Goal: Task Accomplishment & Management: Use online tool/utility

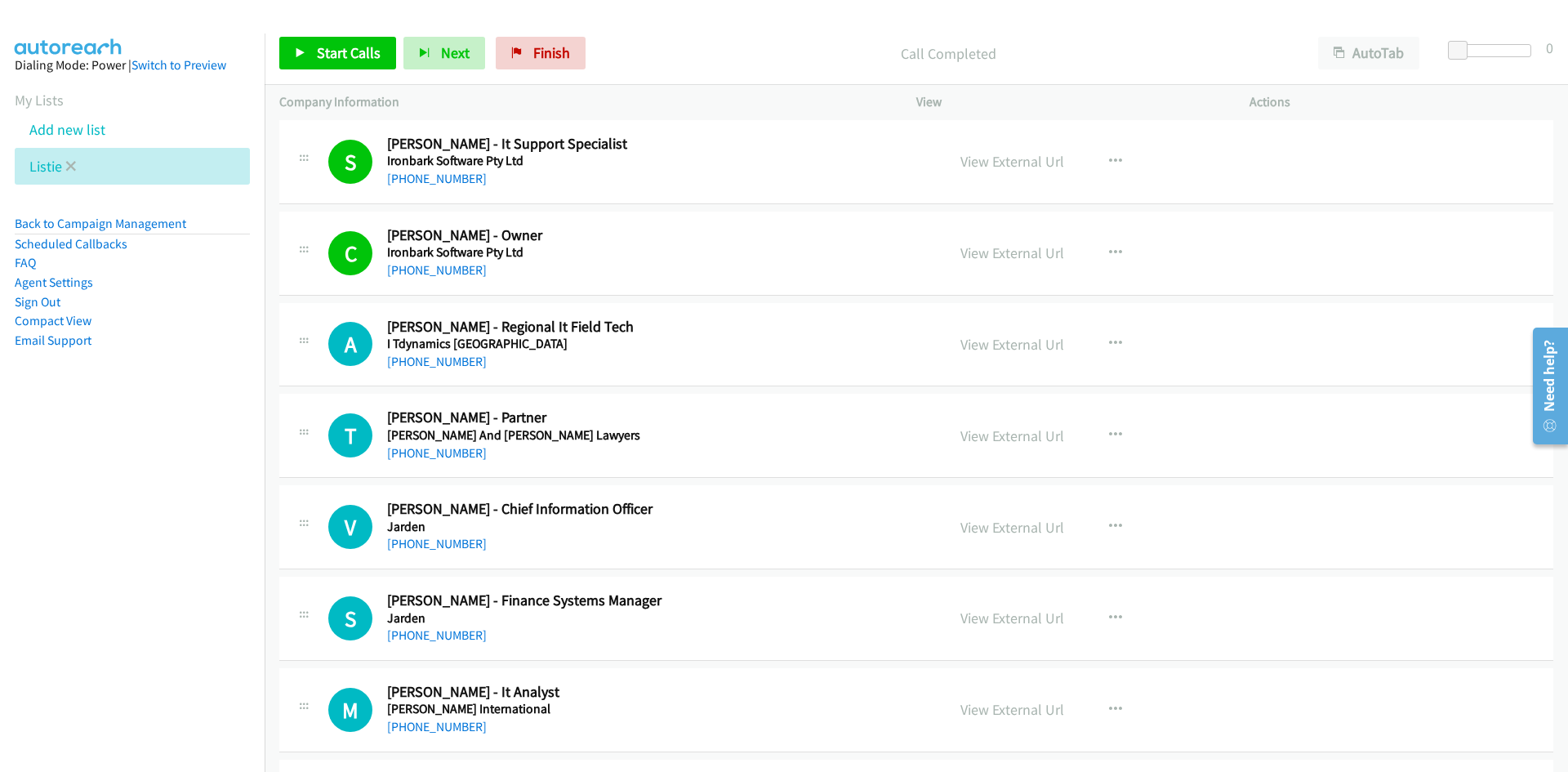
click at [77, 165] on li "Listie" at bounding box center [132, 166] width 235 height 37
click at [69, 165] on icon at bounding box center [71, 167] width 11 height 11
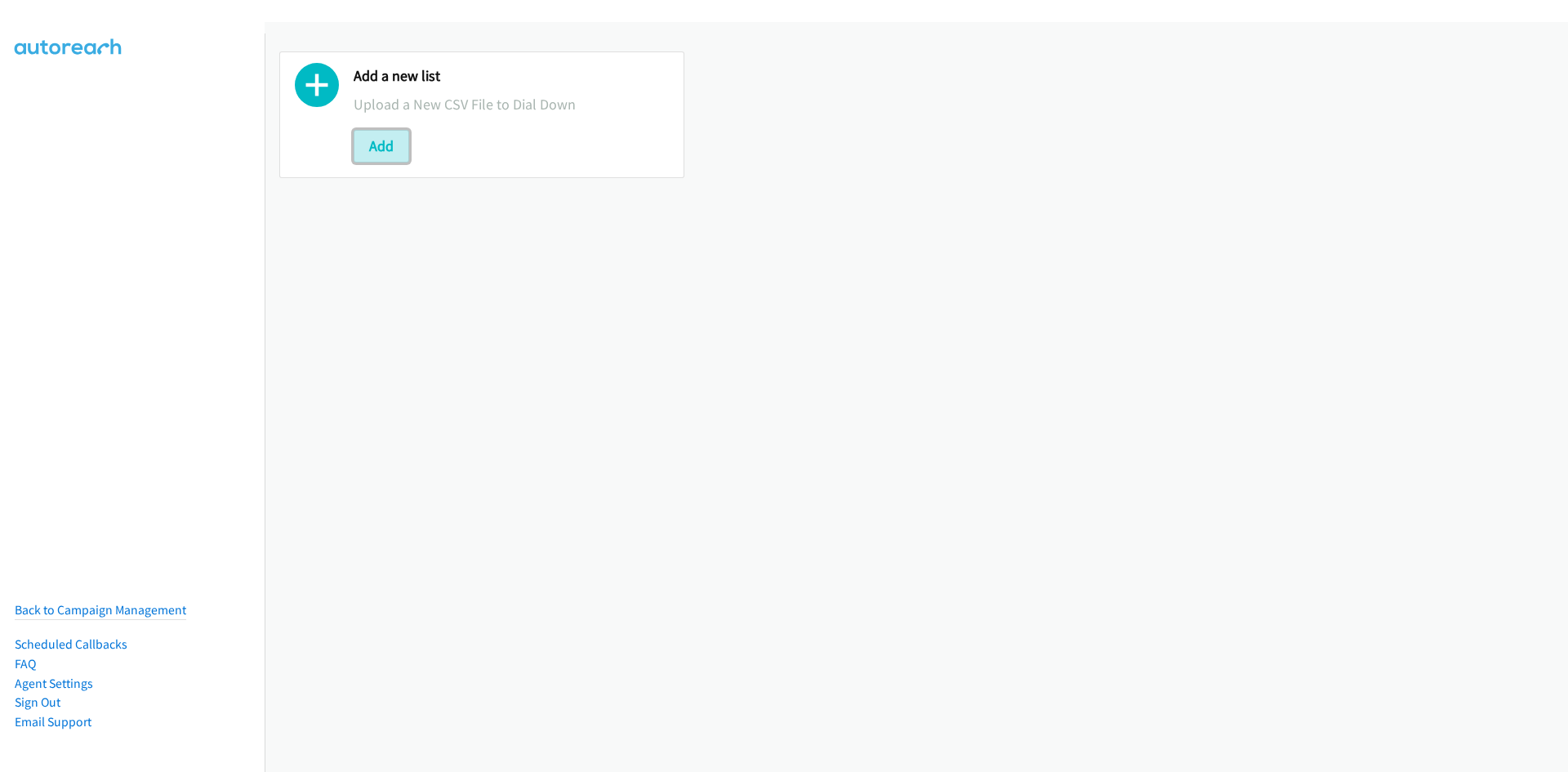
click at [381, 155] on button "Add" at bounding box center [382, 146] width 56 height 32
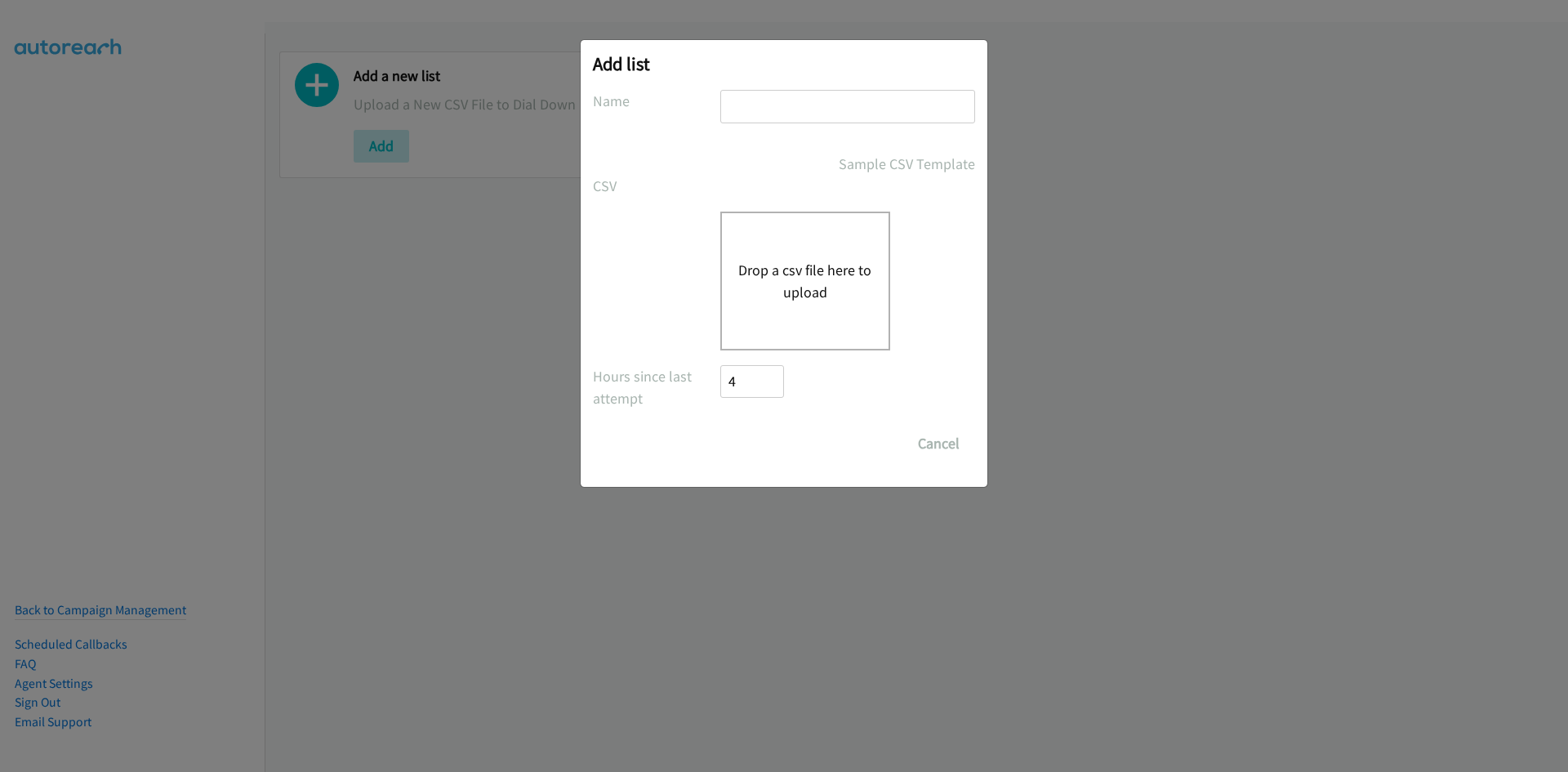
click at [797, 236] on div "Drop a csv file here to upload" at bounding box center [805, 280] width 170 height 139
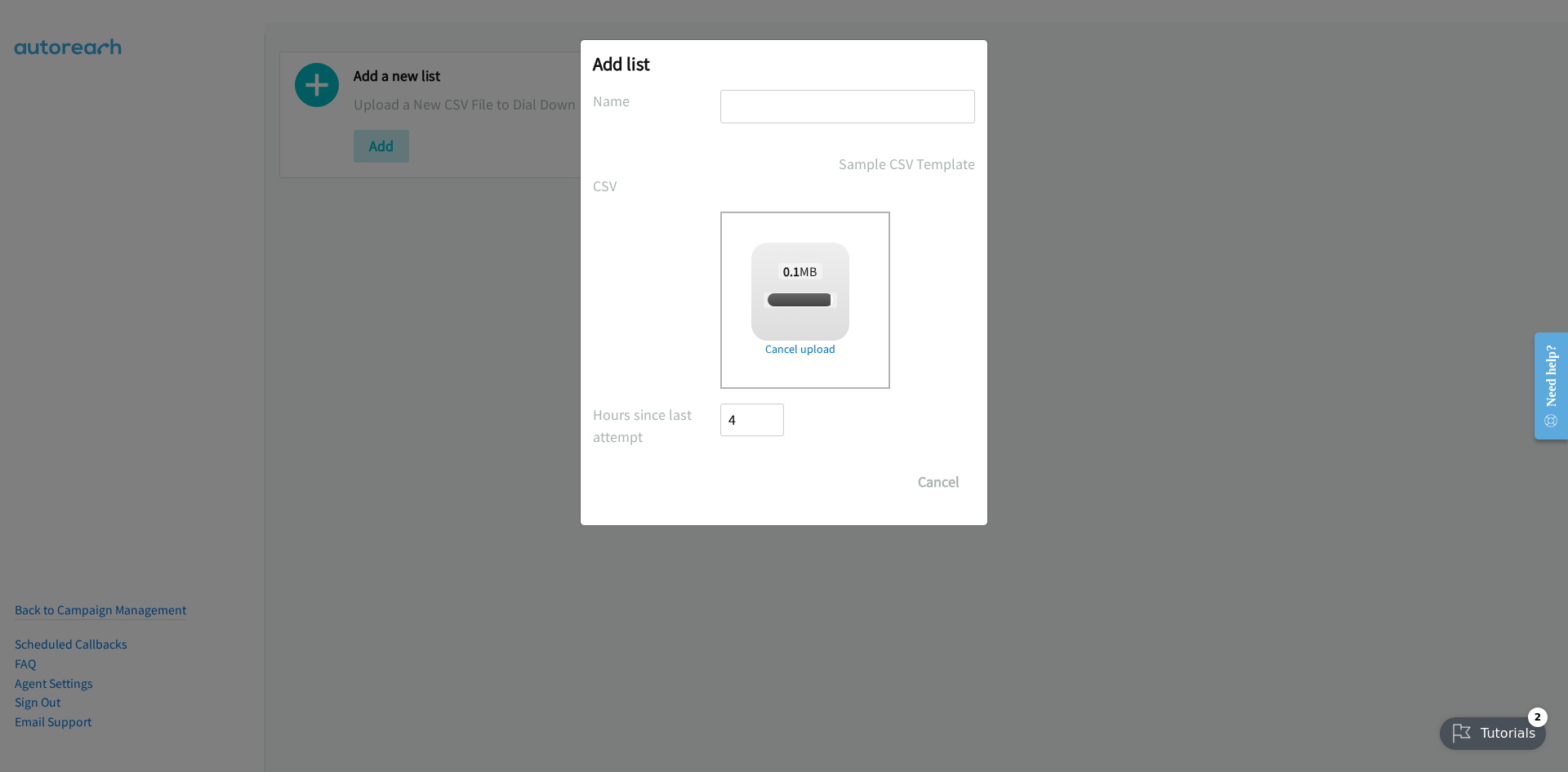
drag, startPoint x: 765, startPoint y: 92, endPoint x: 775, endPoint y: 162, distance: 70.7
click at [765, 92] on input "text" at bounding box center [848, 107] width 255 height 33
checkbox input "true"
type input "listie"
click at [780, 479] on input "Save List" at bounding box center [763, 481] width 86 height 32
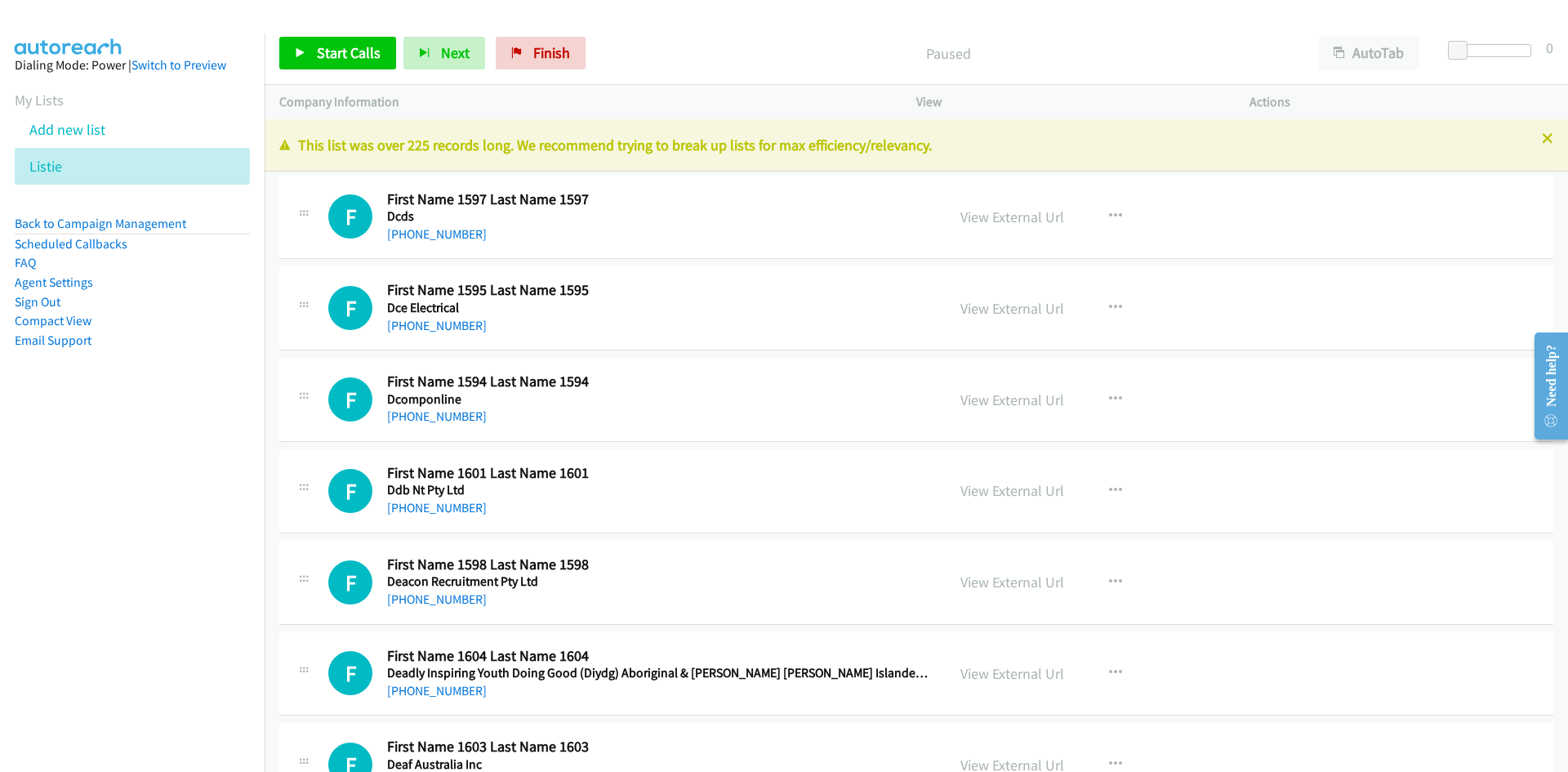
drag, startPoint x: 447, startPoint y: 239, endPoint x: 12, endPoint y: 396, distance: 462.5
click at [447, 239] on link "+61 2 9377 6000" at bounding box center [437, 234] width 100 height 16
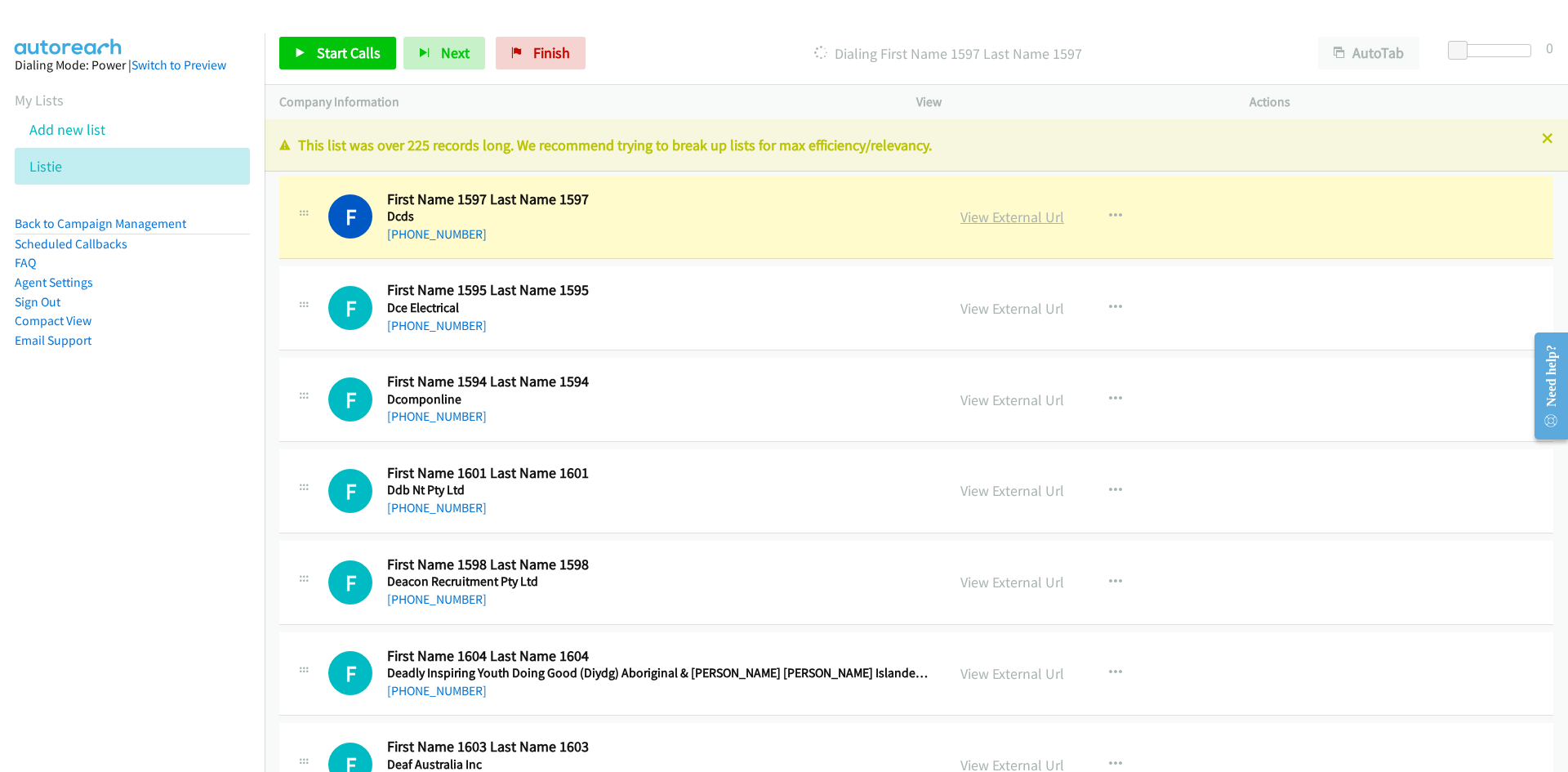
click at [1018, 220] on link "View External Url" at bounding box center [1012, 217] width 104 height 19
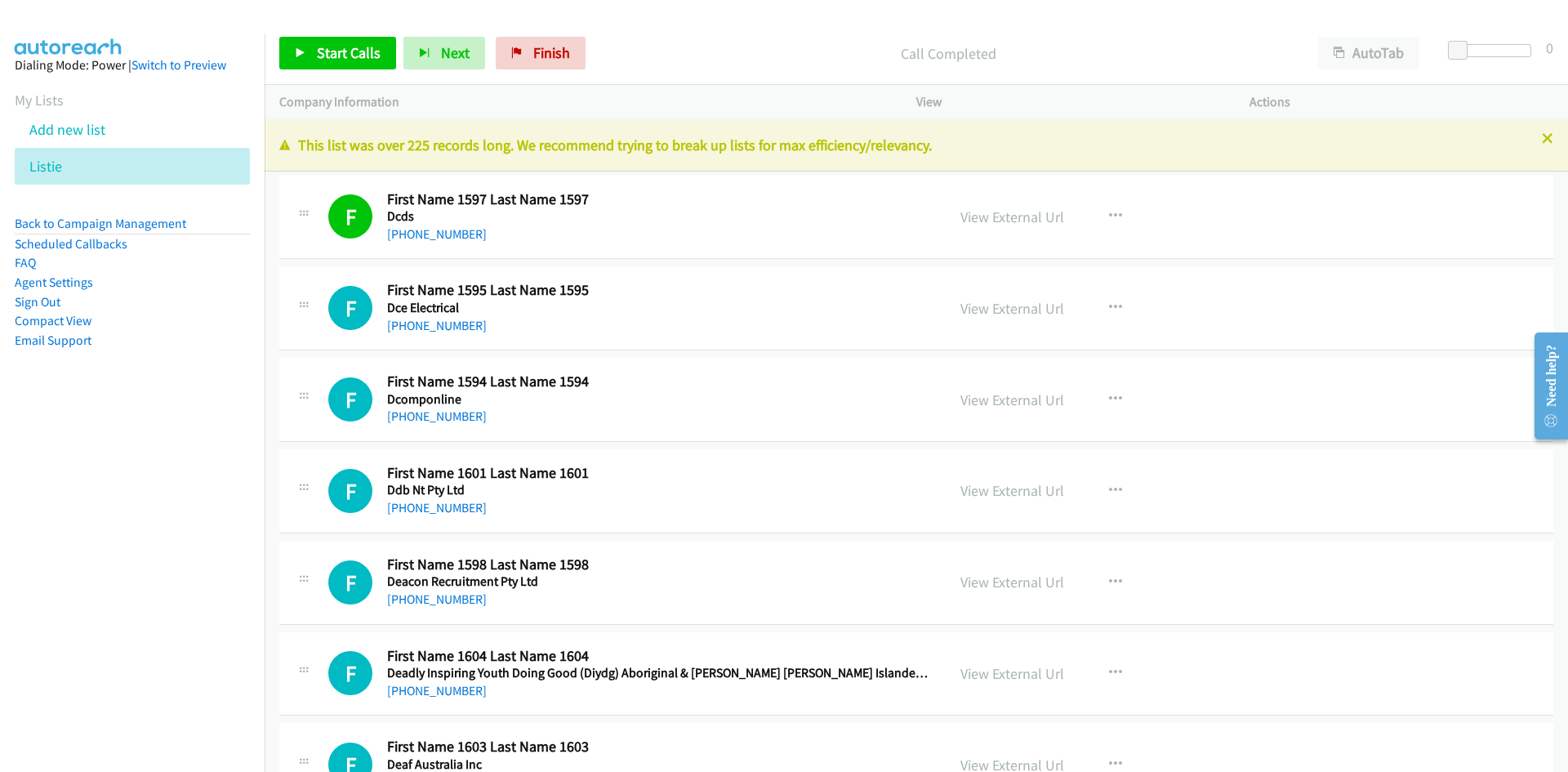
click at [172, 582] on nav "Dialing Mode: Power | Switch to Preview My Lists Add new list Listie Back to Ca…" at bounding box center [133, 419] width 266 height 772
drag, startPoint x: 430, startPoint y: 326, endPoint x: 1, endPoint y: 371, distance: 431.4
click at [430, 326] on link "+61 8 9277 2233" at bounding box center [437, 326] width 100 height 16
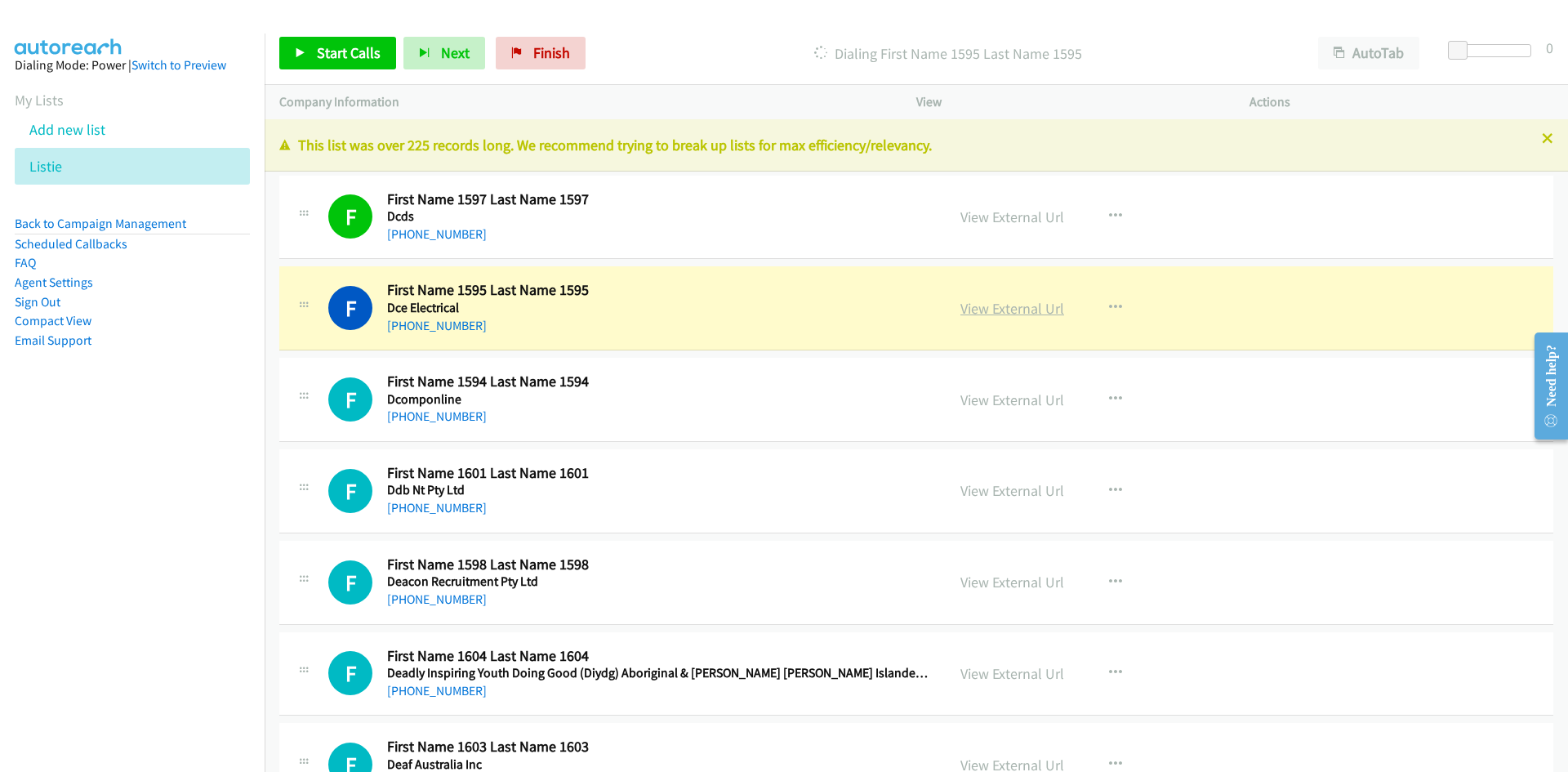
click at [1018, 304] on link "View External Url" at bounding box center [1012, 308] width 104 height 19
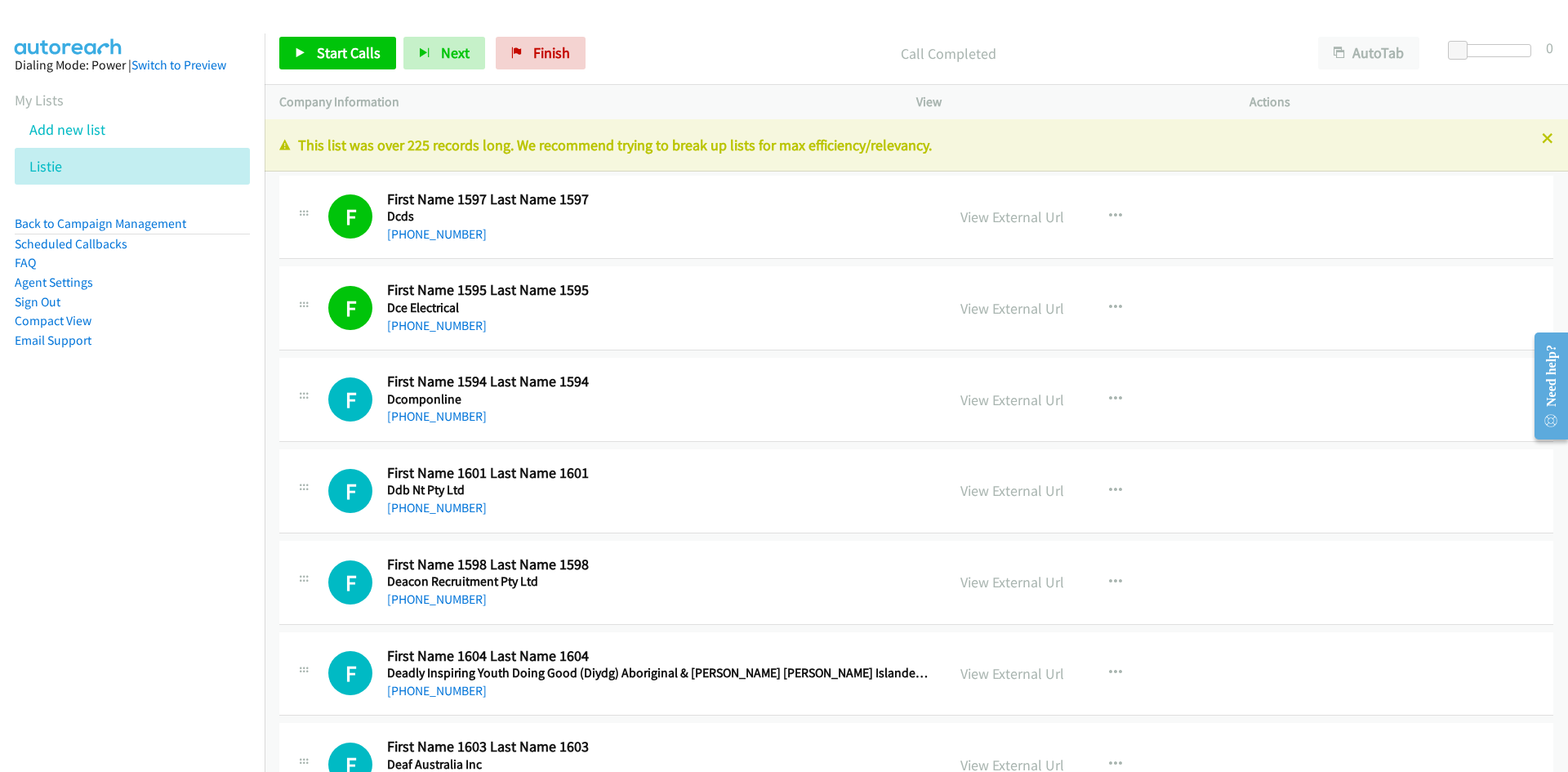
drag, startPoint x: 427, startPoint y: 420, endPoint x: 8, endPoint y: 561, distance: 442.1
click at [427, 420] on link "+61 2 4721 3457" at bounding box center [437, 417] width 100 height 16
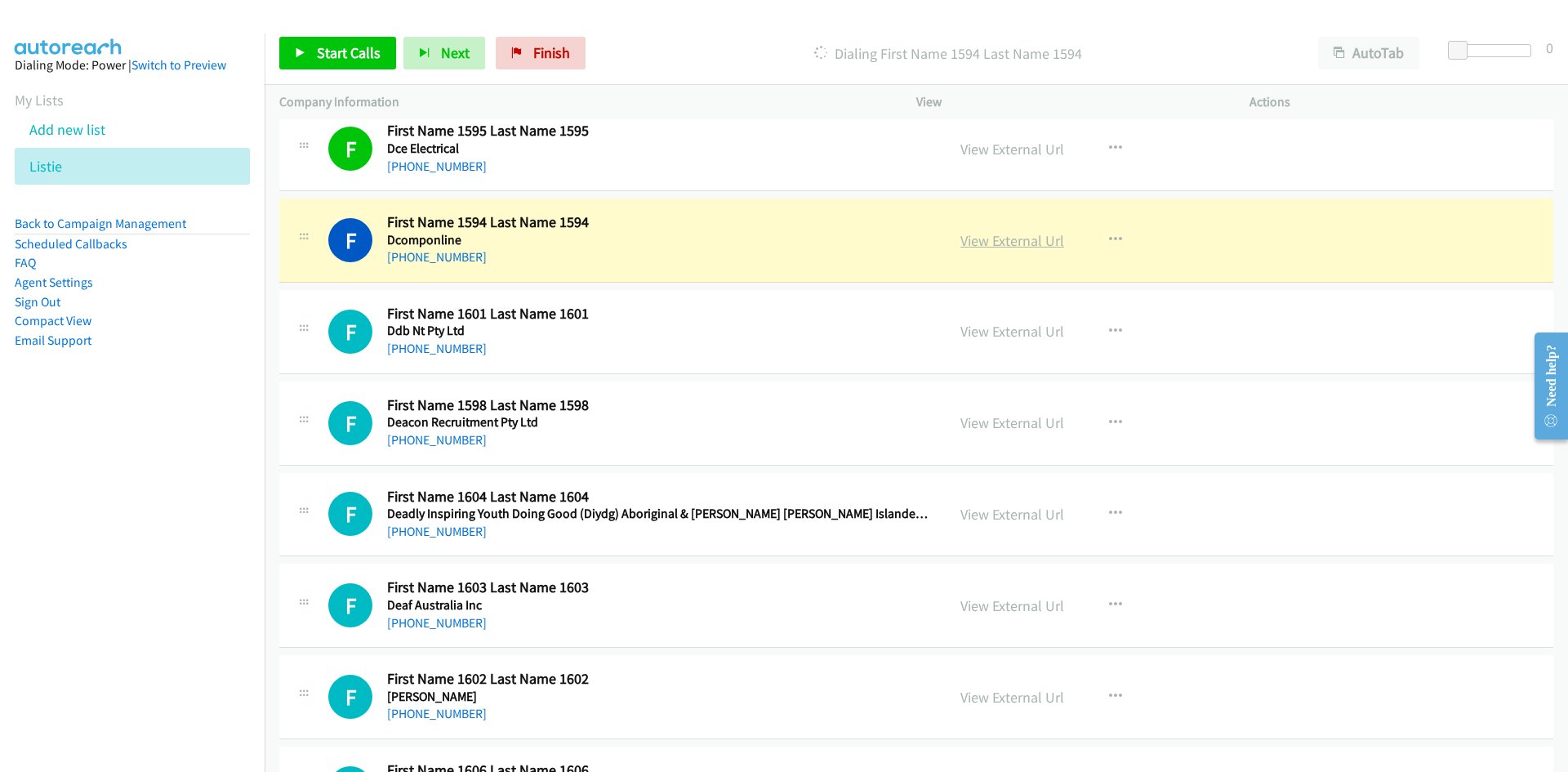
scroll to position [163, 0]
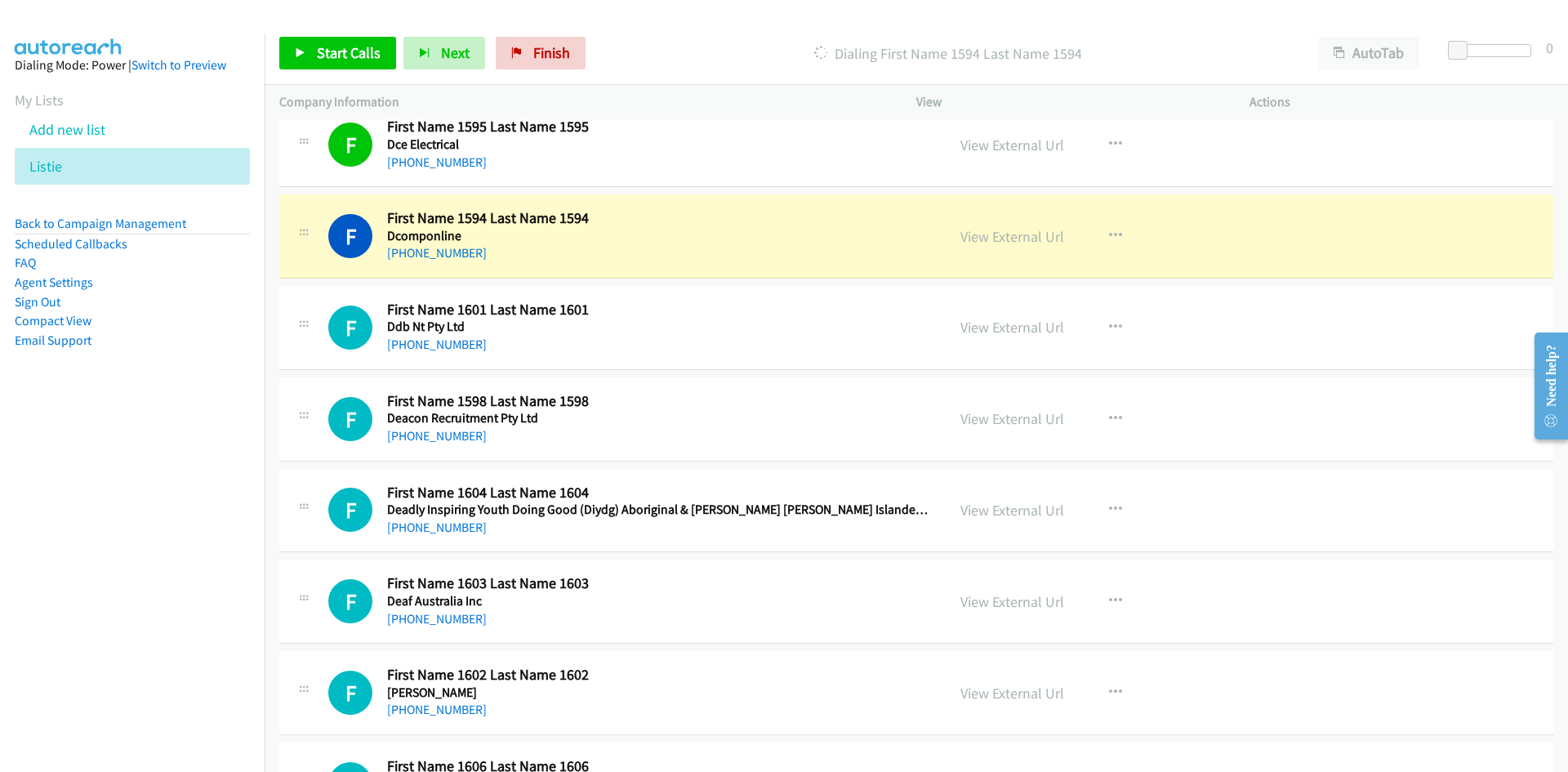
drag, startPoint x: 1014, startPoint y: 233, endPoint x: 911, endPoint y: 236, distance: 103.0
click at [1014, 233] on link "View External Url" at bounding box center [1012, 237] width 104 height 19
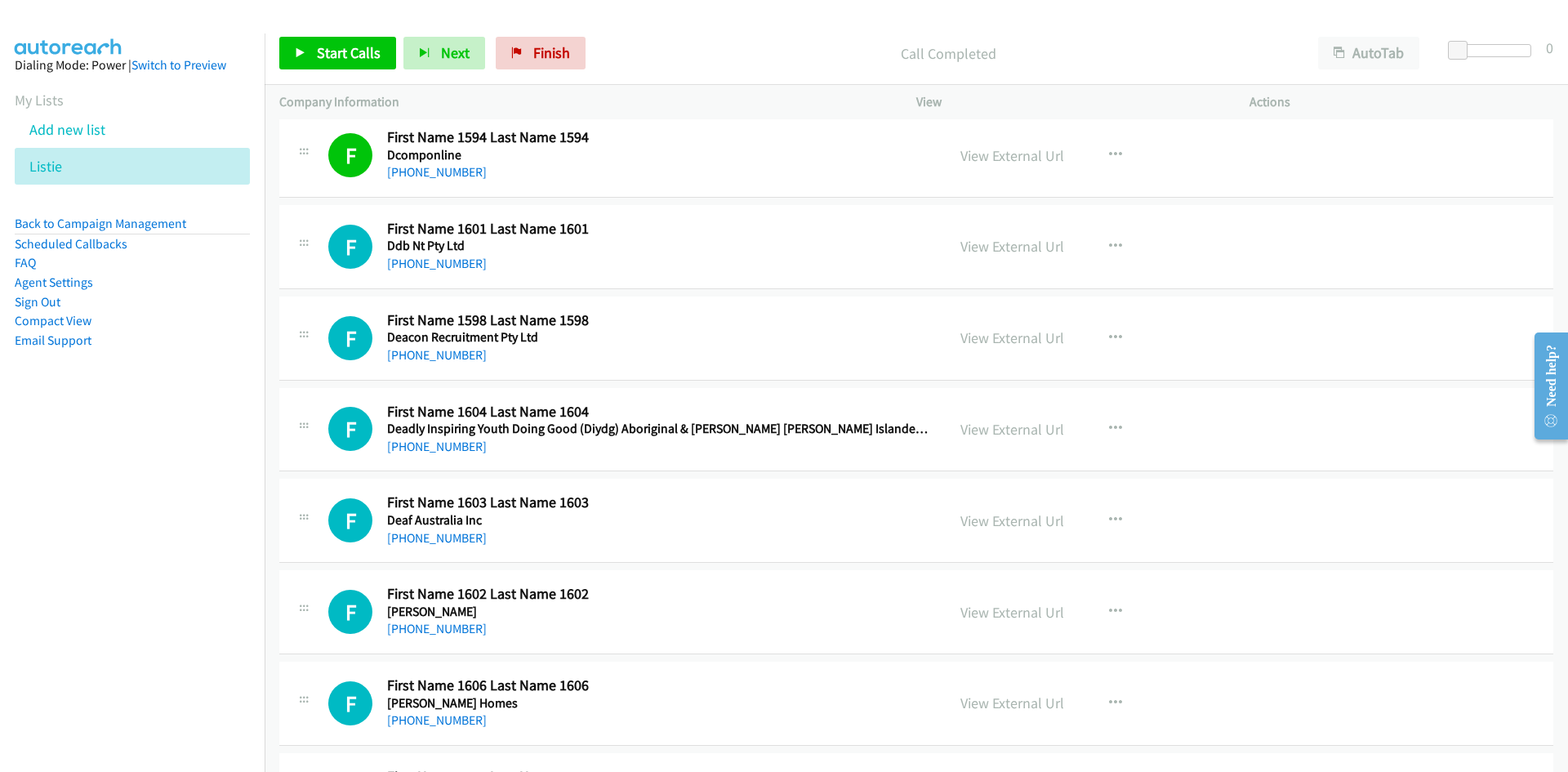
scroll to position [245, 0]
drag, startPoint x: 440, startPoint y: 265, endPoint x: 4, endPoint y: 438, distance: 469.1
click at [440, 265] on link "+61 2 8260 2222" at bounding box center [437, 263] width 100 height 16
drag, startPoint x: 433, startPoint y: 353, endPoint x: 21, endPoint y: 471, distance: 428.6
click at [433, 353] on link "+61 7 3177 2723" at bounding box center [437, 355] width 100 height 16
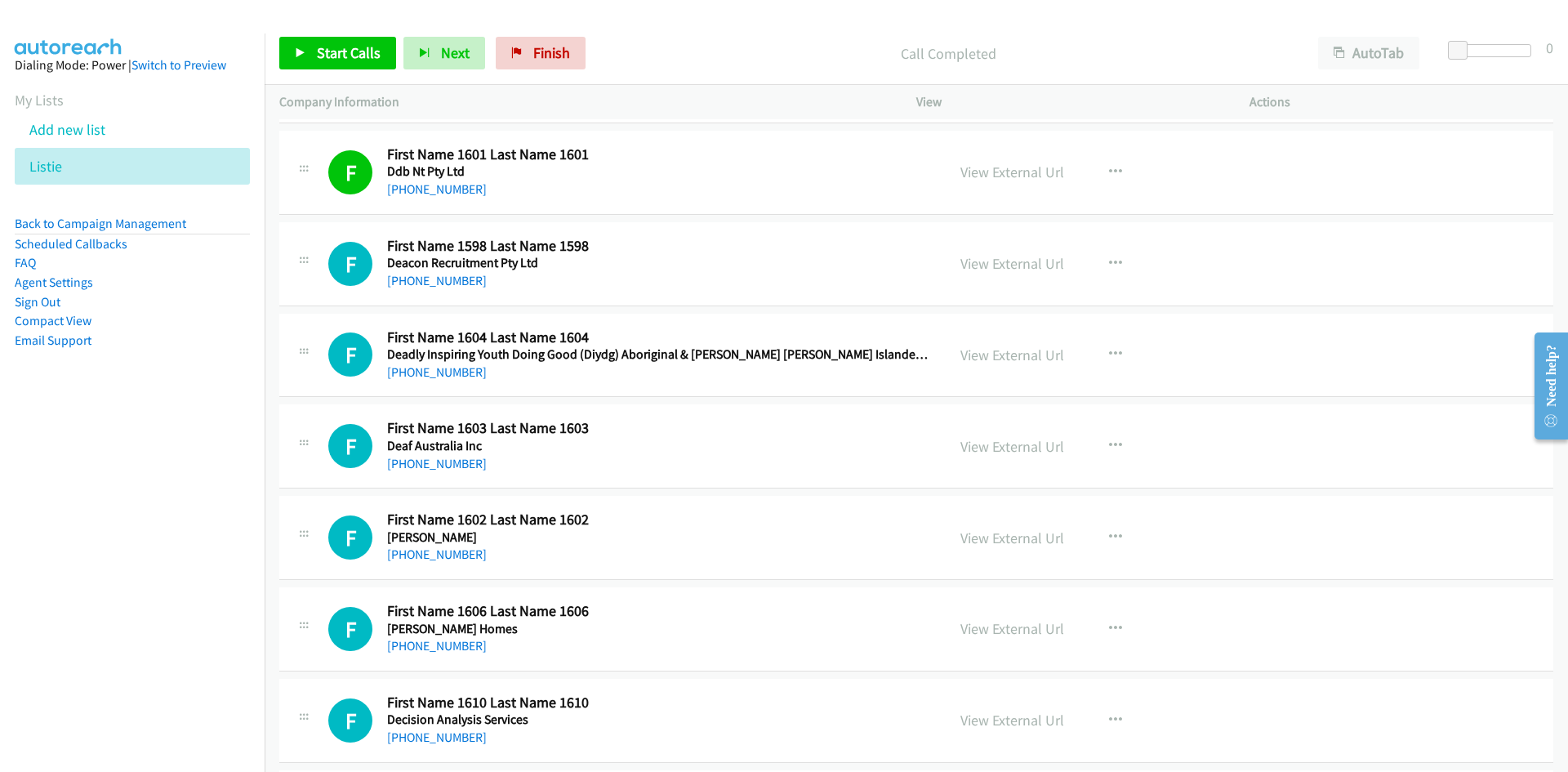
scroll to position [327, 0]
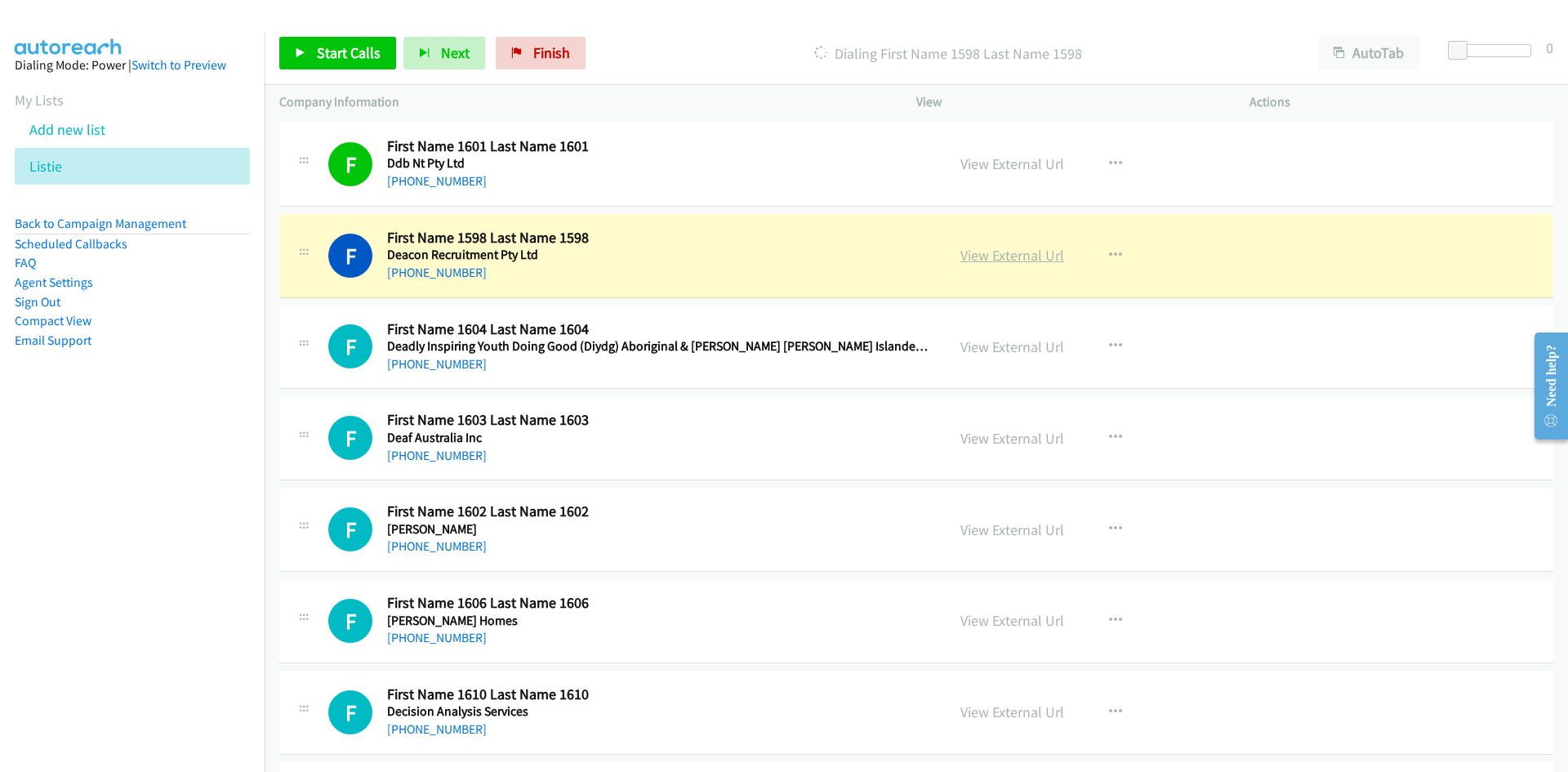
click at [1003, 252] on link "View External Url" at bounding box center [1012, 255] width 104 height 19
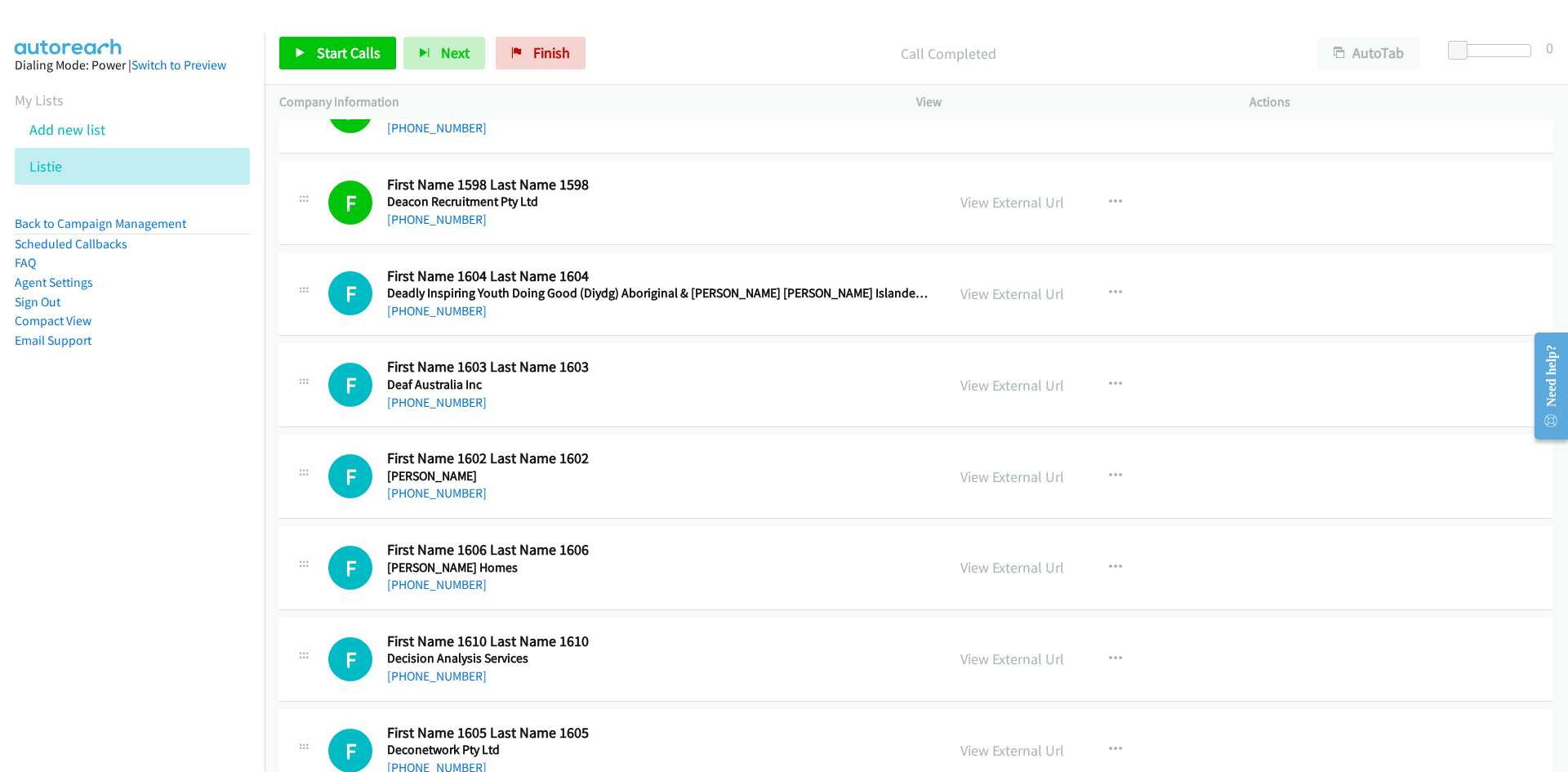
scroll to position [409, 0]
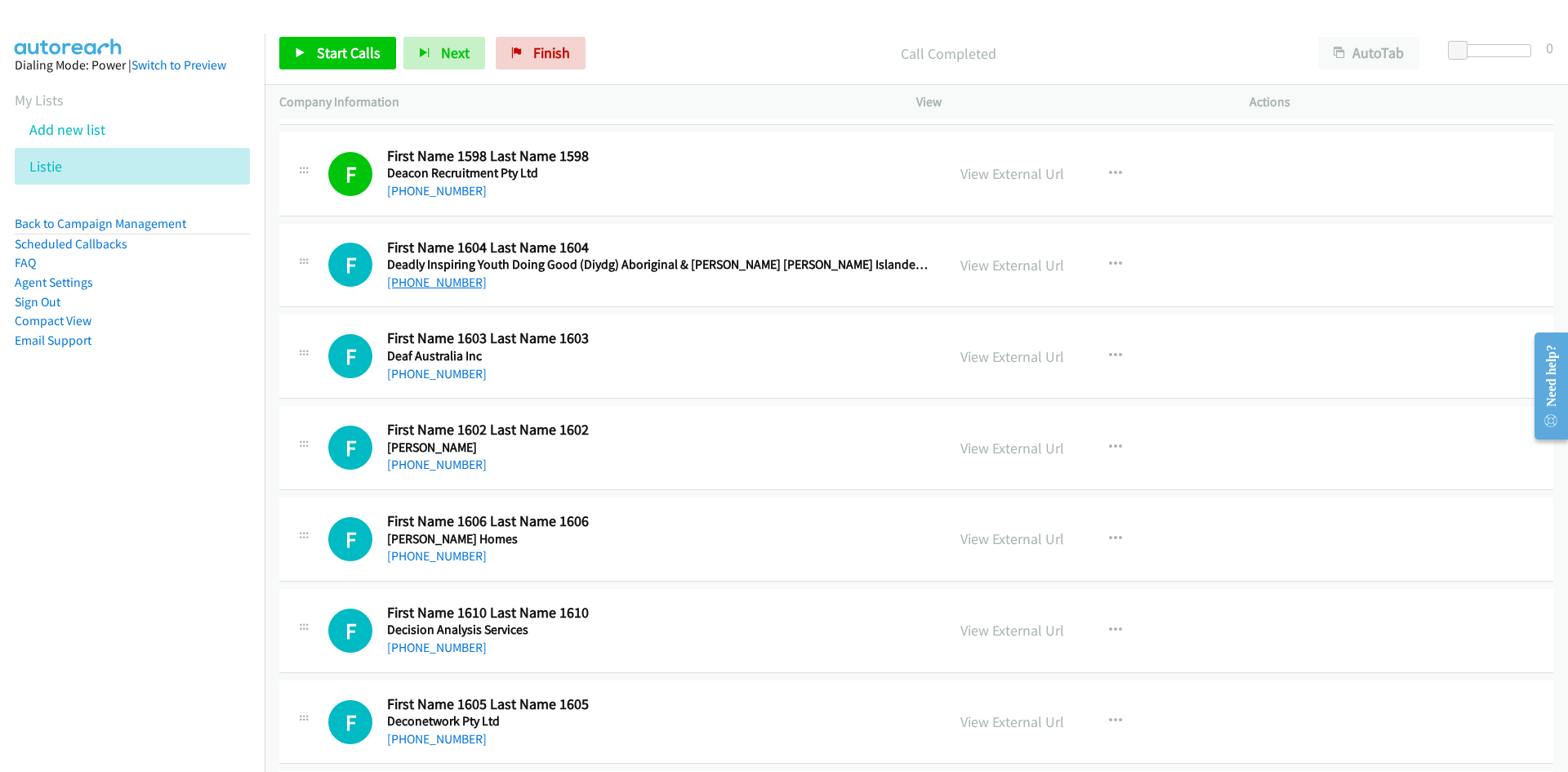
click at [431, 284] on link "+61 7 4253 7011" at bounding box center [437, 282] width 100 height 16
drag, startPoint x: 413, startPoint y: 376, endPoint x: 4, endPoint y: 584, distance: 458.9
click at [413, 376] on link "+61 477 551 844" at bounding box center [437, 374] width 100 height 16
click at [425, 460] on link "+61 3 9596 0222" at bounding box center [437, 465] width 100 height 16
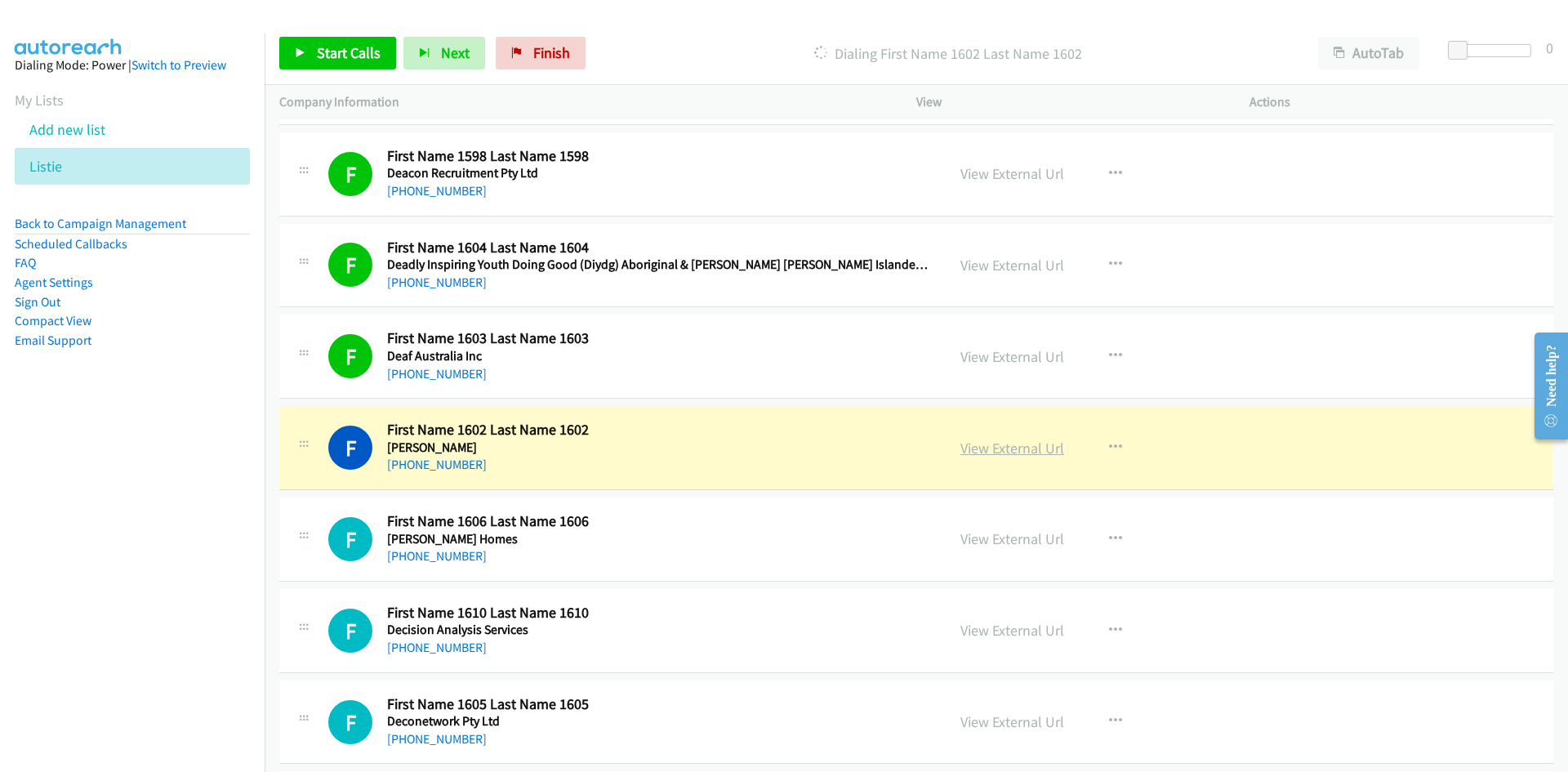
click at [1014, 446] on link "View External Url" at bounding box center [1012, 448] width 104 height 19
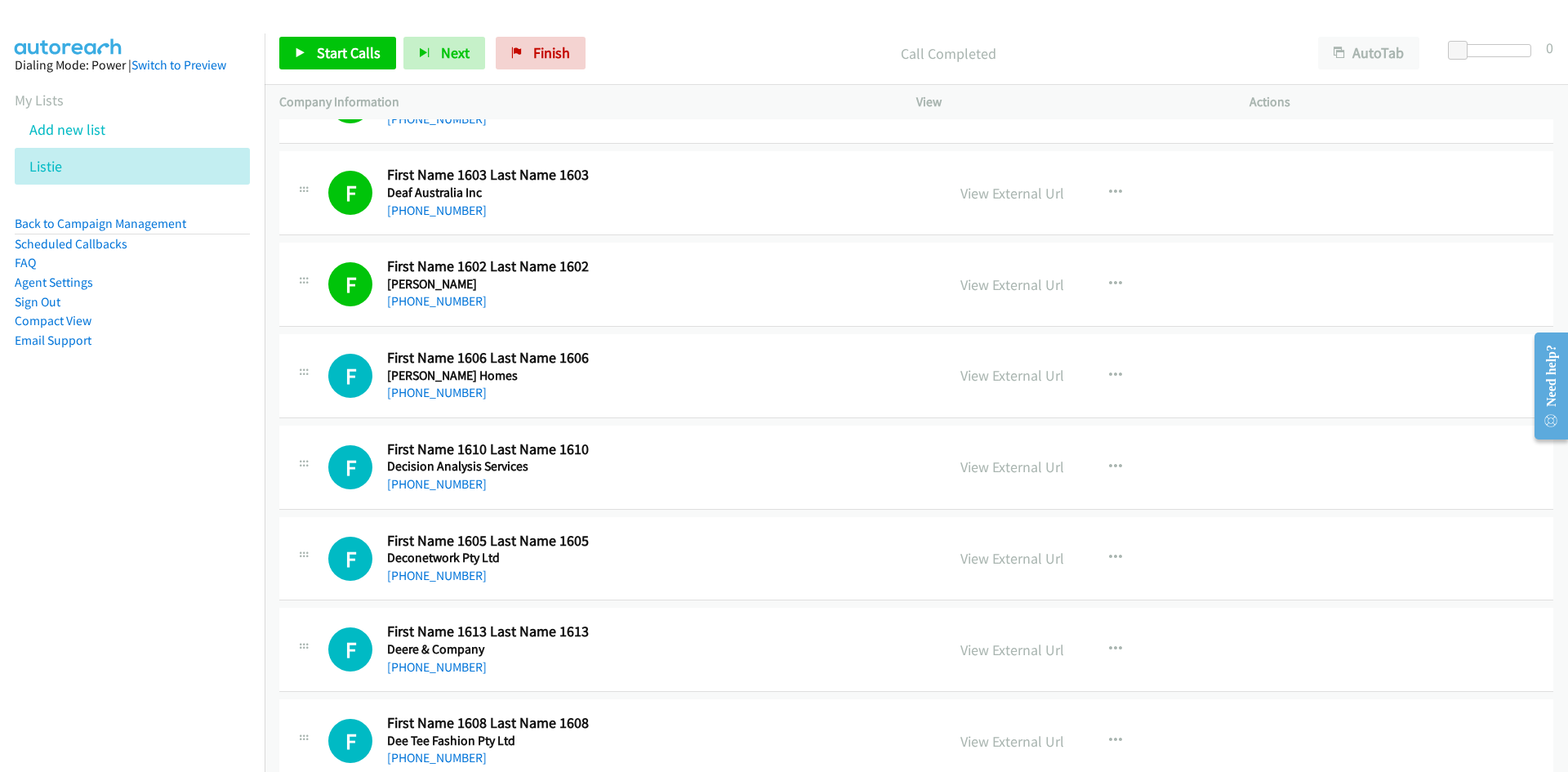
drag, startPoint x: 415, startPoint y: 393, endPoint x: 10, endPoint y: 500, distance: 418.9
click at [415, 393] on link "+61 8 8362 7427" at bounding box center [437, 392] width 100 height 16
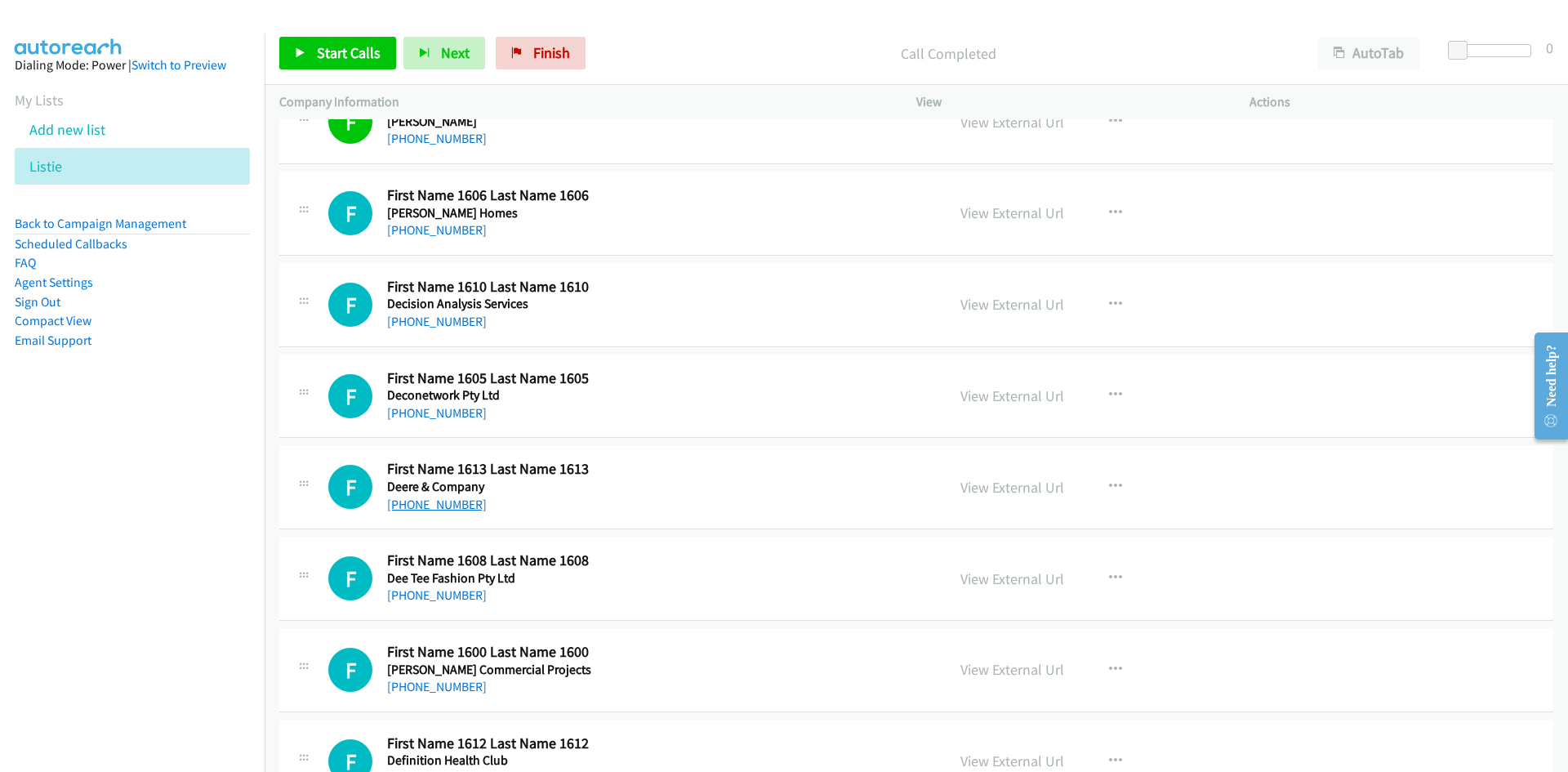
scroll to position [735, 0]
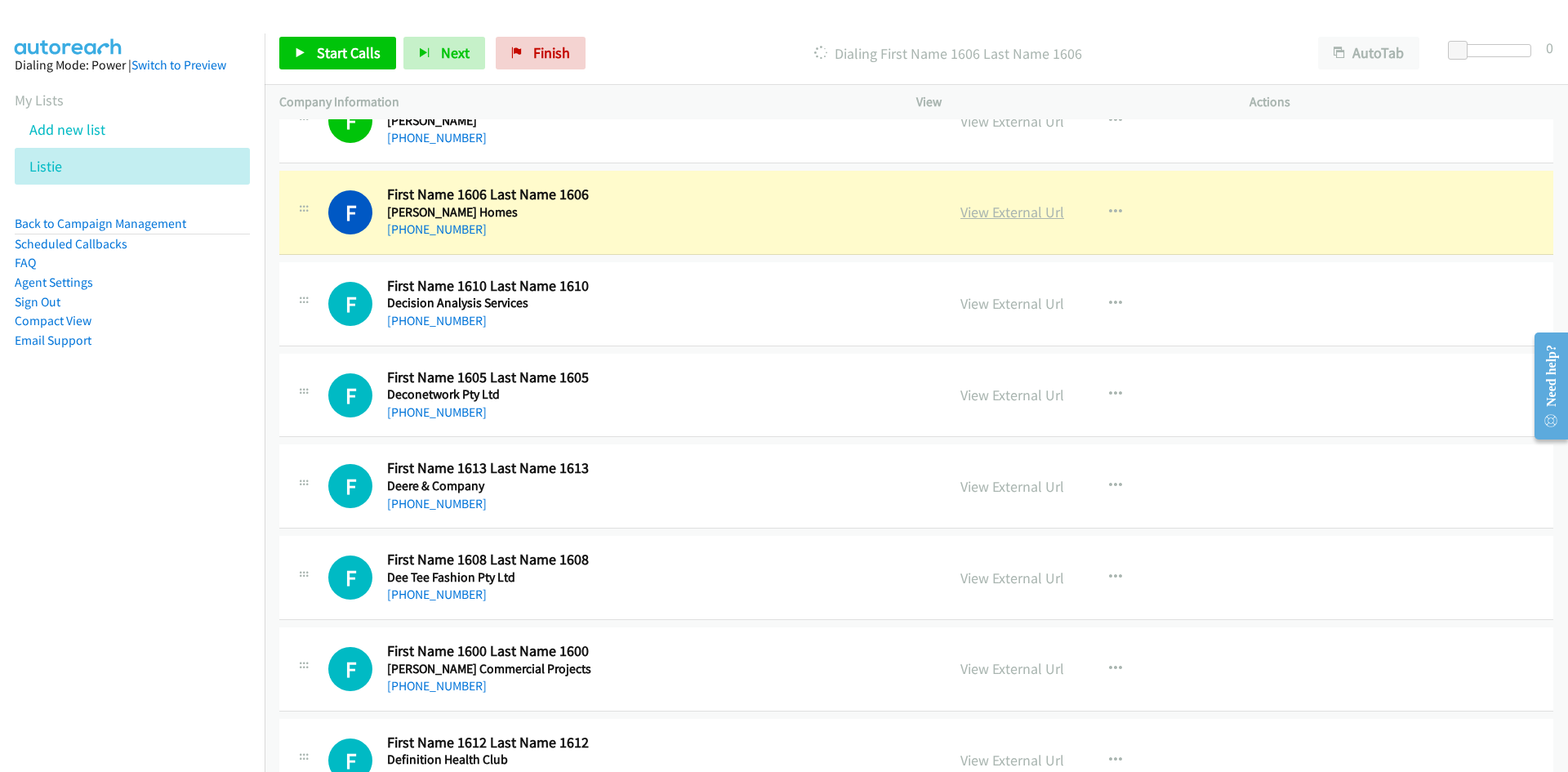
drag, startPoint x: 1020, startPoint y: 215, endPoint x: 997, endPoint y: 222, distance: 24.0
click at [1020, 215] on link "View External Url" at bounding box center [1012, 212] width 104 height 19
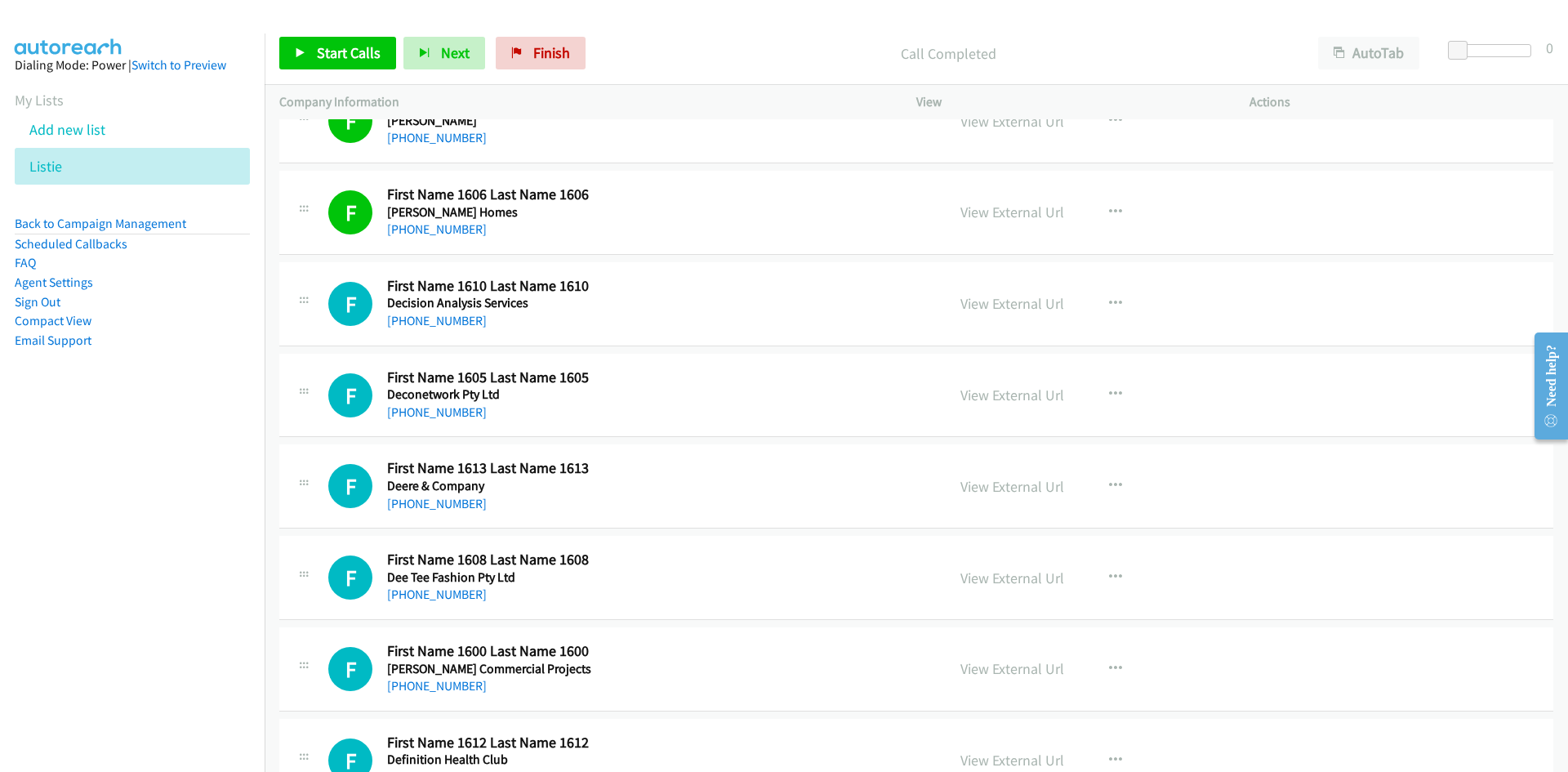
drag, startPoint x: 450, startPoint y: 321, endPoint x: 162, endPoint y: 410, distance: 301.4
click at [450, 321] on link "+61 2 9231 1111" at bounding box center [437, 321] width 100 height 16
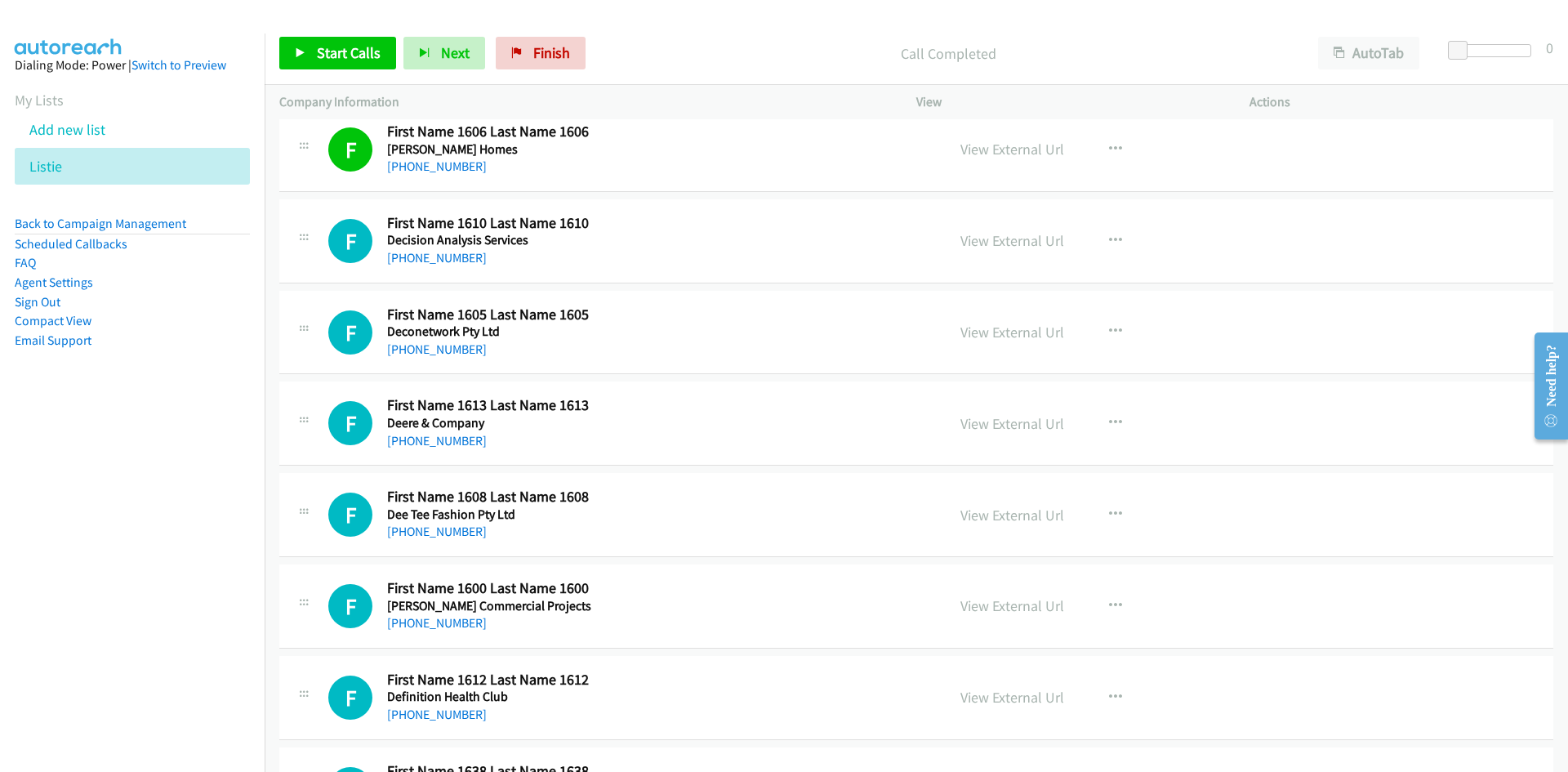
scroll to position [817, 0]
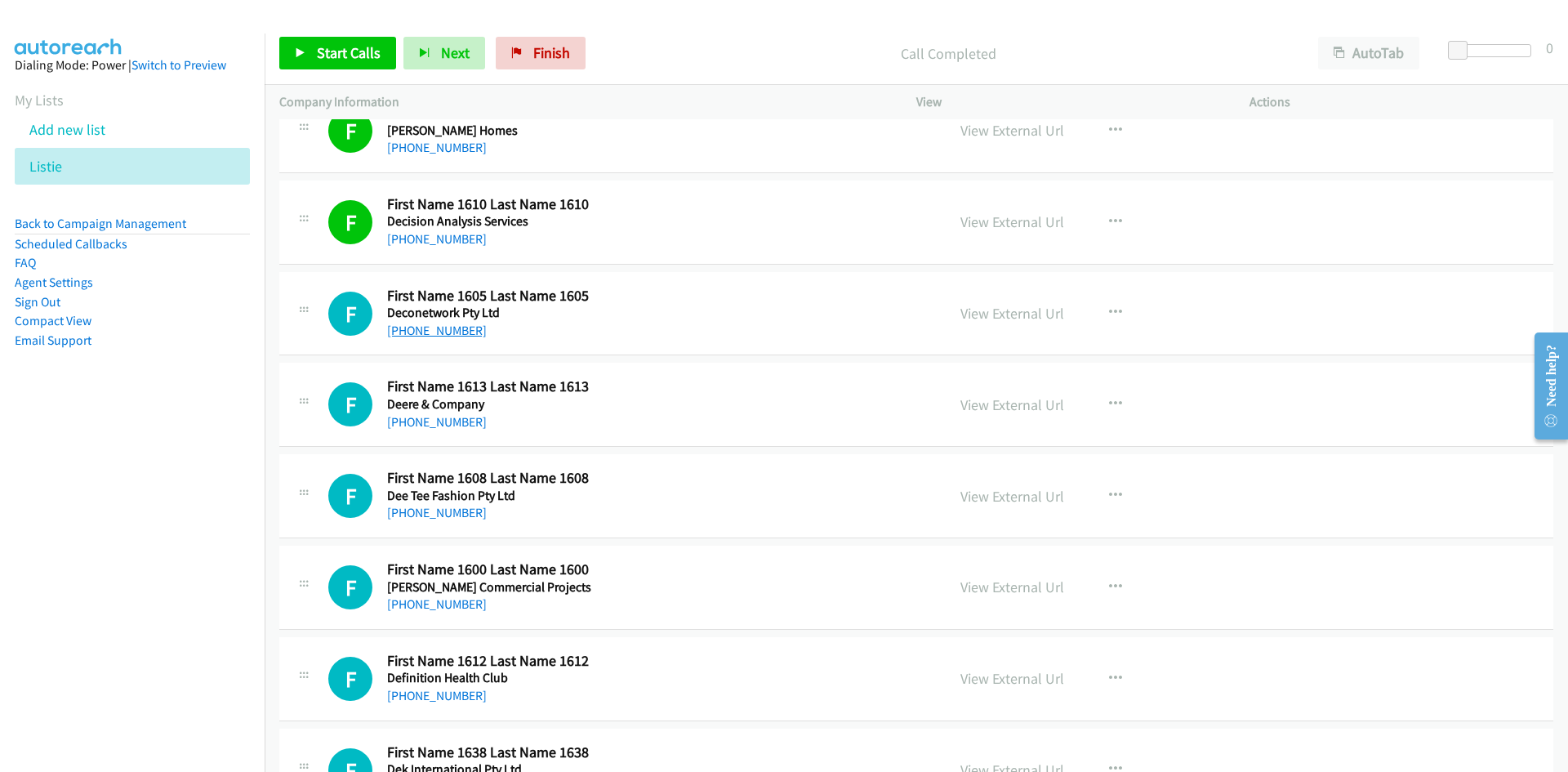
click at [411, 334] on link "+61 2 9099 8077" at bounding box center [437, 330] width 100 height 16
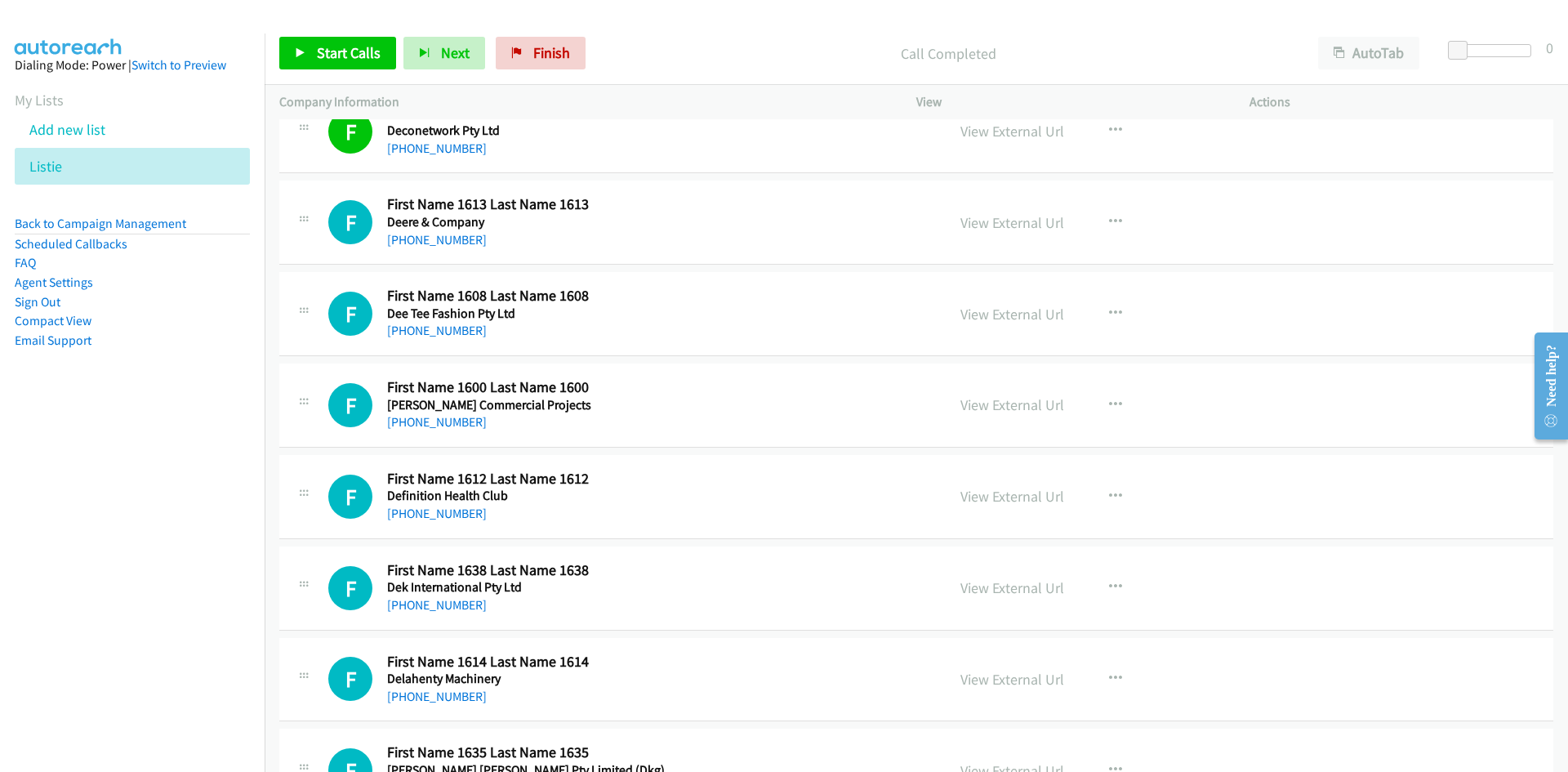
scroll to position [980, 0]
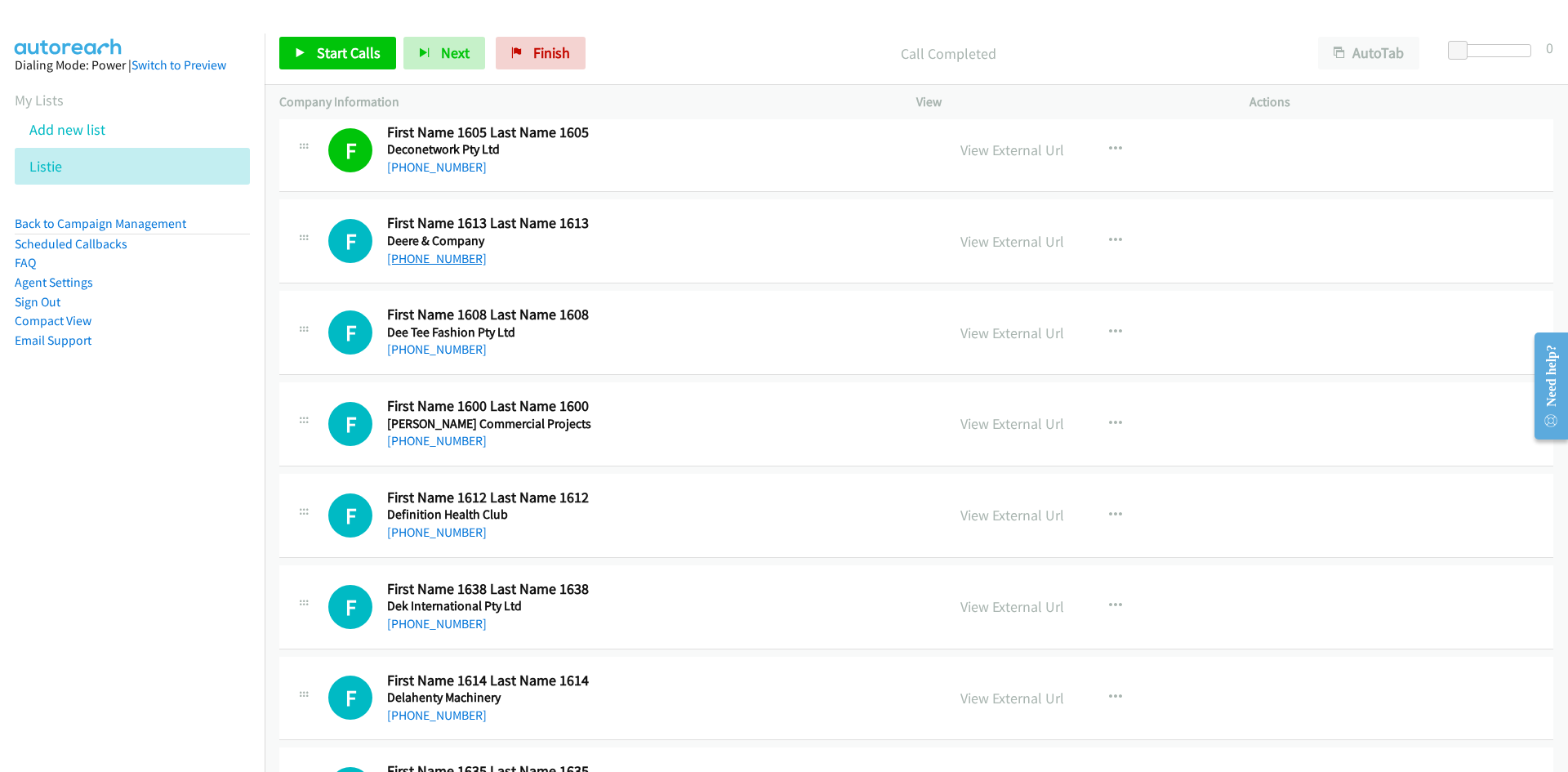
click at [459, 258] on link "+61 1800 800 981" at bounding box center [437, 258] width 100 height 16
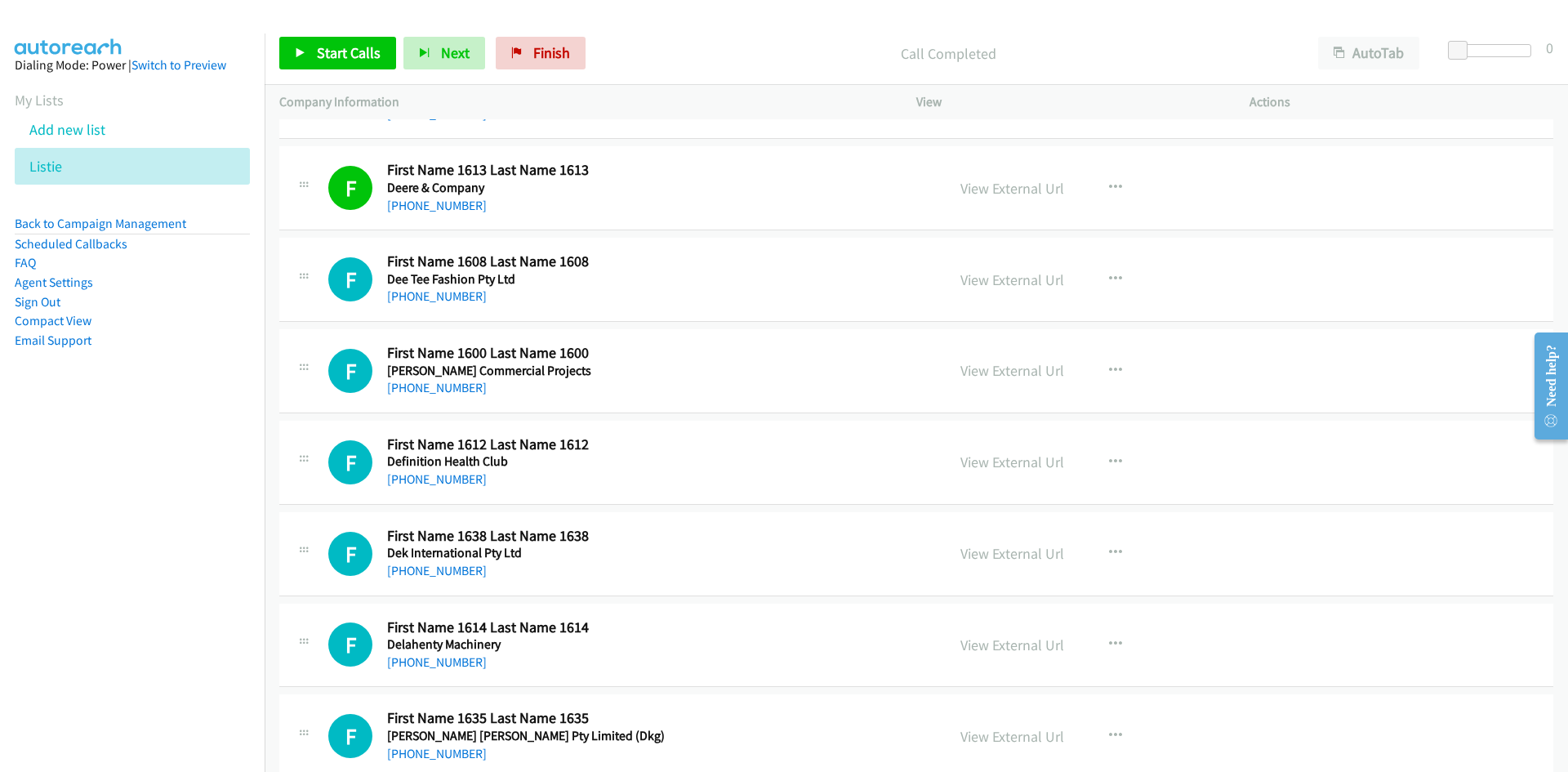
scroll to position [1062, 0]
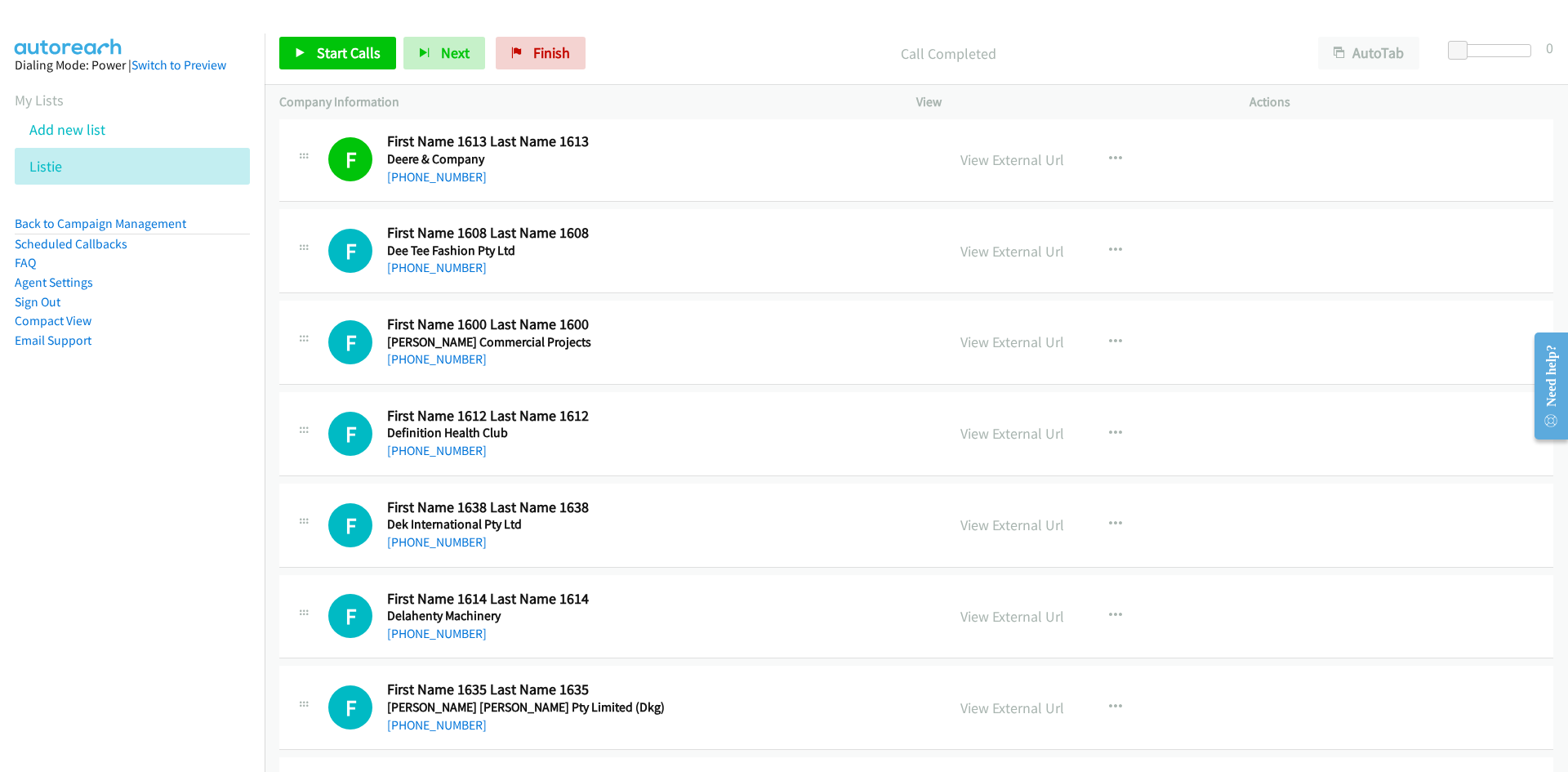
drag, startPoint x: 465, startPoint y: 272, endPoint x: 0, endPoint y: 385, distance: 478.5
click at [465, 272] on link "+61 424 196 872" at bounding box center [437, 267] width 100 height 16
drag, startPoint x: 450, startPoint y: 362, endPoint x: 0, endPoint y: 456, distance: 459.7
click at [450, 362] on link "+61 3 9387 2300" at bounding box center [437, 359] width 100 height 16
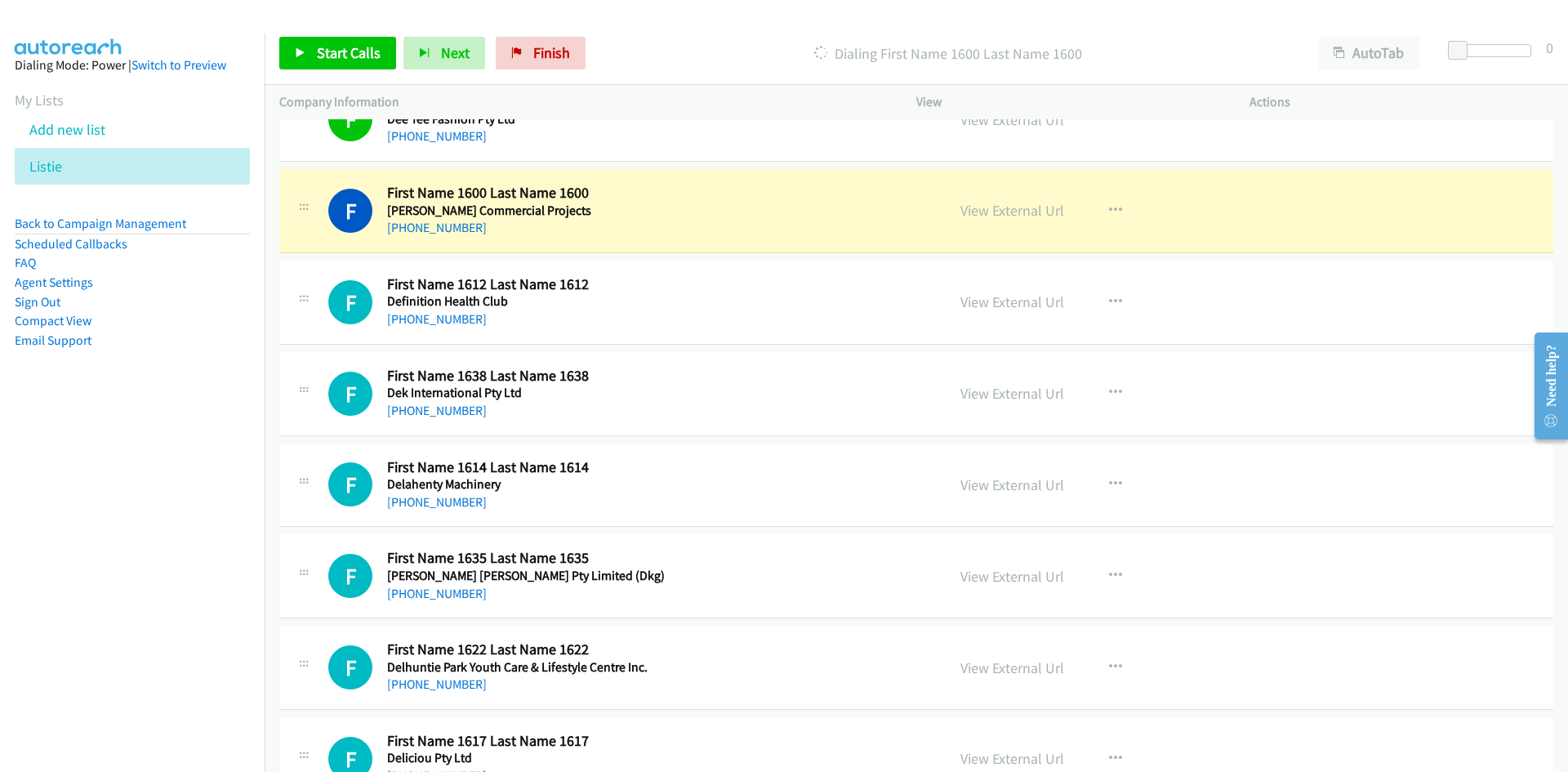
scroll to position [1143, 0]
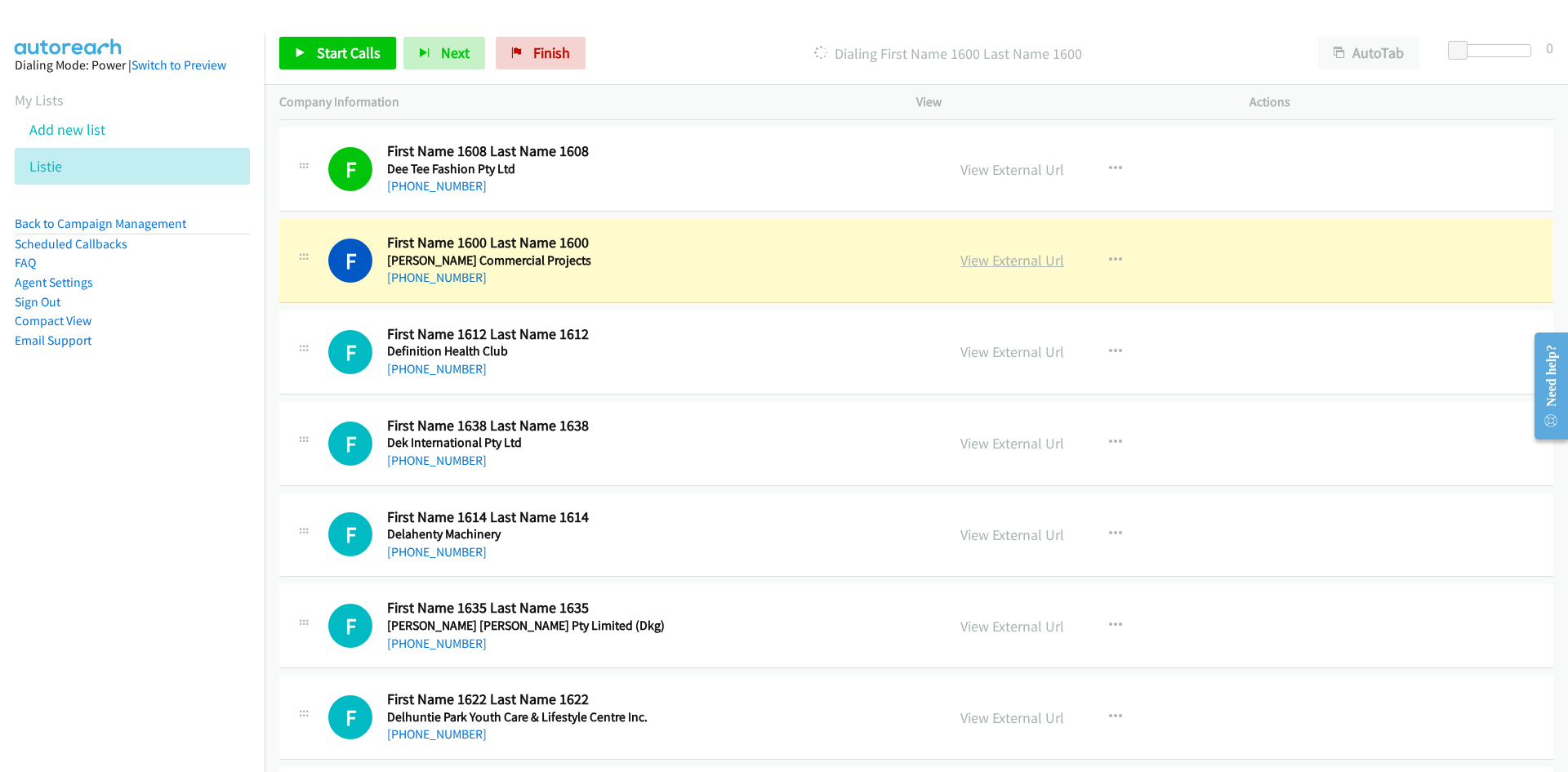
click at [1012, 256] on link "View External Url" at bounding box center [1012, 260] width 104 height 19
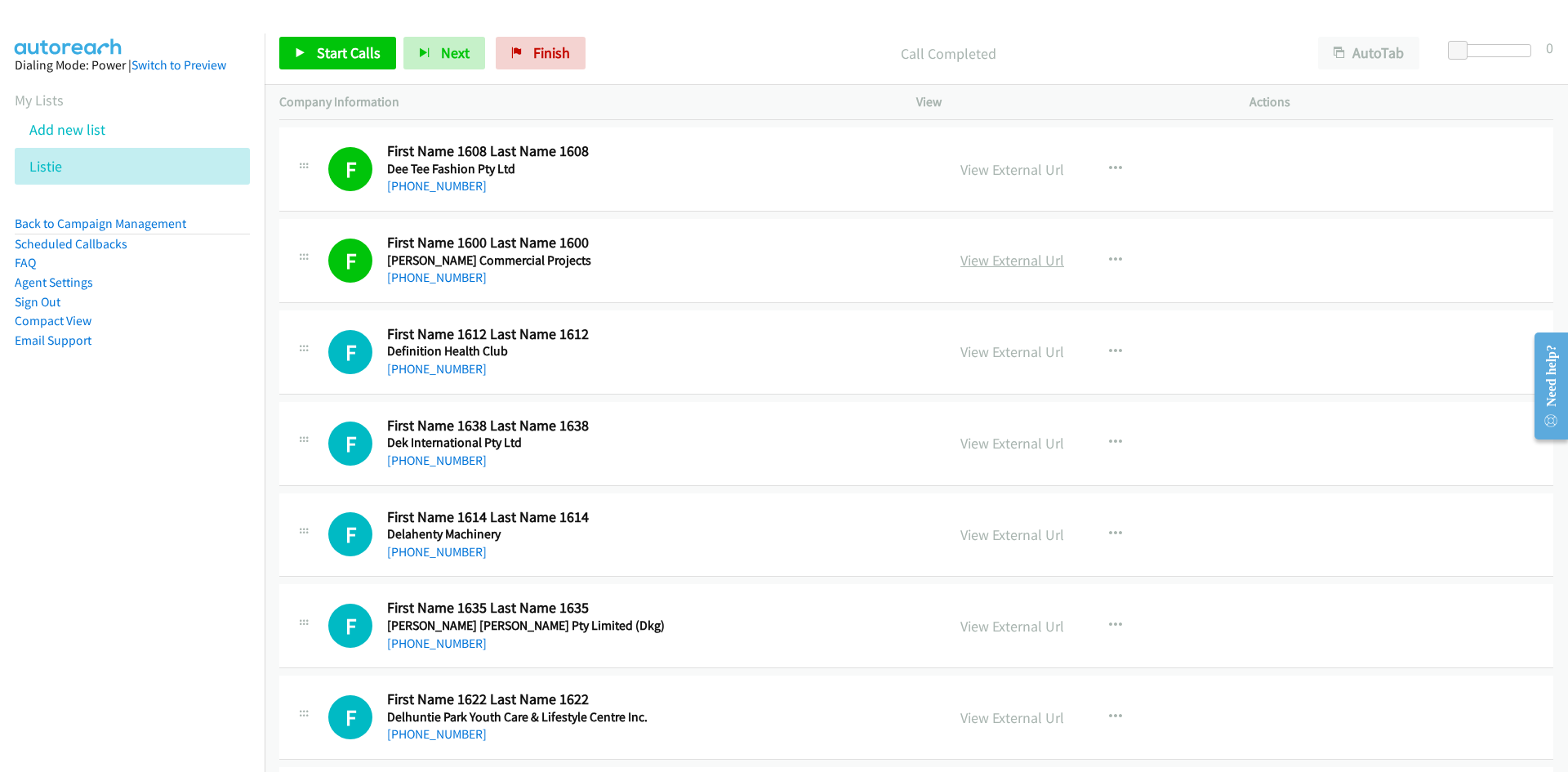
click at [1008, 268] on link "View External Url" at bounding box center [1012, 260] width 104 height 19
drag, startPoint x: 430, startPoint y: 366, endPoint x: 6, endPoint y: 510, distance: 447.8
click at [430, 366] on link "+61 8 9313 5088" at bounding box center [437, 369] width 100 height 16
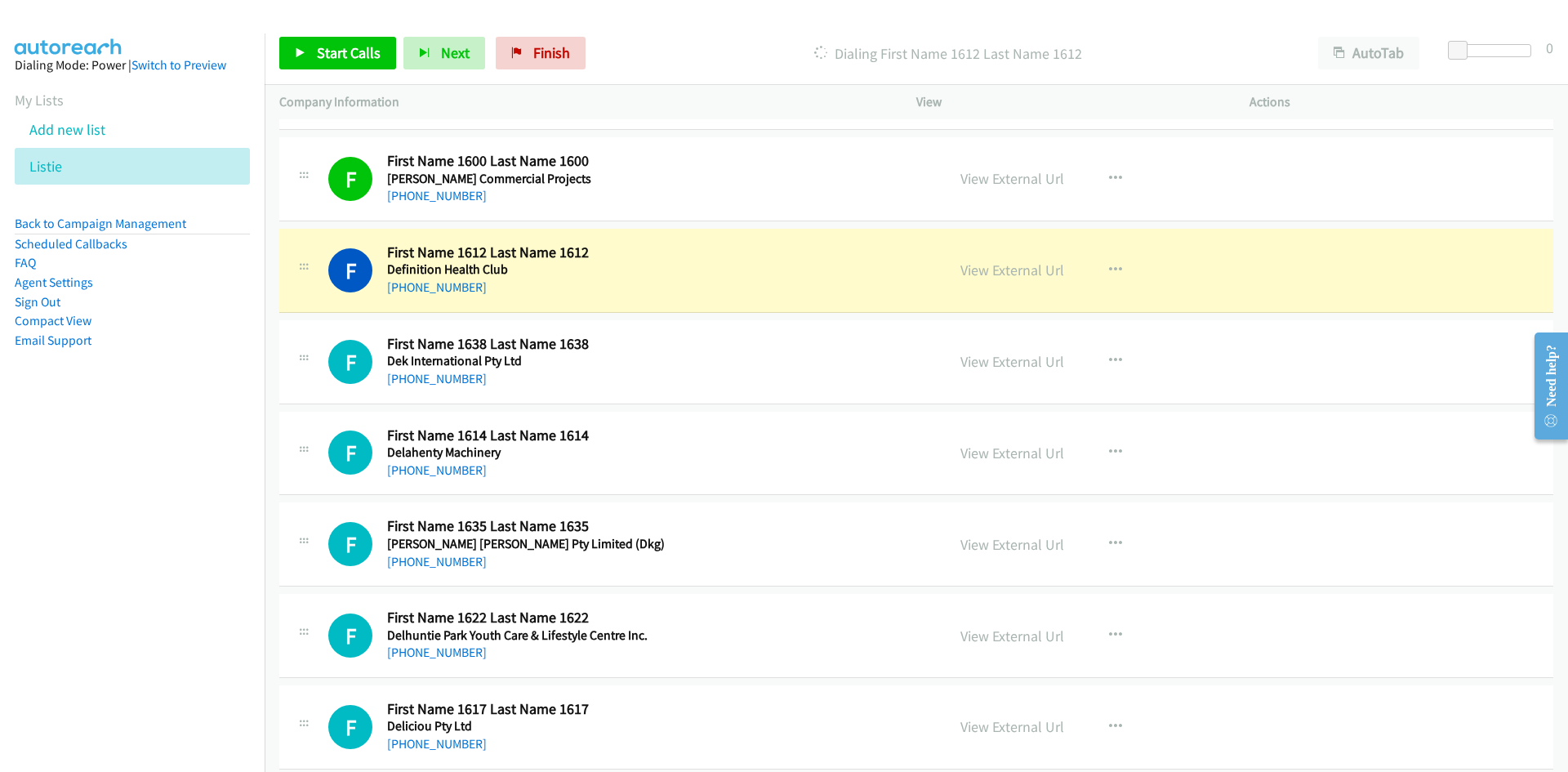
scroll to position [1306, 0]
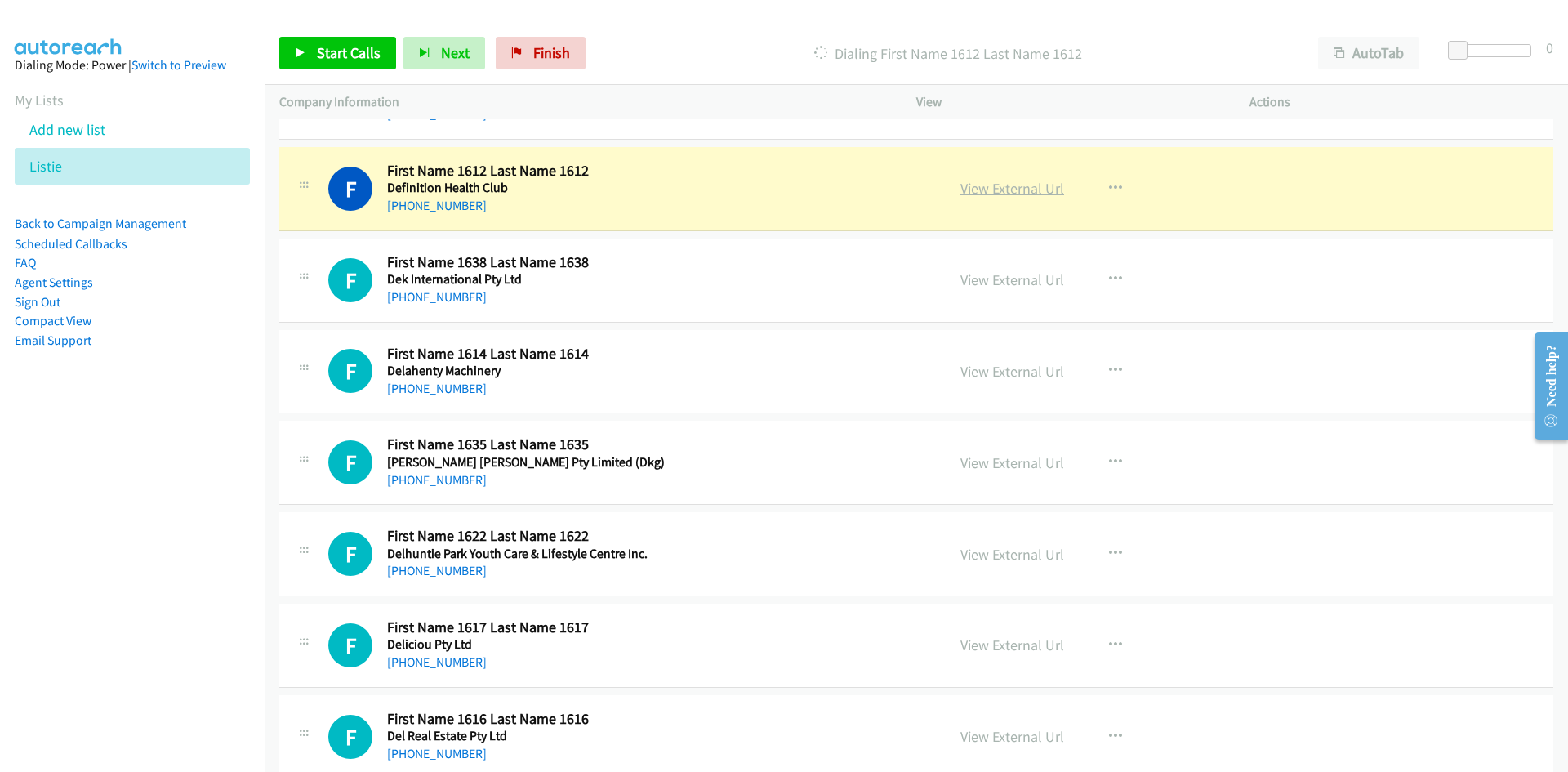
click at [991, 187] on link "View External Url" at bounding box center [1012, 189] width 104 height 19
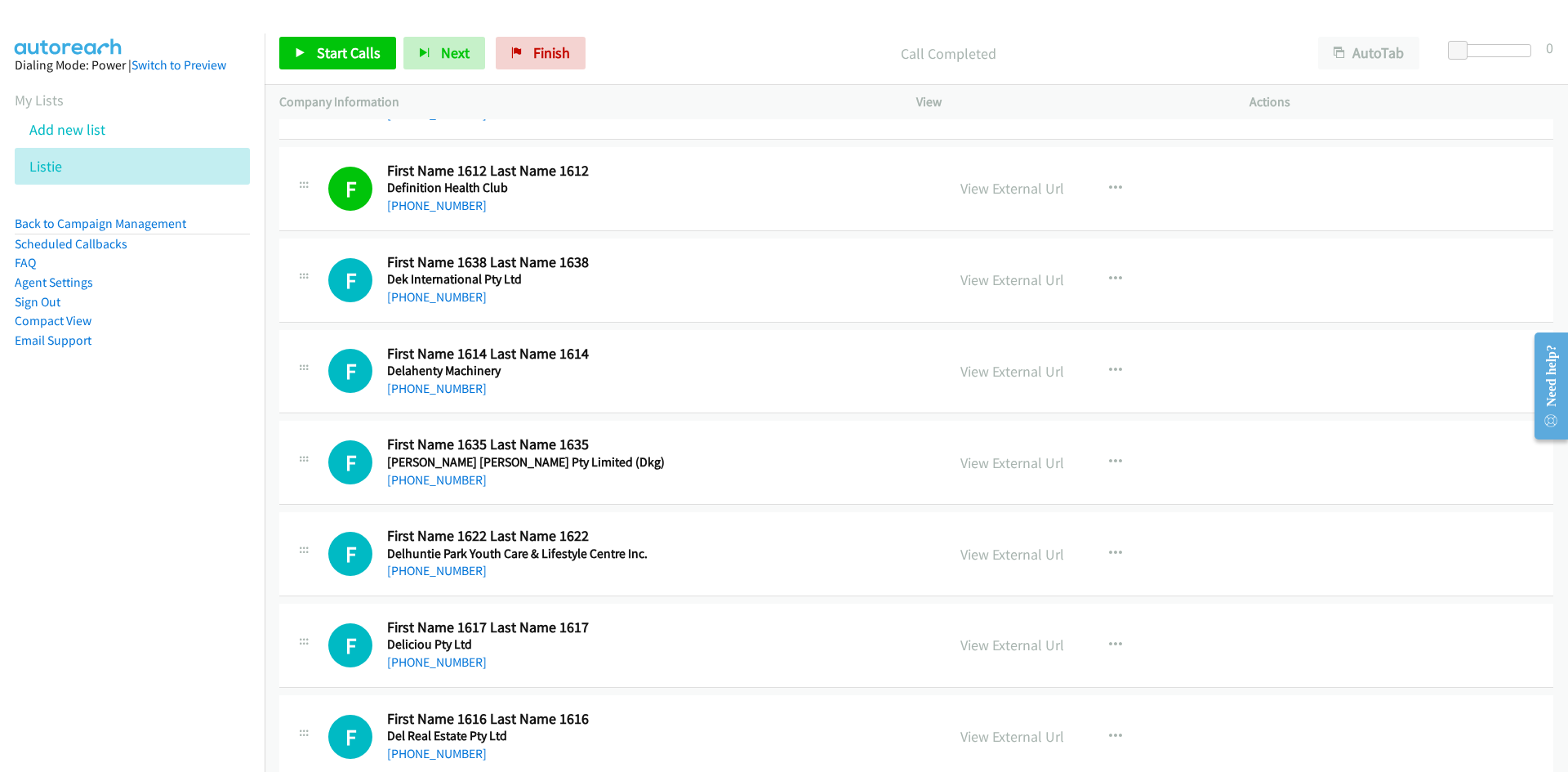
drag, startPoint x: 446, startPoint y: 301, endPoint x: 10, endPoint y: 392, distance: 445.4
click at [446, 301] on link "+61 2 9365 1234" at bounding box center [437, 297] width 100 height 16
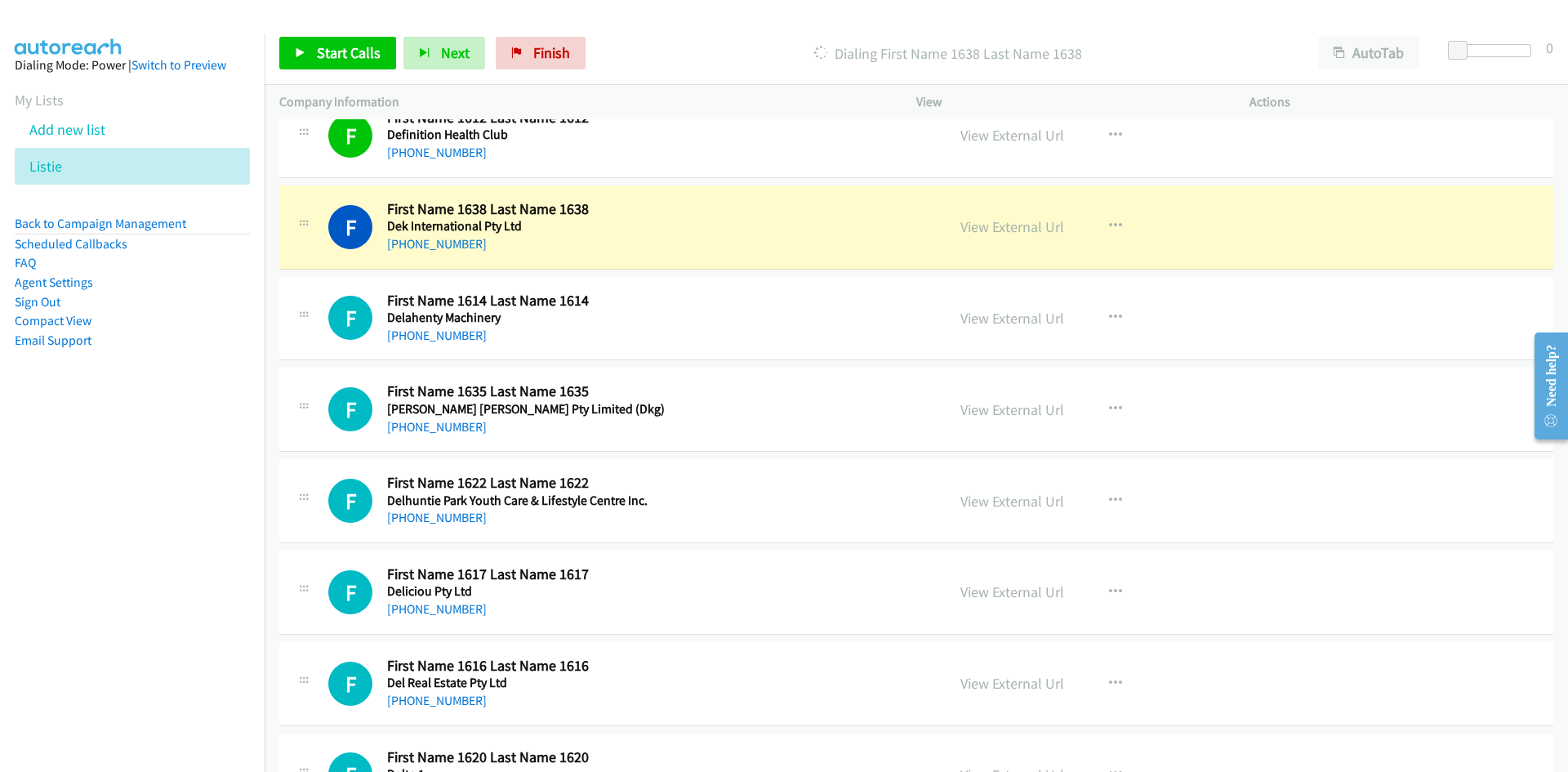
scroll to position [1389, 0]
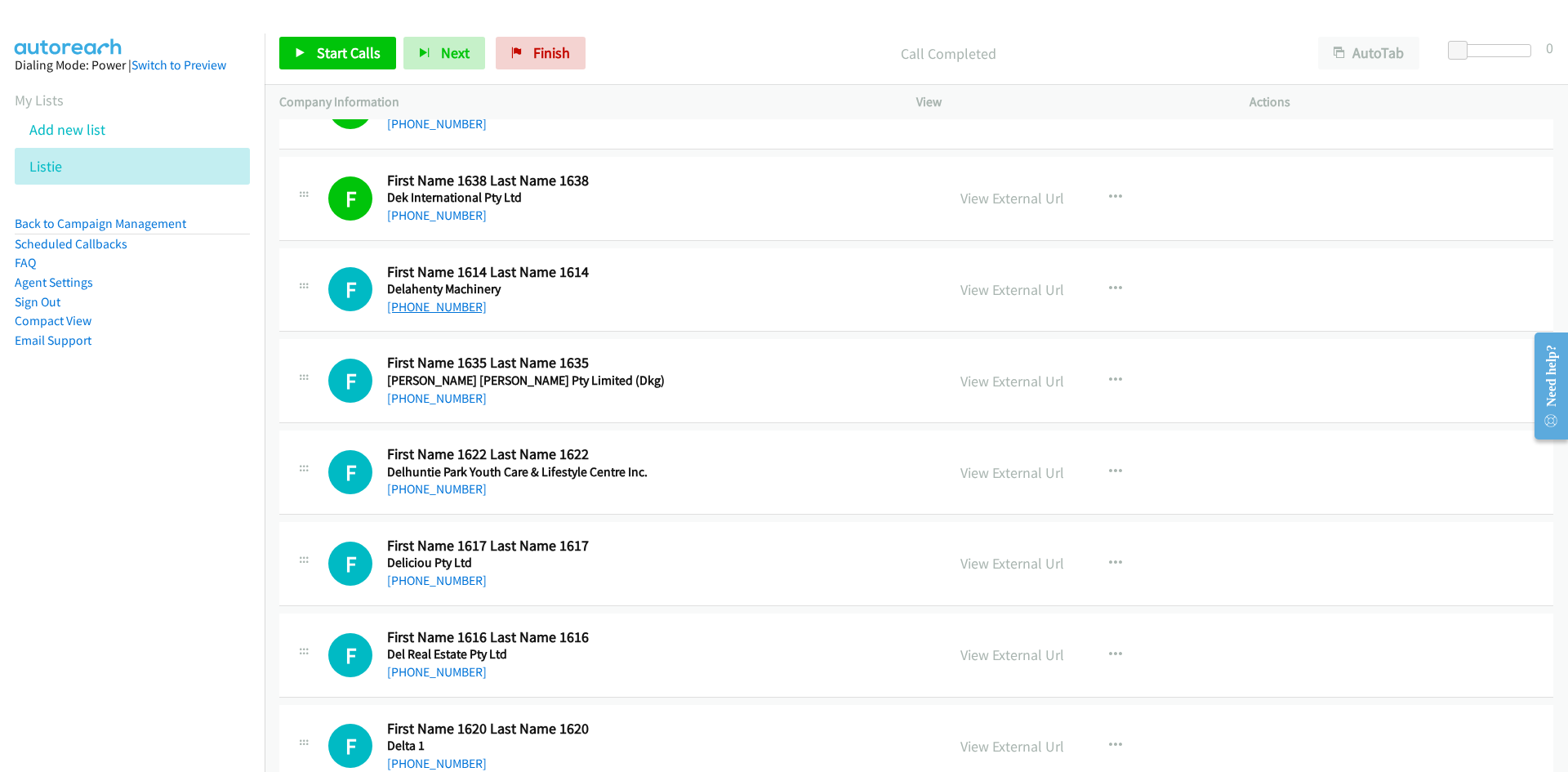
drag, startPoint x: 456, startPoint y: 305, endPoint x: 0, endPoint y: 478, distance: 487.7
click at [456, 305] on link "+61 3 9800 1544" at bounding box center [437, 307] width 100 height 16
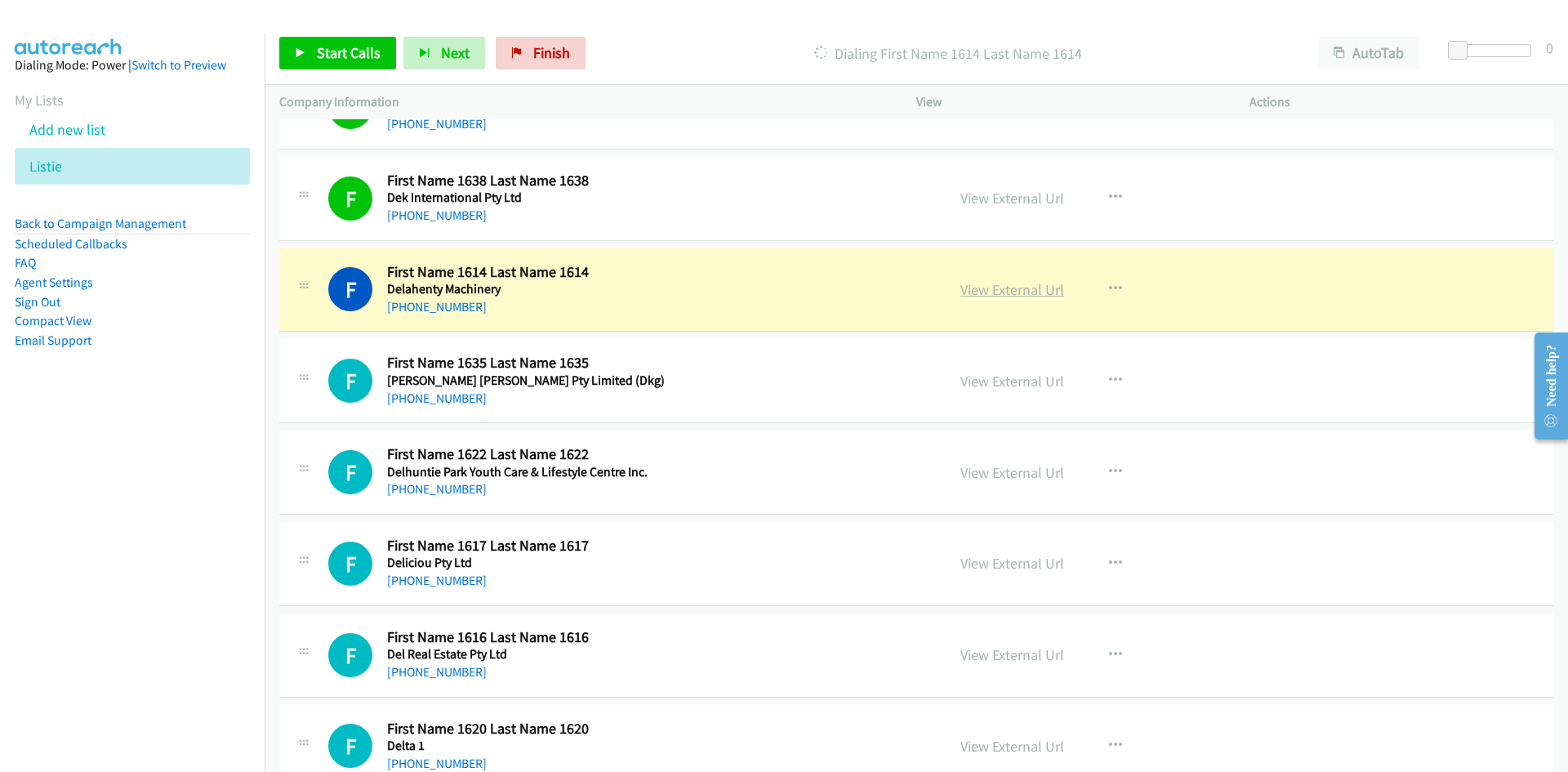
click at [1026, 293] on link "View External Url" at bounding box center [1012, 290] width 104 height 19
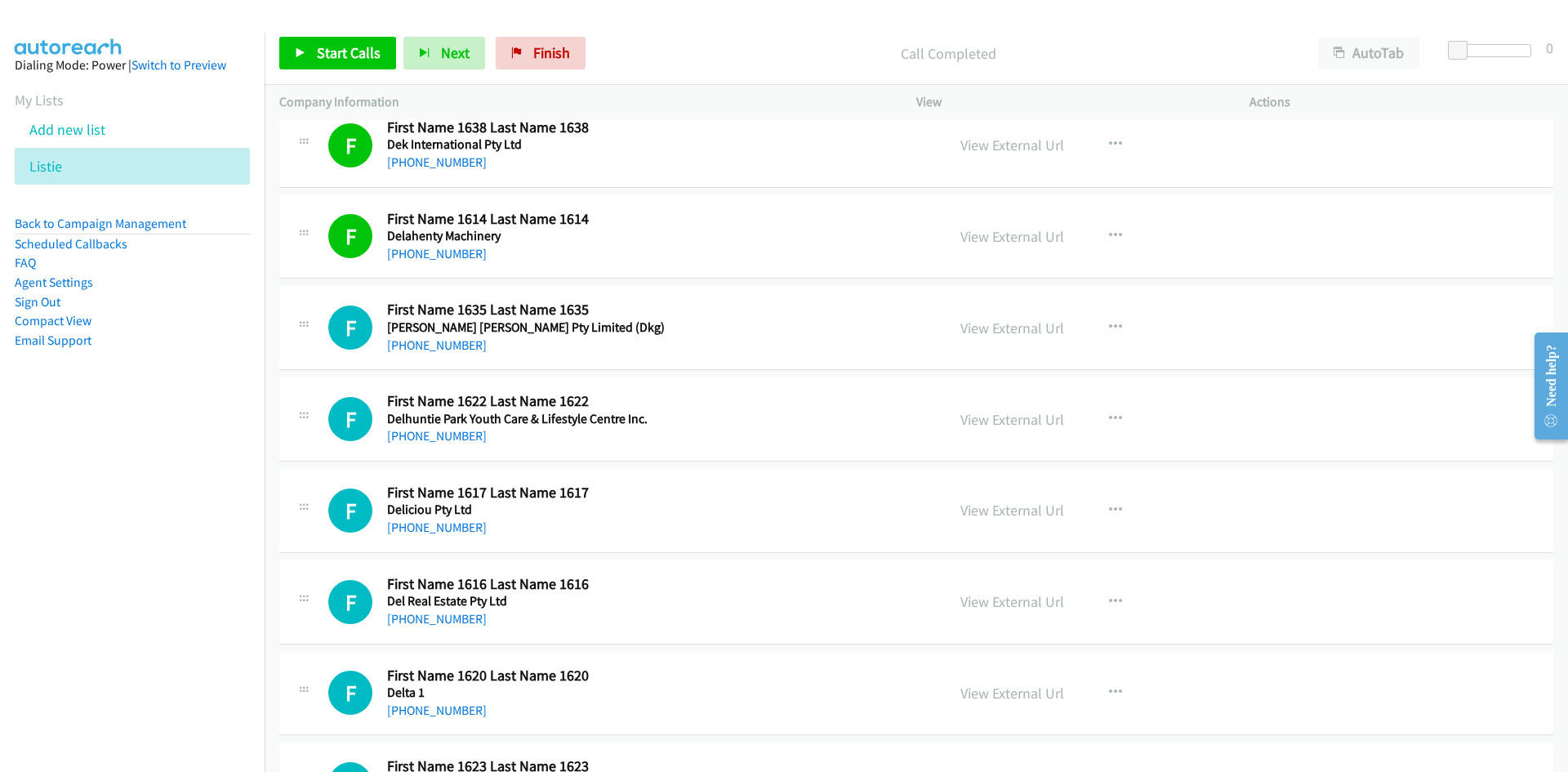
scroll to position [1470, 0]
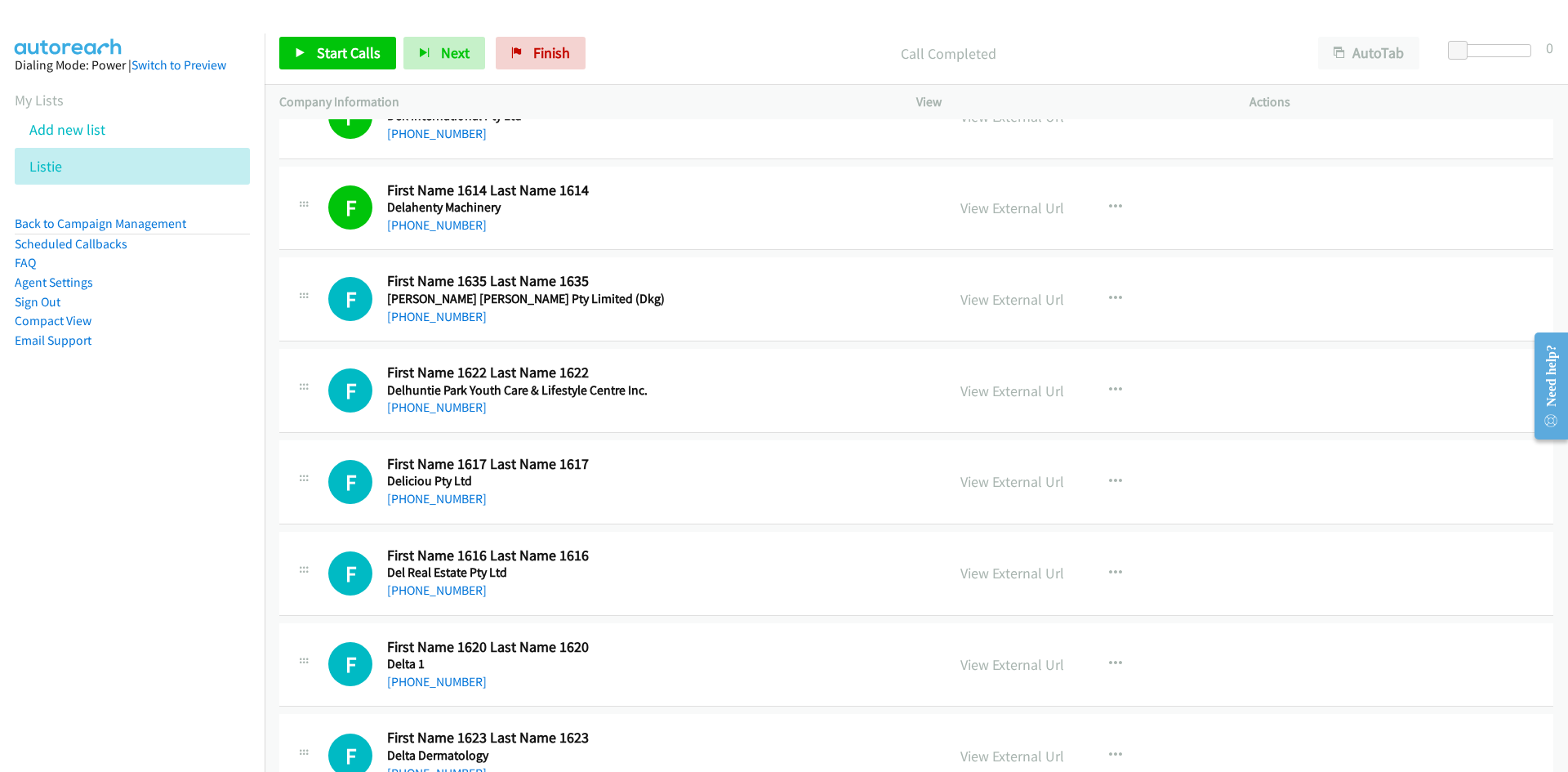
drag, startPoint x: 437, startPoint y: 316, endPoint x: 4, endPoint y: 556, distance: 495.1
click at [437, 316] on link "+61 1800 252 926" at bounding box center [437, 316] width 100 height 16
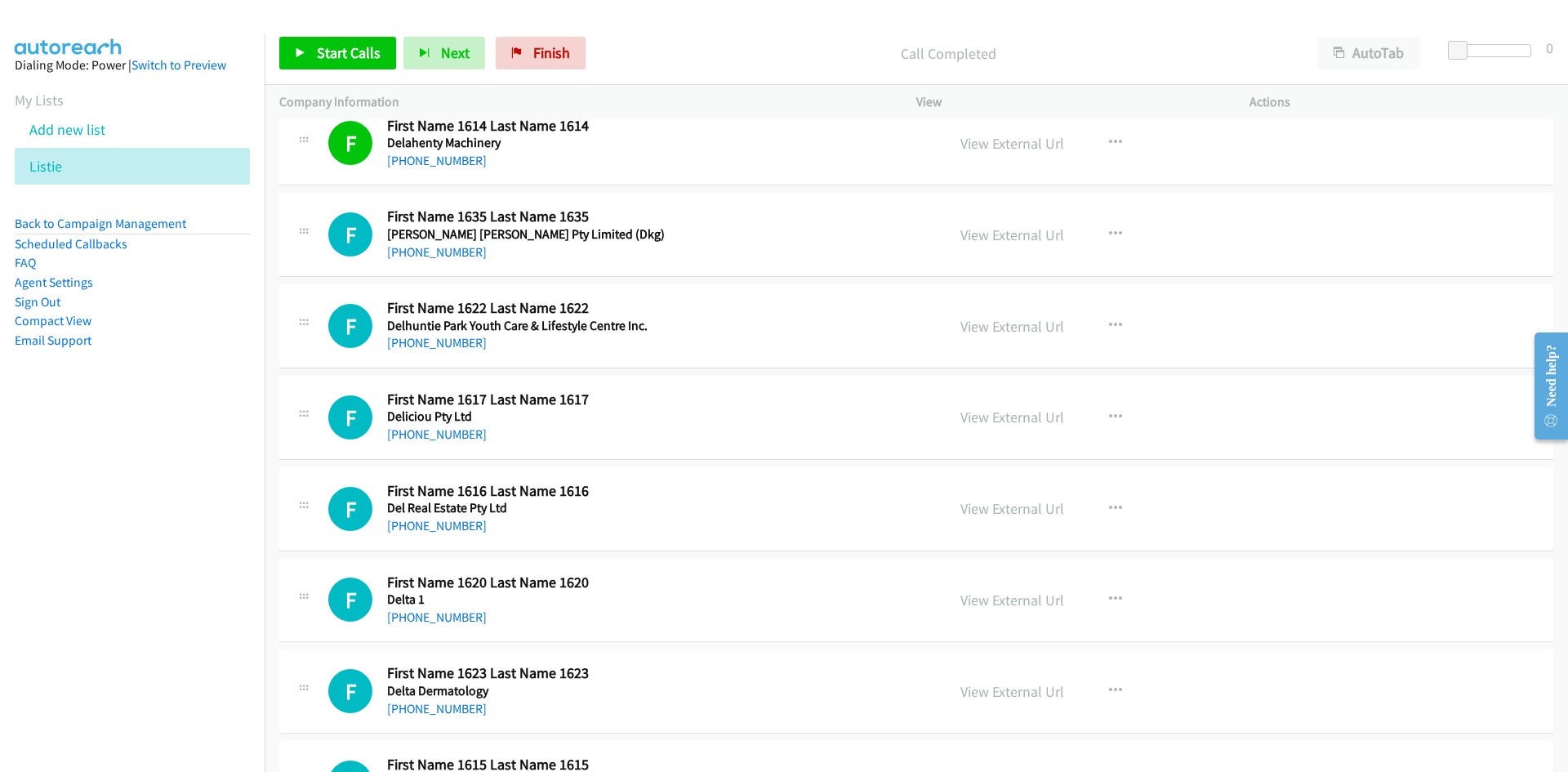
scroll to position [1552, 0]
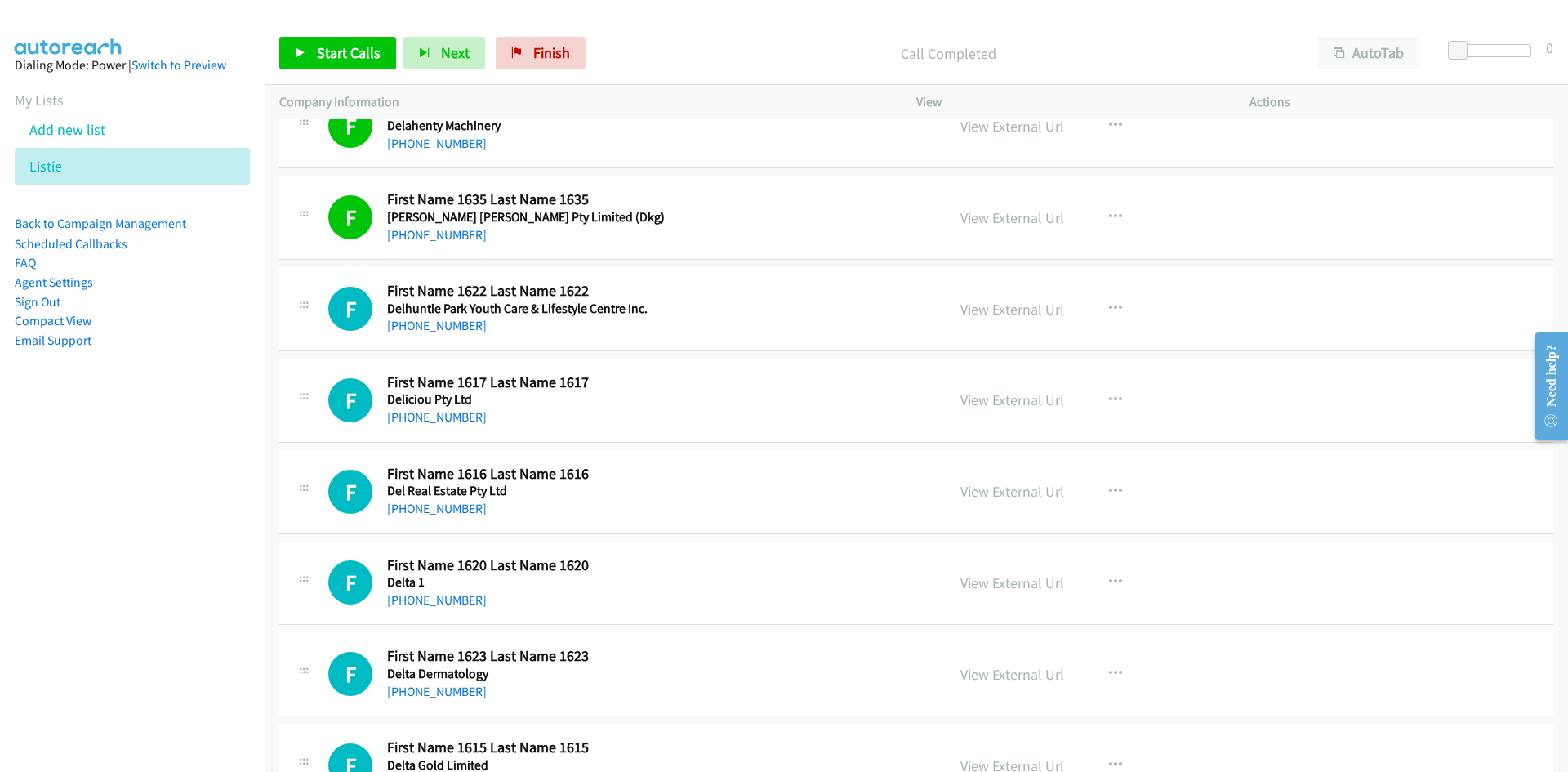
drag, startPoint x: 418, startPoint y: 321, endPoint x: 72, endPoint y: 436, distance: 364.6
click at [418, 321] on link "+61 3 5633 1000" at bounding box center [437, 326] width 100 height 16
click at [453, 422] on link "+61 3 9939 6080" at bounding box center [437, 417] width 100 height 16
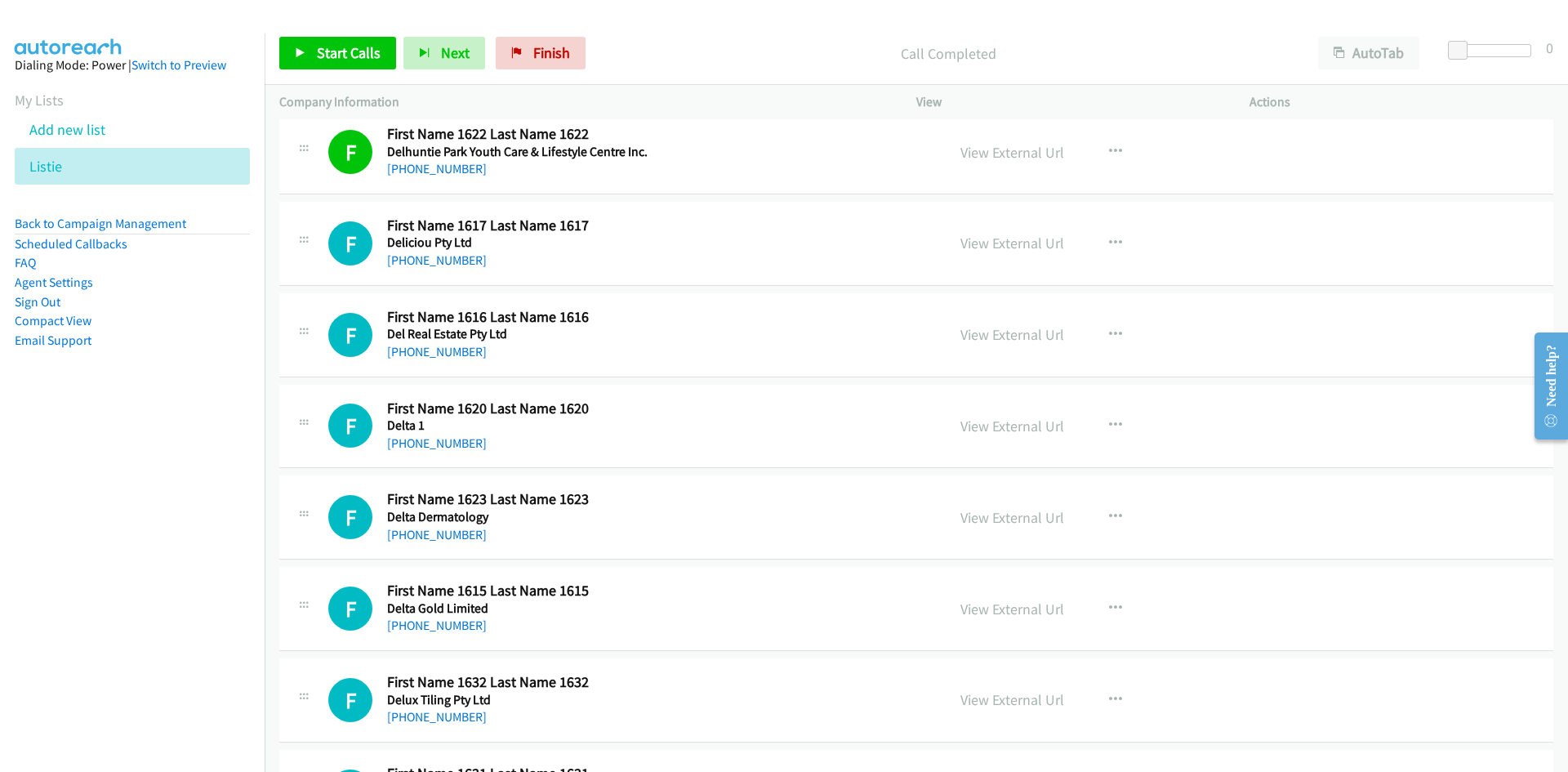
scroll to position [1715, 0]
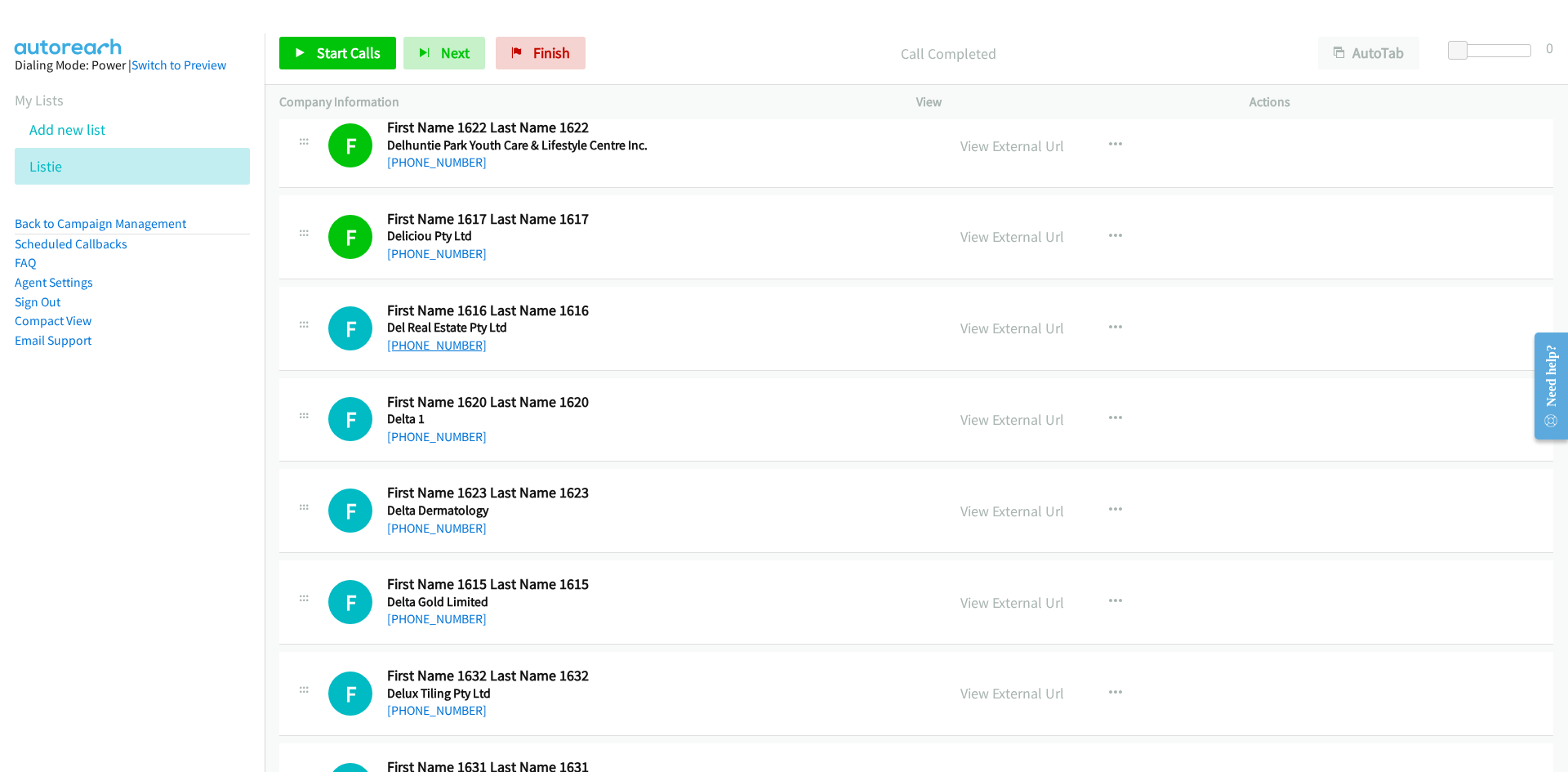
click at [432, 347] on link "+61 3 9792 3340" at bounding box center [437, 345] width 100 height 16
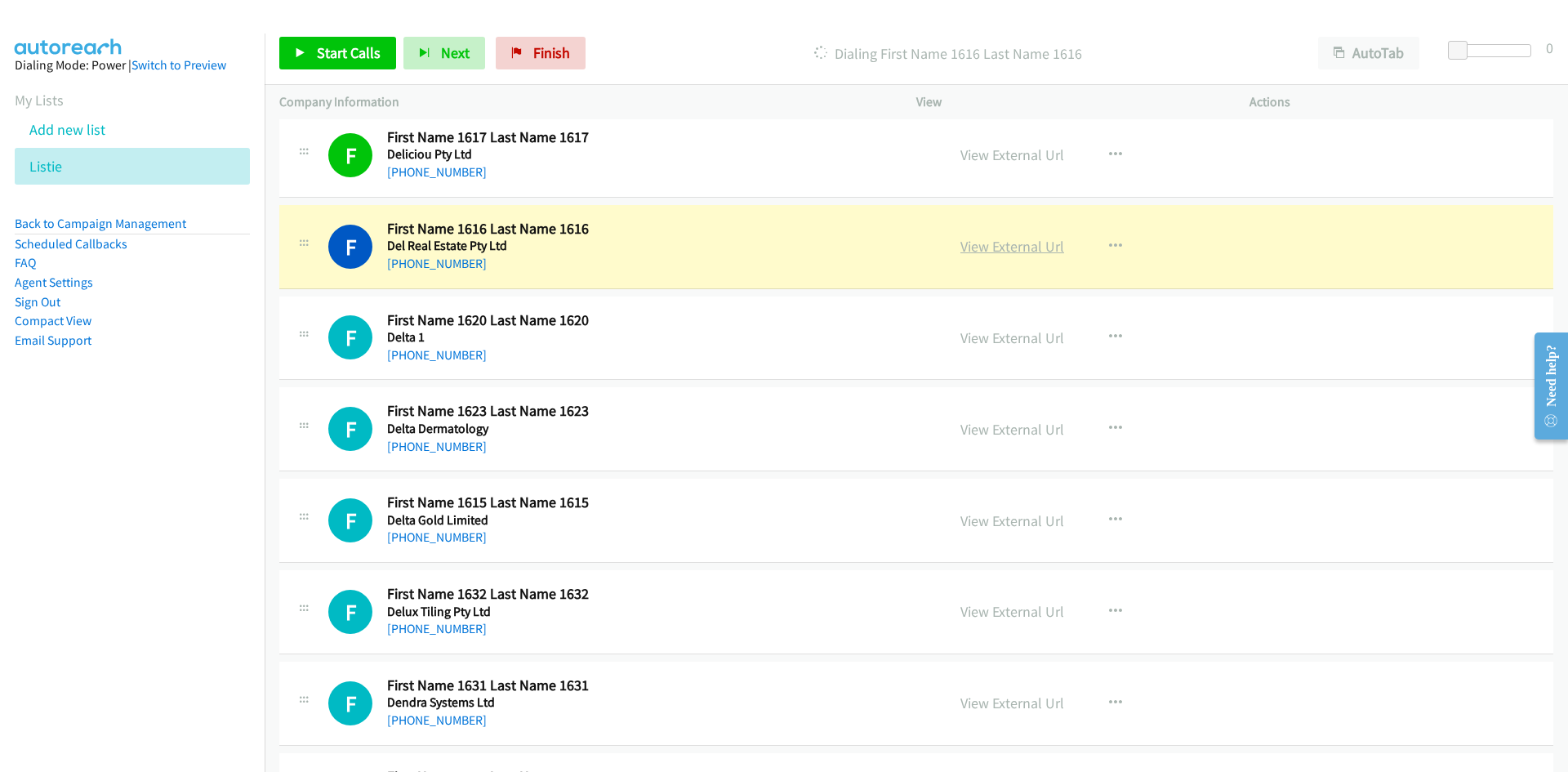
click at [1026, 245] on link "View External Url" at bounding box center [1012, 246] width 104 height 19
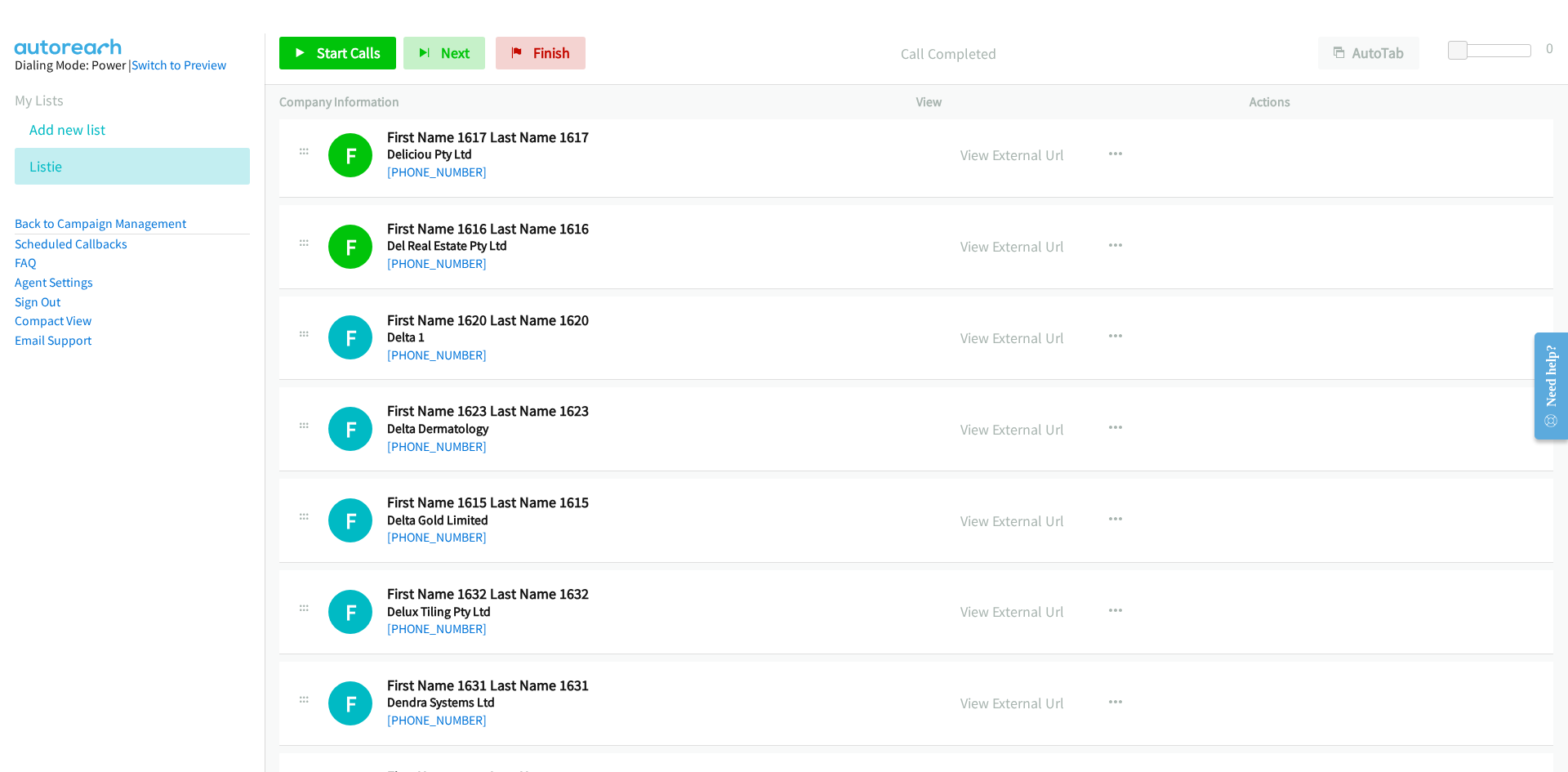
drag, startPoint x: 466, startPoint y: 355, endPoint x: 251, endPoint y: 399, distance: 219.5
click at [466, 355] on link "+61 2 9251 3211" at bounding box center [437, 355] width 100 height 16
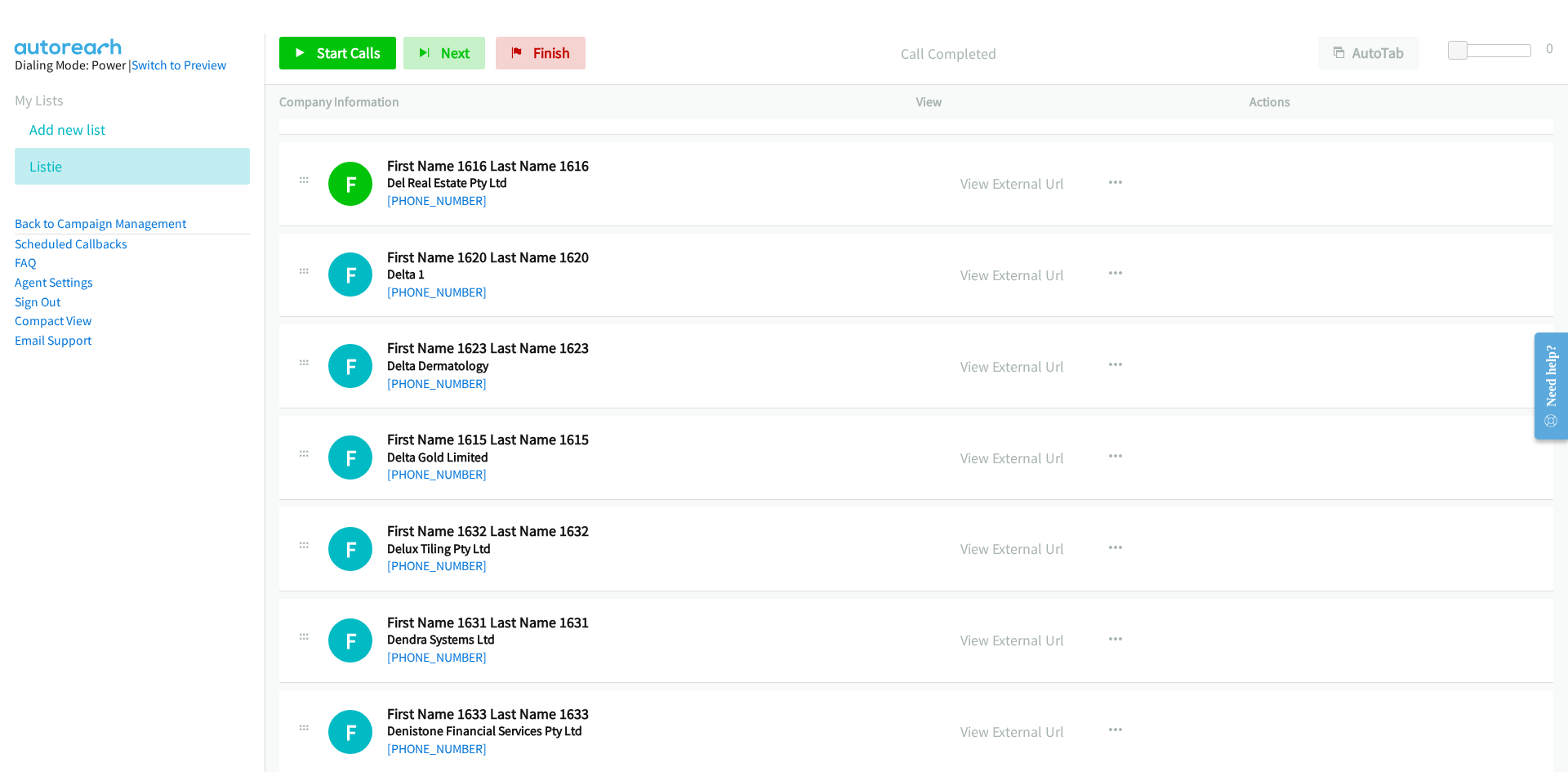
scroll to position [1878, 0]
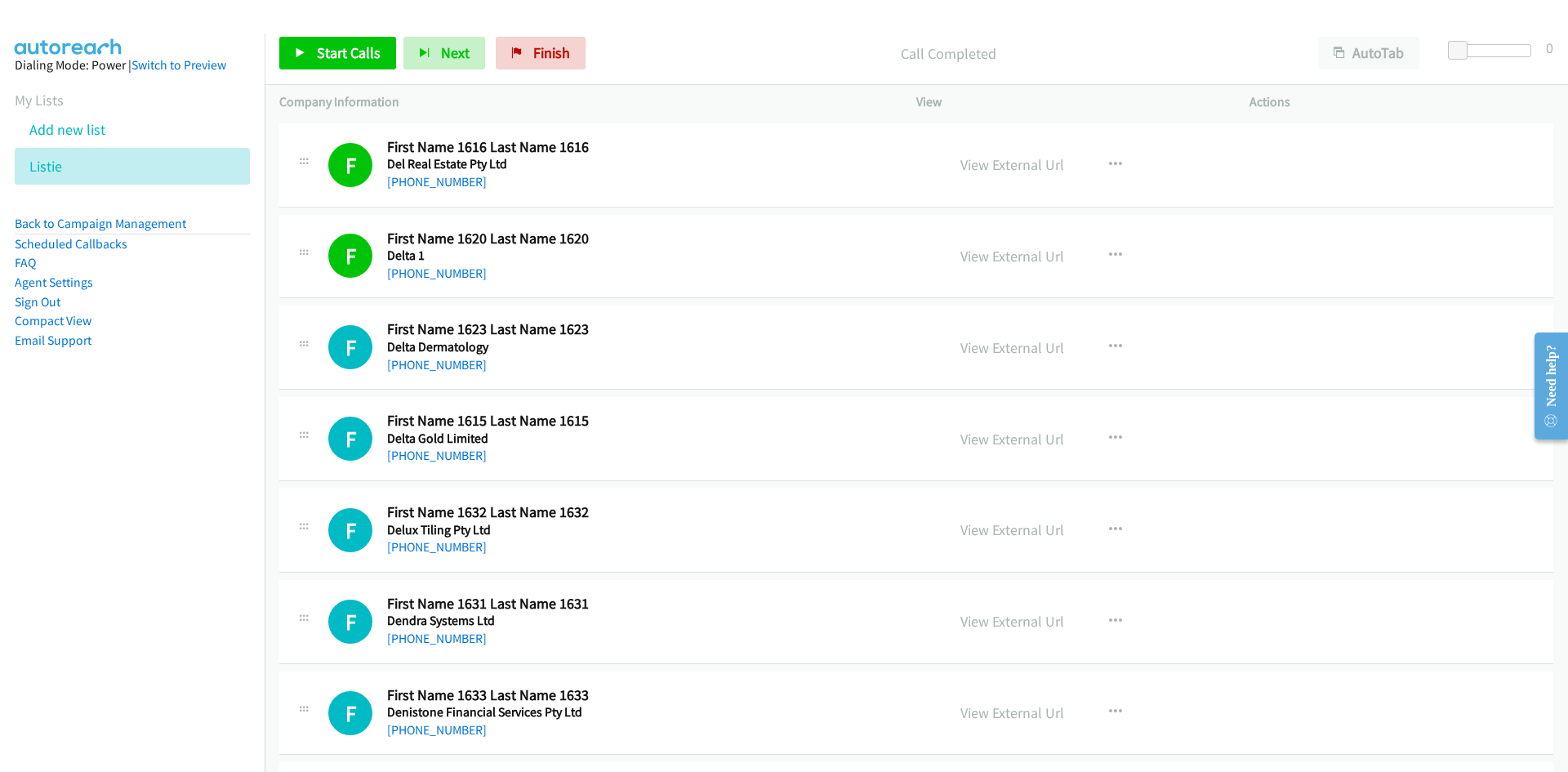
drag, startPoint x: 437, startPoint y: 359, endPoint x: 6, endPoint y: 488, distance: 449.9
click at [437, 359] on link "+61 2 9184 3916" at bounding box center [437, 365] width 100 height 16
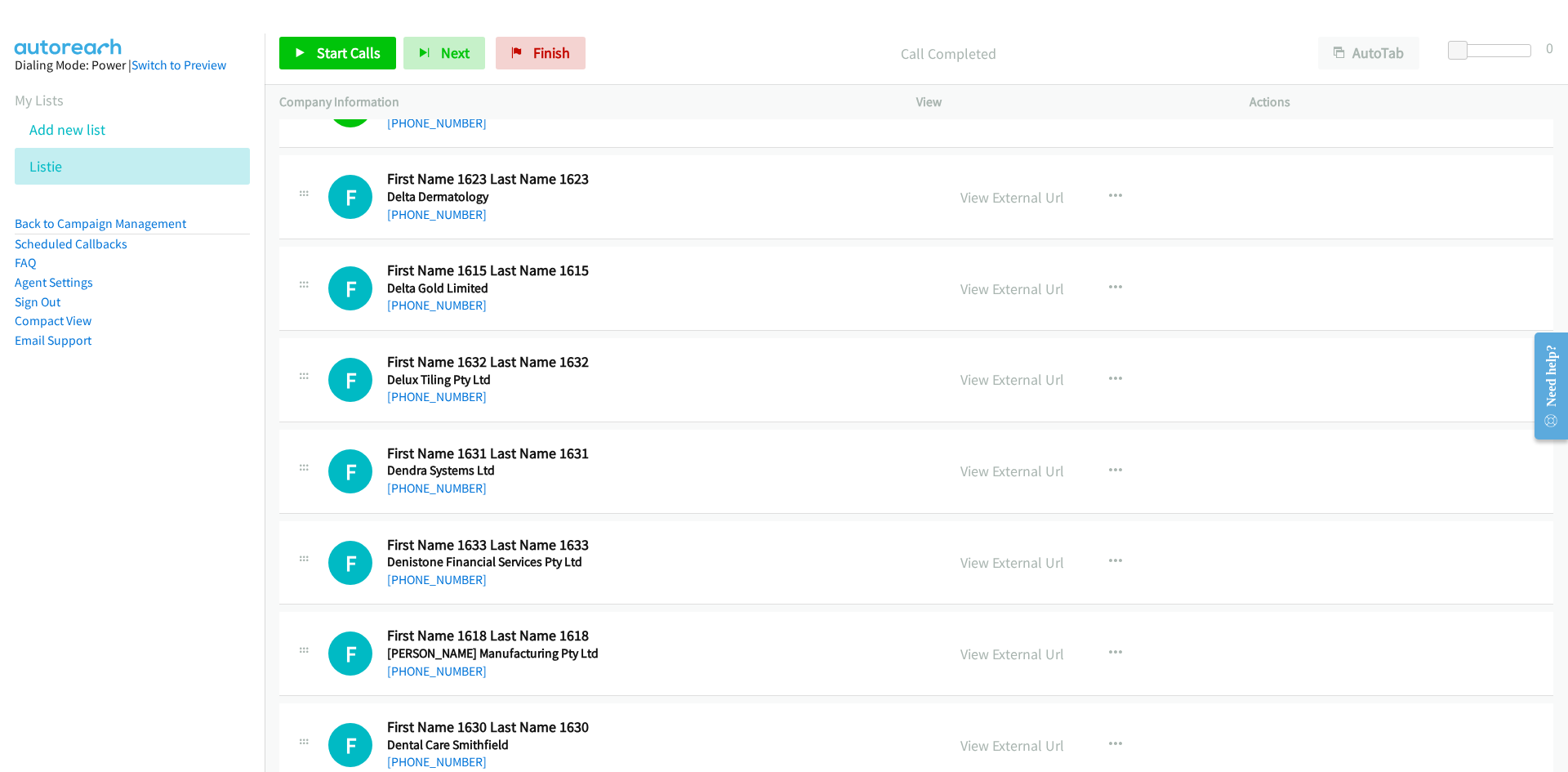
scroll to position [2042, 0]
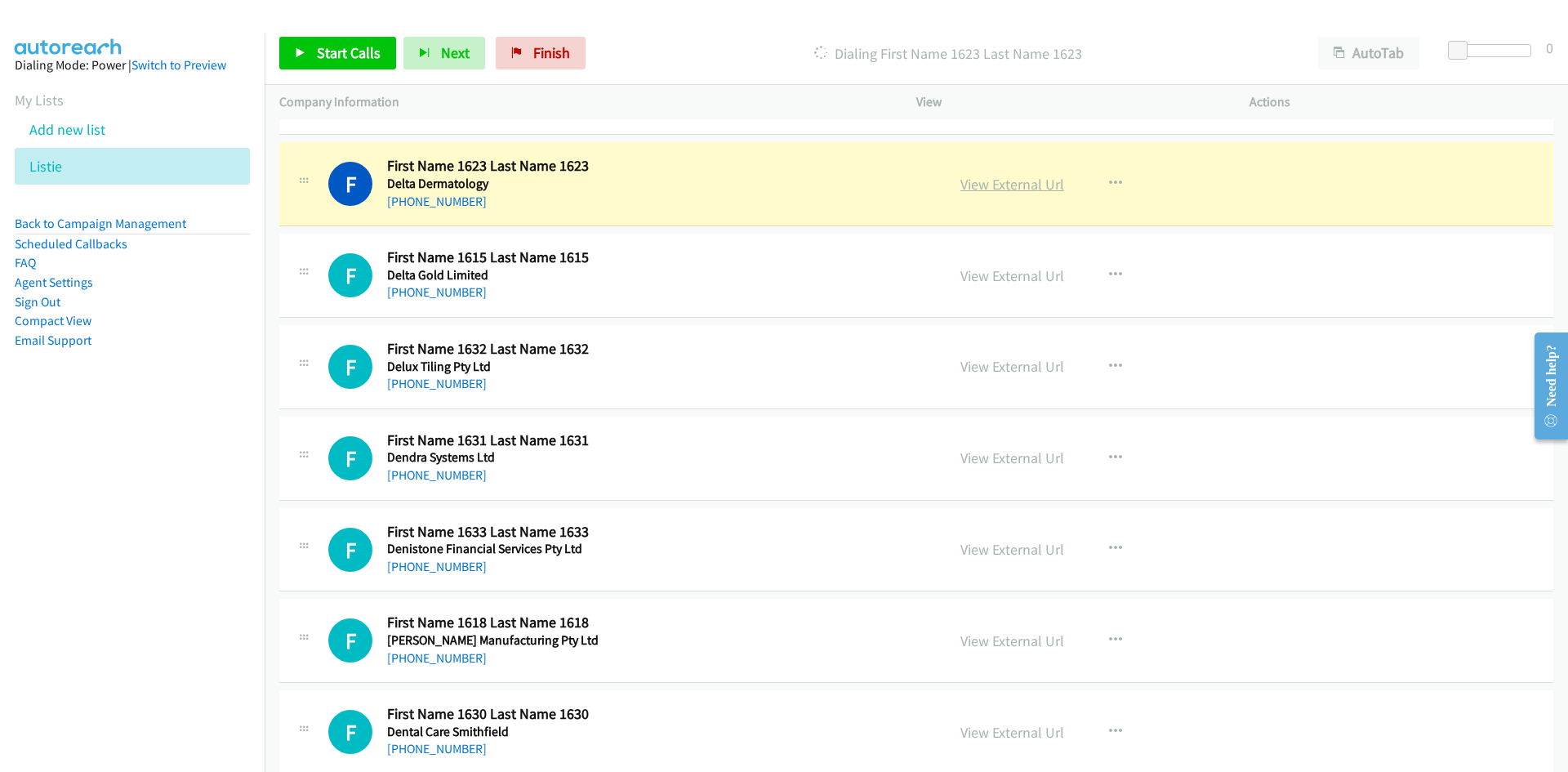
click at [998, 179] on link "View External Url" at bounding box center [1012, 184] width 104 height 19
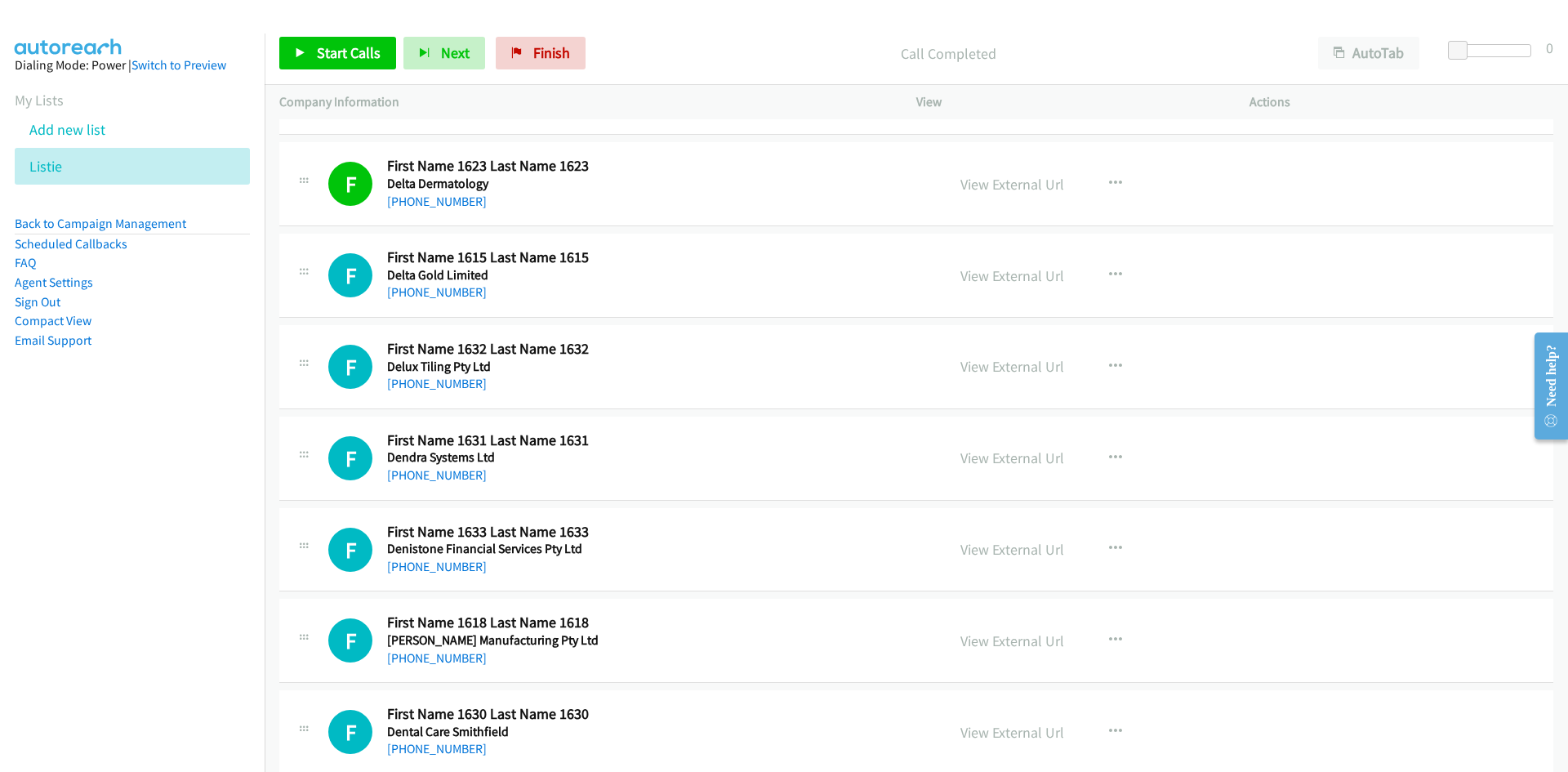
drag, startPoint x: 442, startPoint y: 292, endPoint x: 143, endPoint y: 437, distance: 332.3
click at [442, 292] on link "+61 432 639 881" at bounding box center [437, 292] width 100 height 16
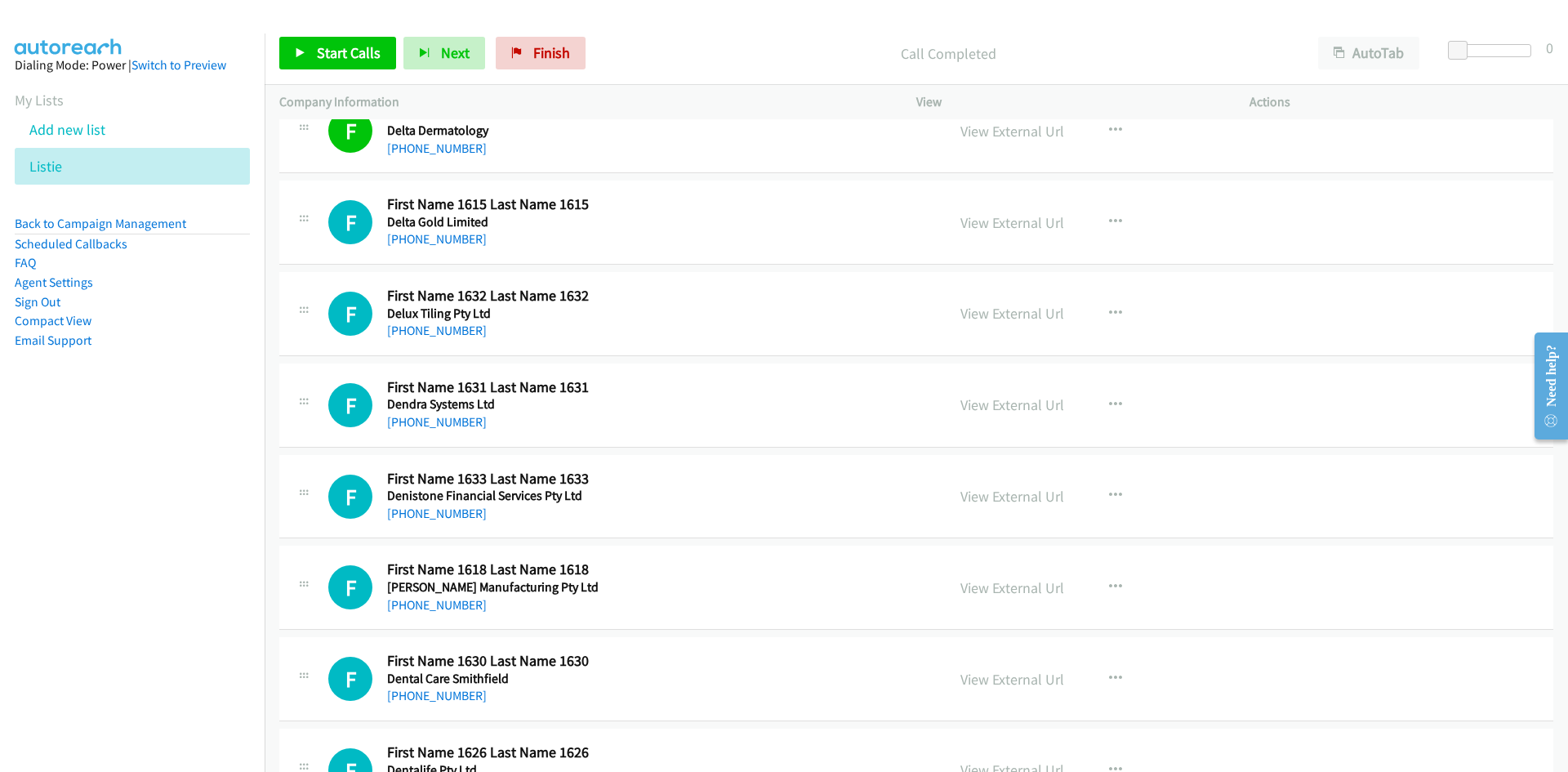
scroll to position [2123, 0]
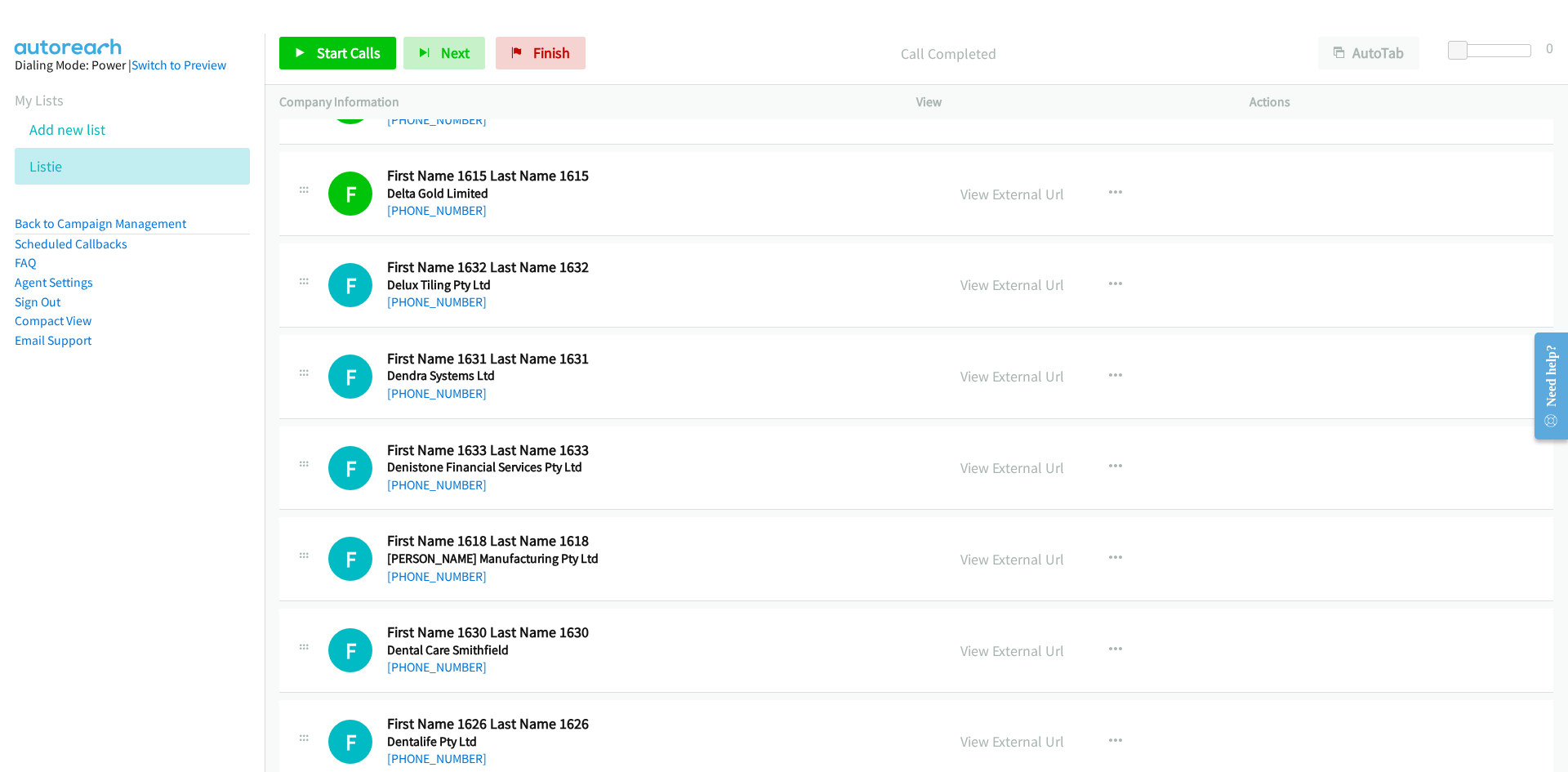
drag, startPoint x: 425, startPoint y: 299, endPoint x: 8, endPoint y: 429, distance: 436.8
click at [425, 299] on link "+61 400 762 451" at bounding box center [437, 302] width 100 height 16
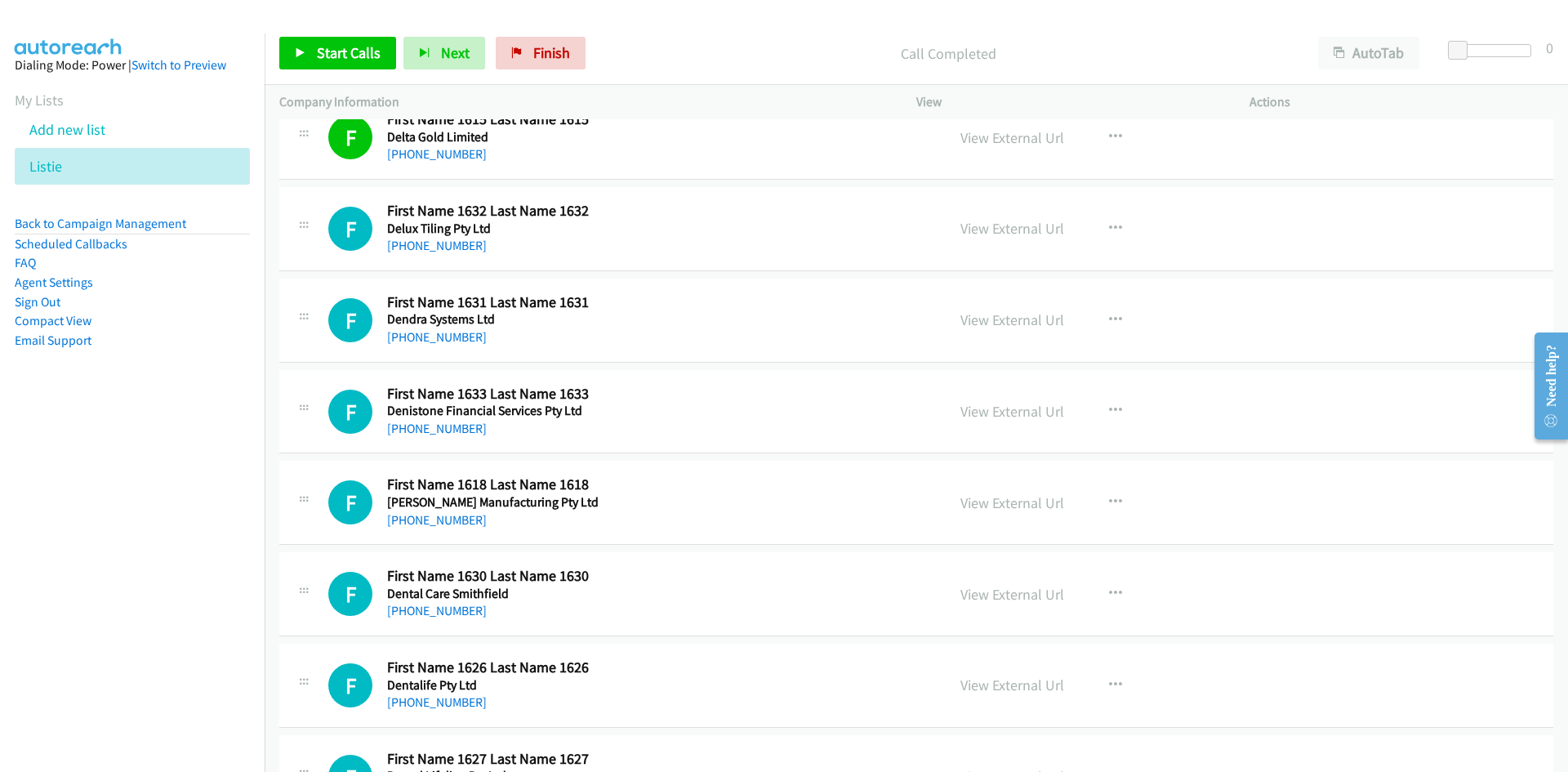
scroll to position [2205, 0]
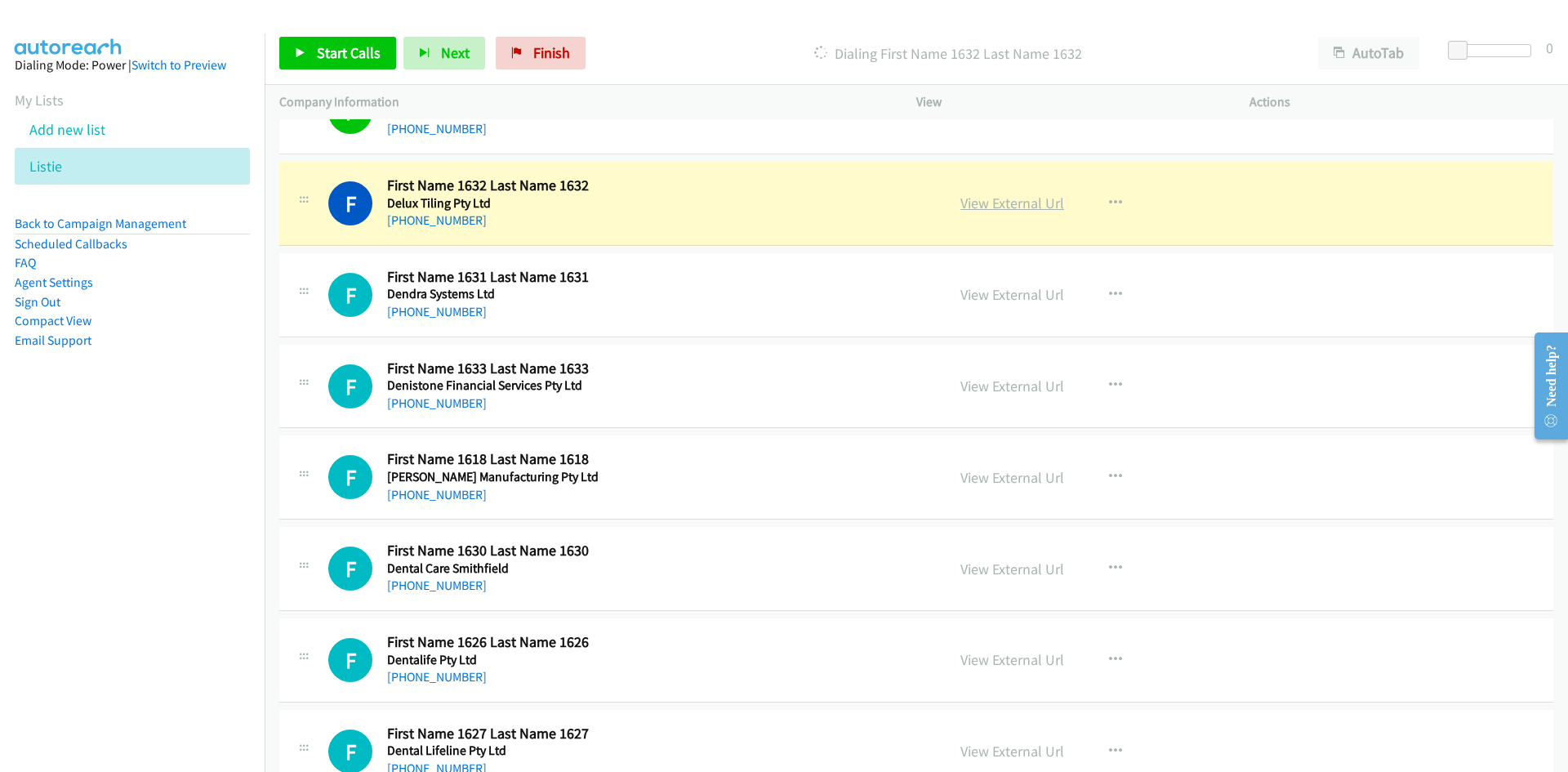
drag, startPoint x: 1016, startPoint y: 202, endPoint x: 991, endPoint y: 202, distance: 25.0
click at [1016, 202] on link "View External Url" at bounding box center [1012, 203] width 104 height 19
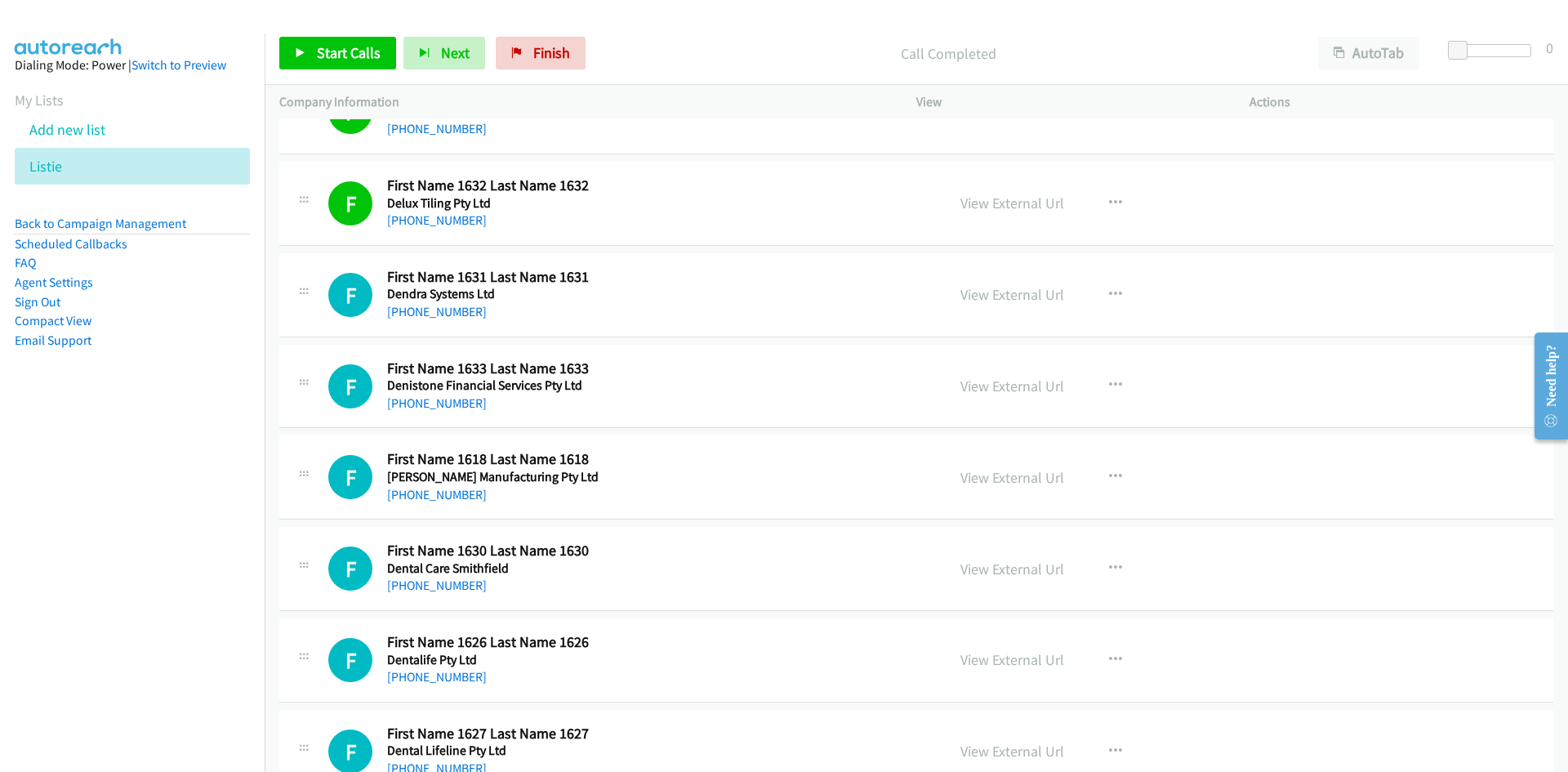
drag, startPoint x: 452, startPoint y: 314, endPoint x: 202, endPoint y: 393, distance: 262.2
click at [452, 314] on link "+61 452 031 303" at bounding box center [437, 312] width 100 height 16
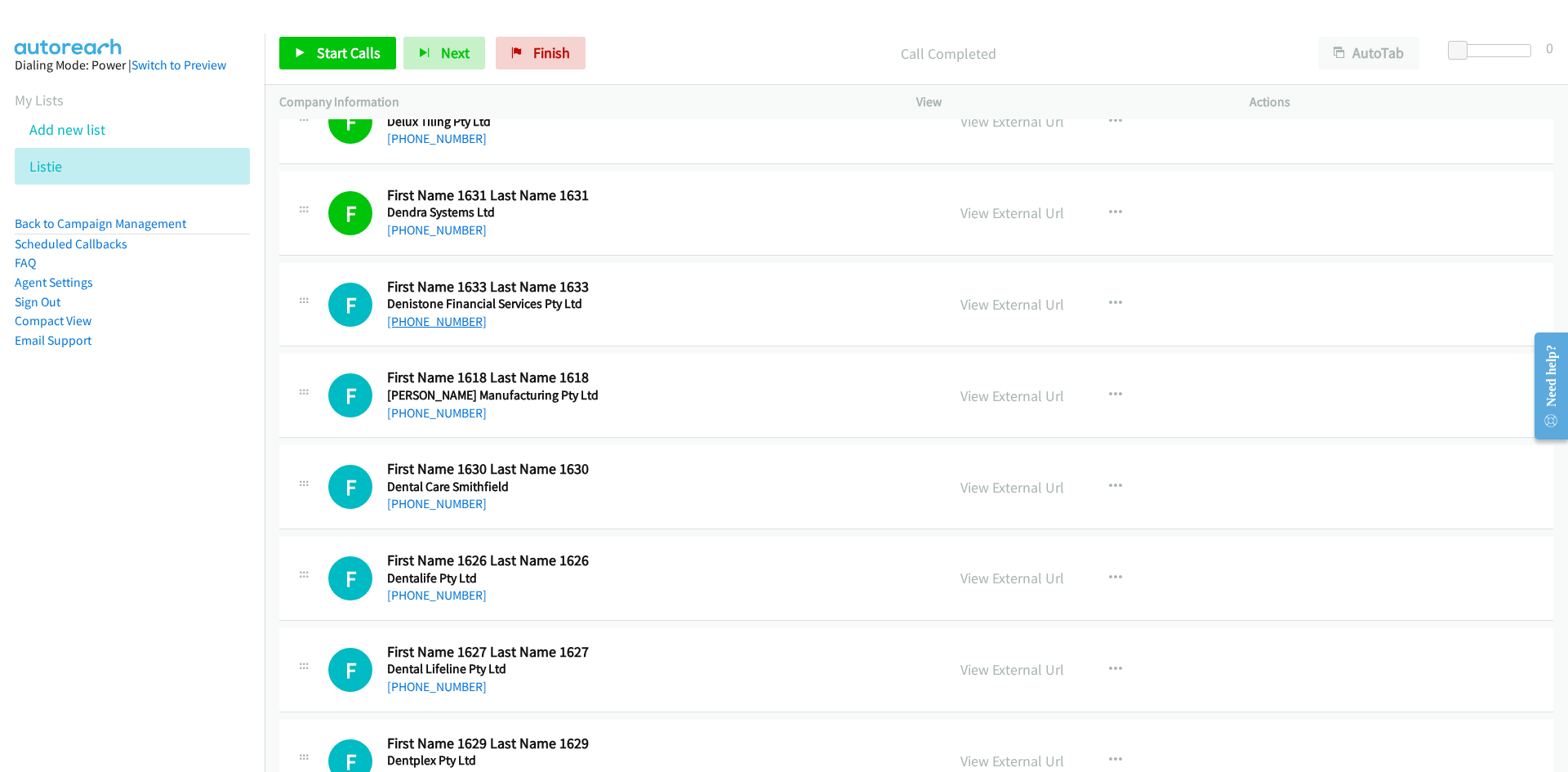
click at [443, 321] on link "+61 2 9804 8888" at bounding box center [437, 321] width 100 height 16
drag, startPoint x: 444, startPoint y: 410, endPoint x: 83, endPoint y: 534, distance: 381.7
click at [444, 410] on link "+61 2 9314 3510" at bounding box center [437, 413] width 100 height 16
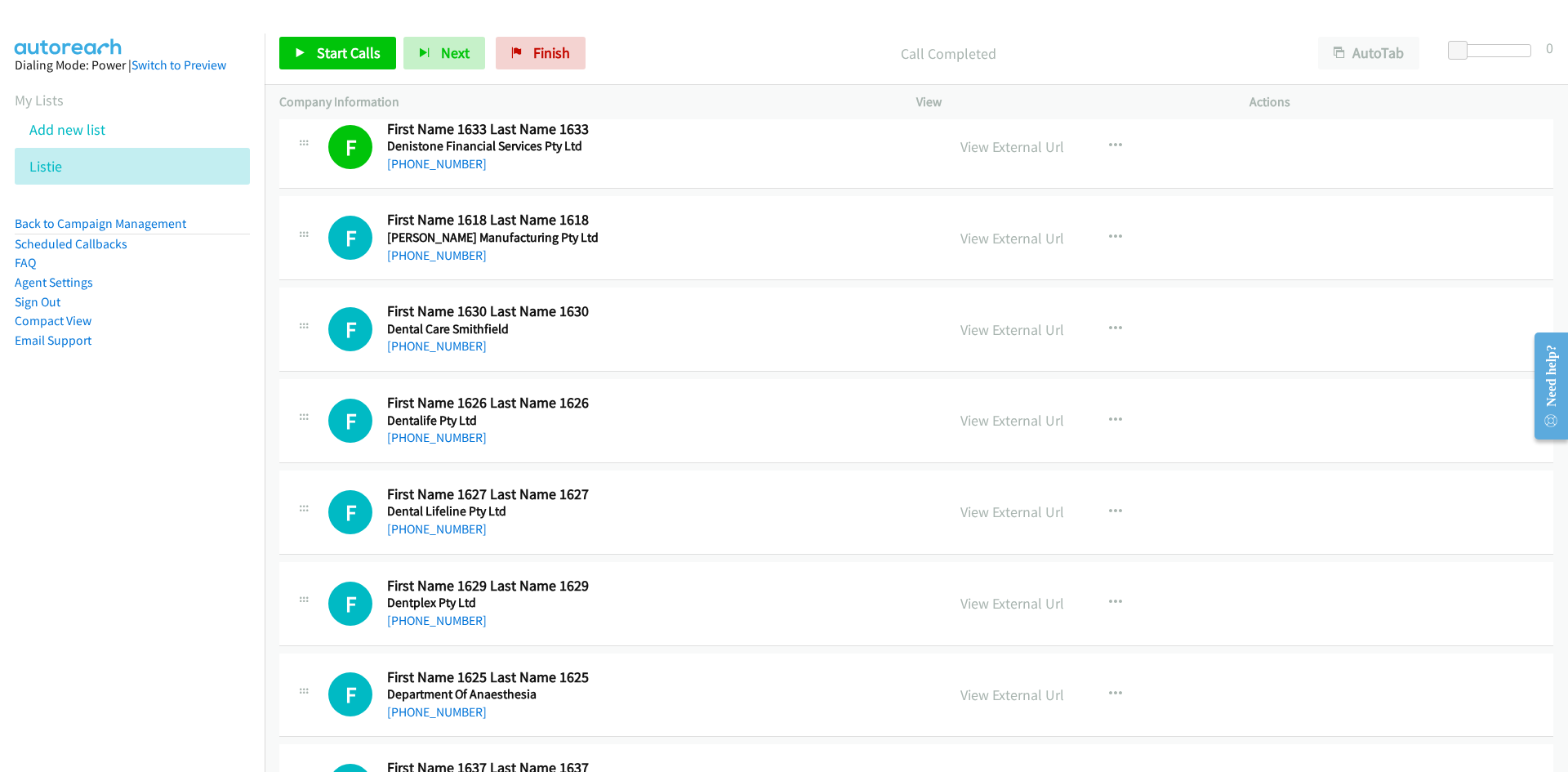
scroll to position [2450, 0]
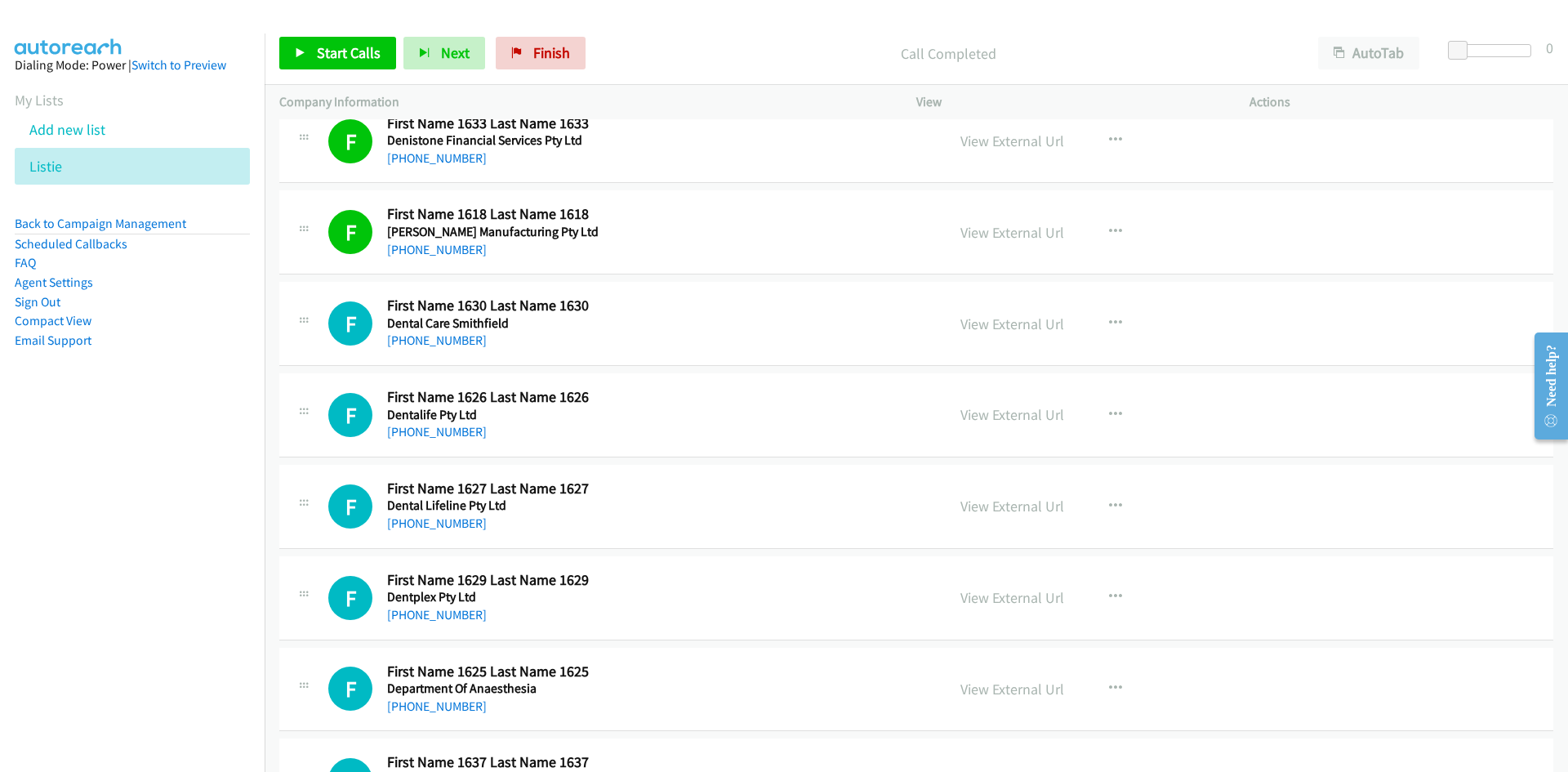
drag, startPoint x: 426, startPoint y: 342, endPoint x: 17, endPoint y: 503, distance: 439.5
click at [426, 342] on link "+61 7 4038 2300" at bounding box center [437, 341] width 100 height 16
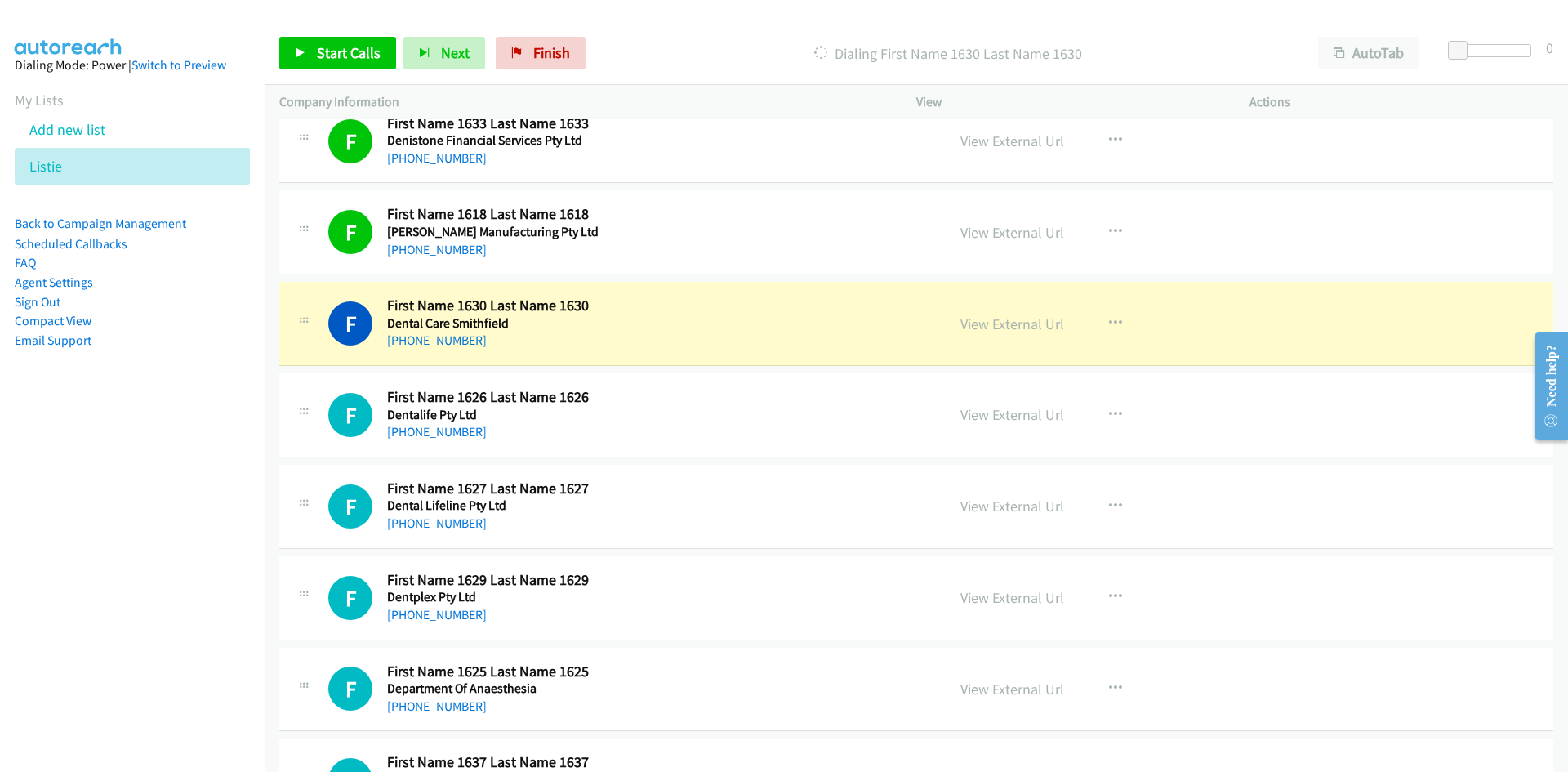
scroll to position [2532, 0]
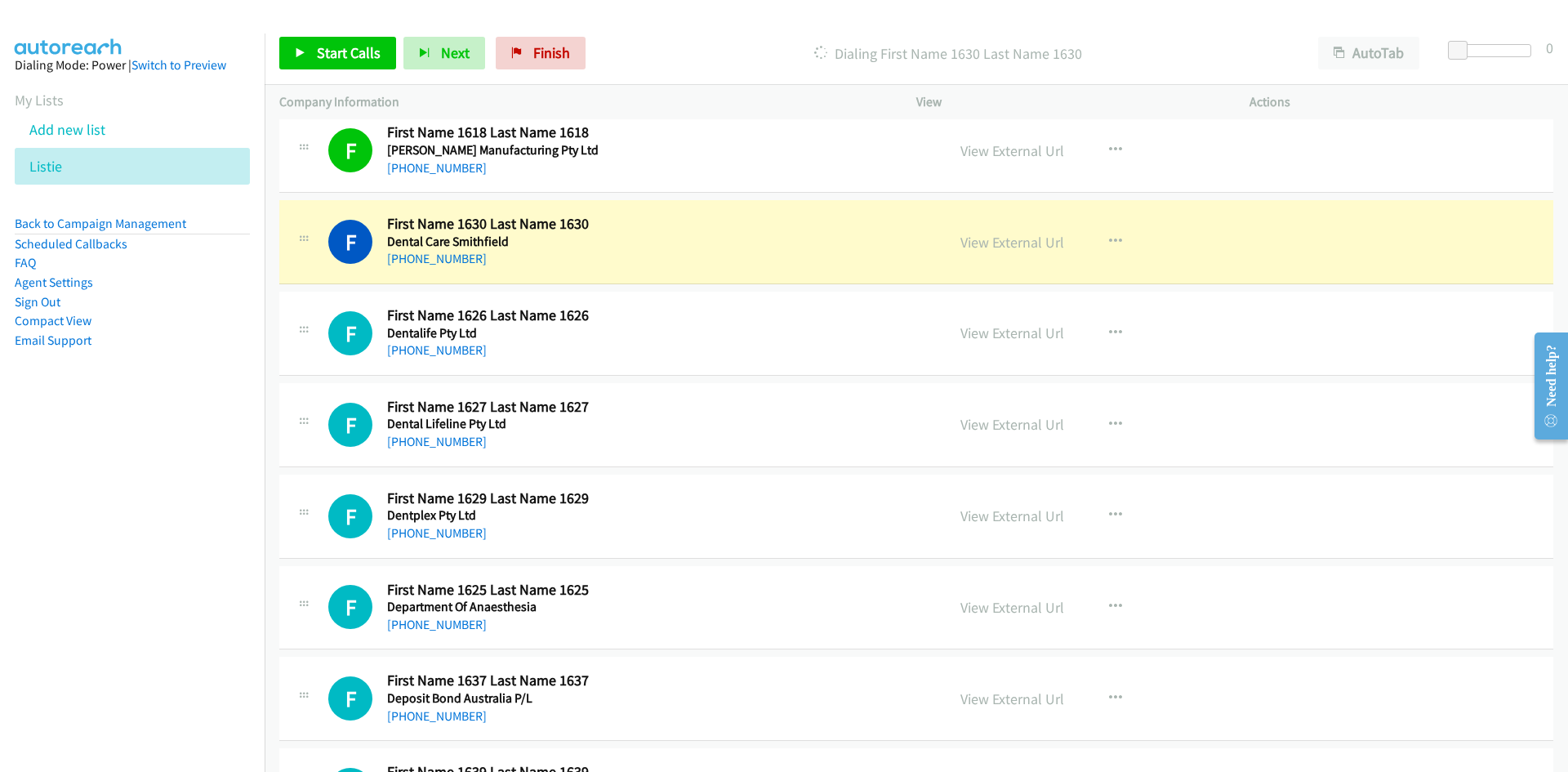
drag, startPoint x: 1025, startPoint y: 245, endPoint x: 1001, endPoint y: 252, distance: 25.0
click at [1025, 245] on link "View External Url" at bounding box center [1012, 243] width 104 height 19
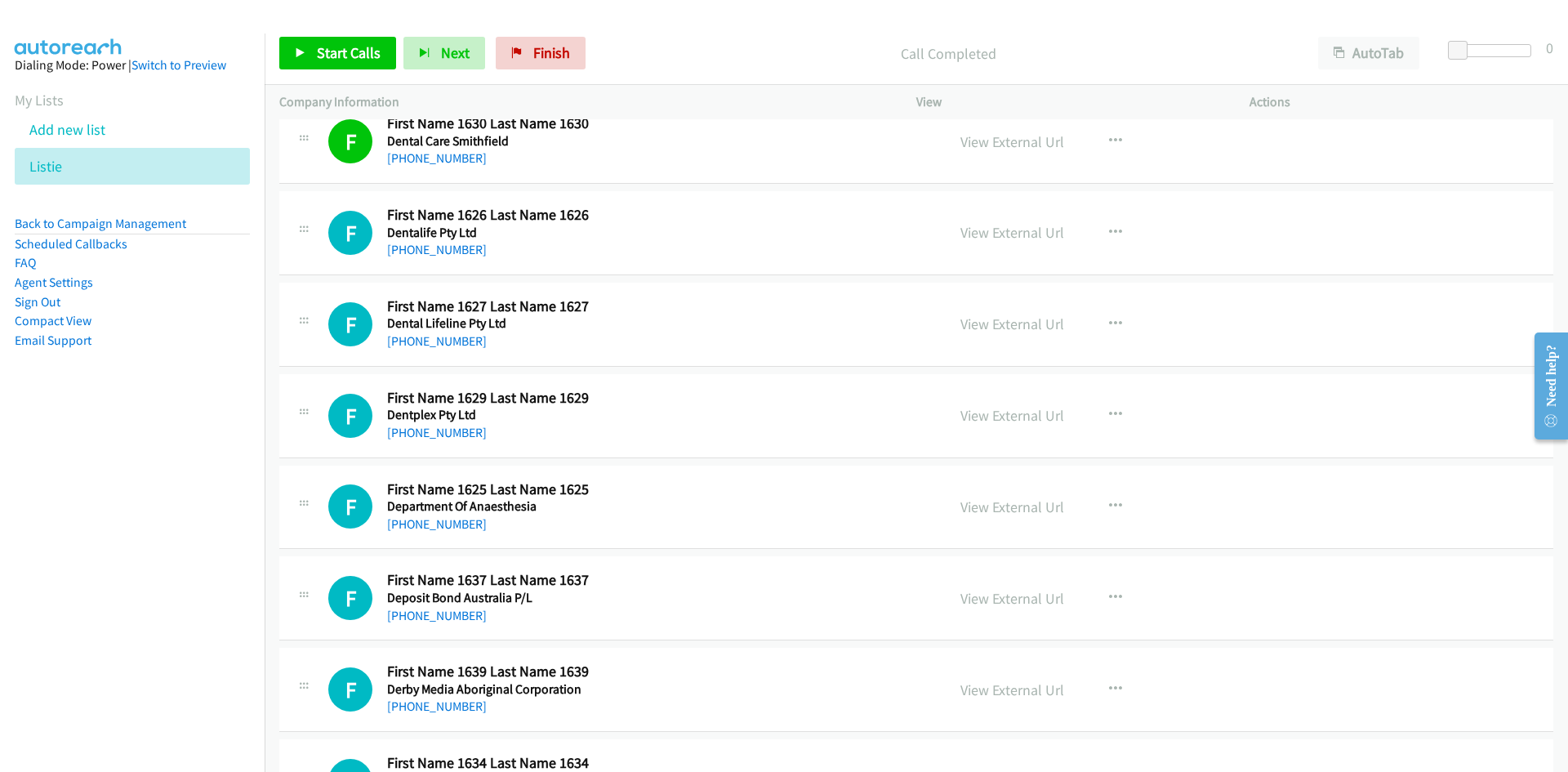
scroll to position [2613, 0]
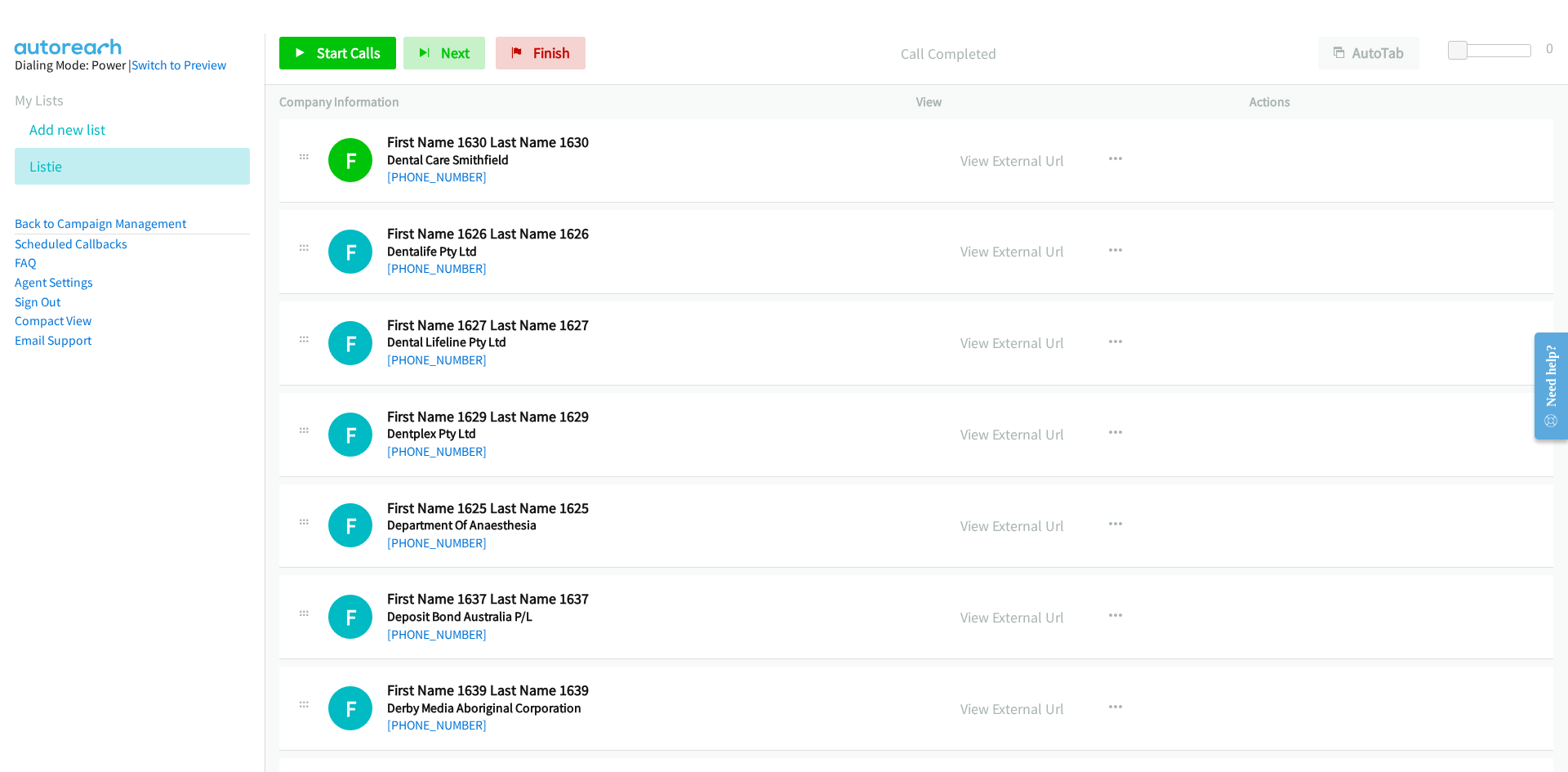
drag, startPoint x: 445, startPoint y: 271, endPoint x: 158, endPoint y: 440, distance: 333.1
click at [445, 271] on link "+61 3 9871 1500" at bounding box center [437, 268] width 100 height 16
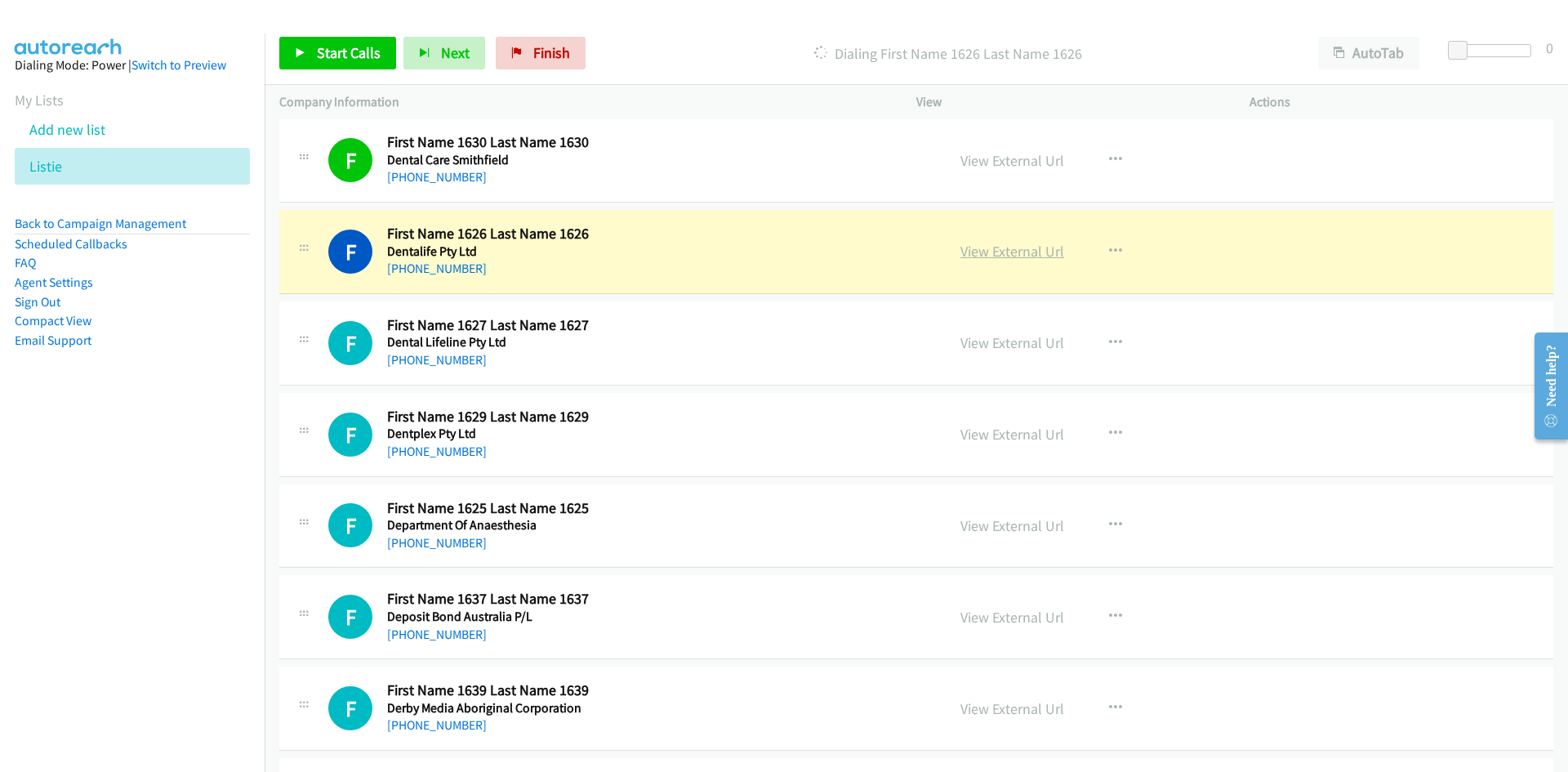
click at [1023, 249] on link "View External Url" at bounding box center [1012, 252] width 104 height 19
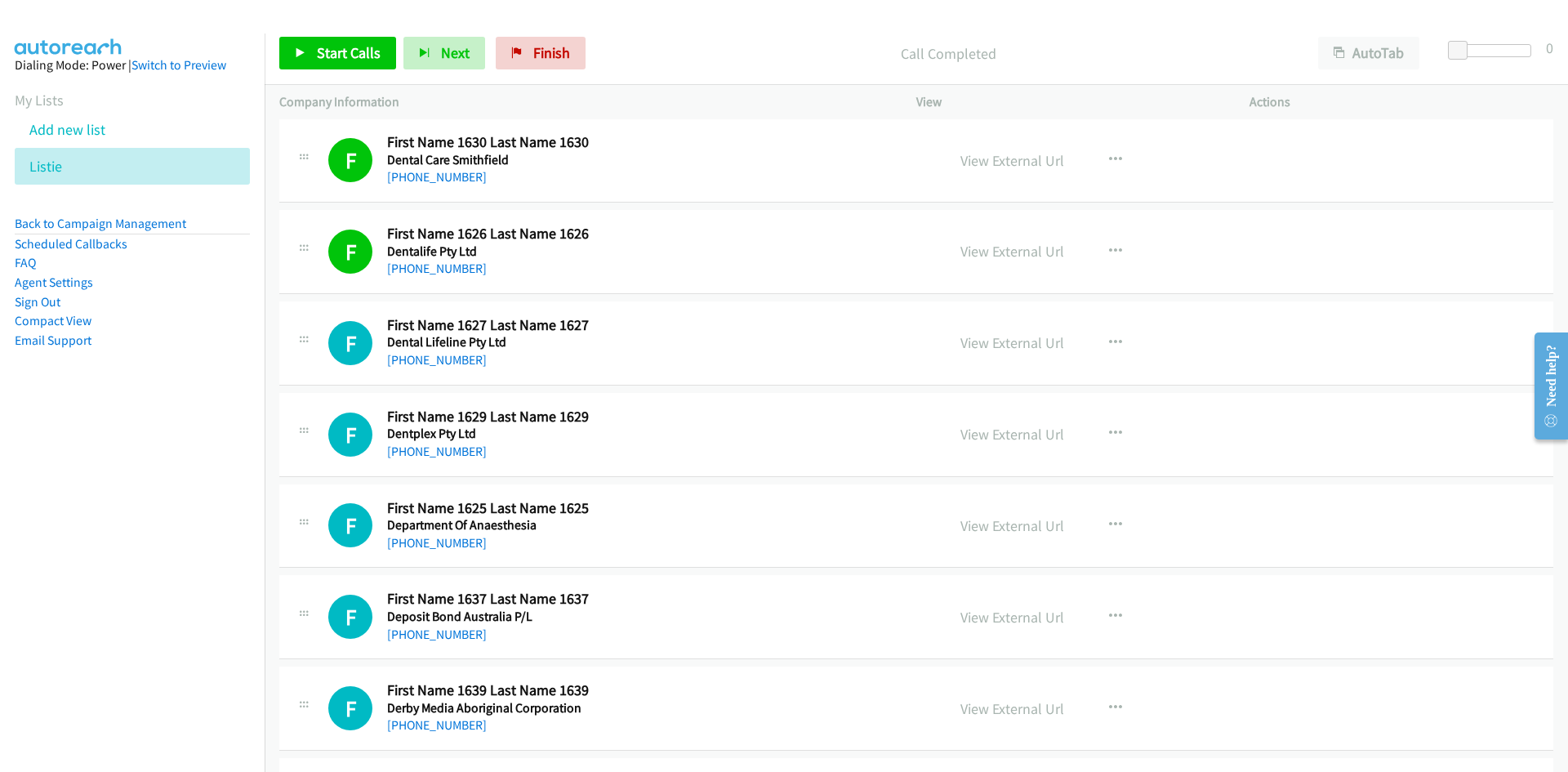
click at [457, 362] on link "+61 2 9387 3181" at bounding box center [437, 360] width 100 height 16
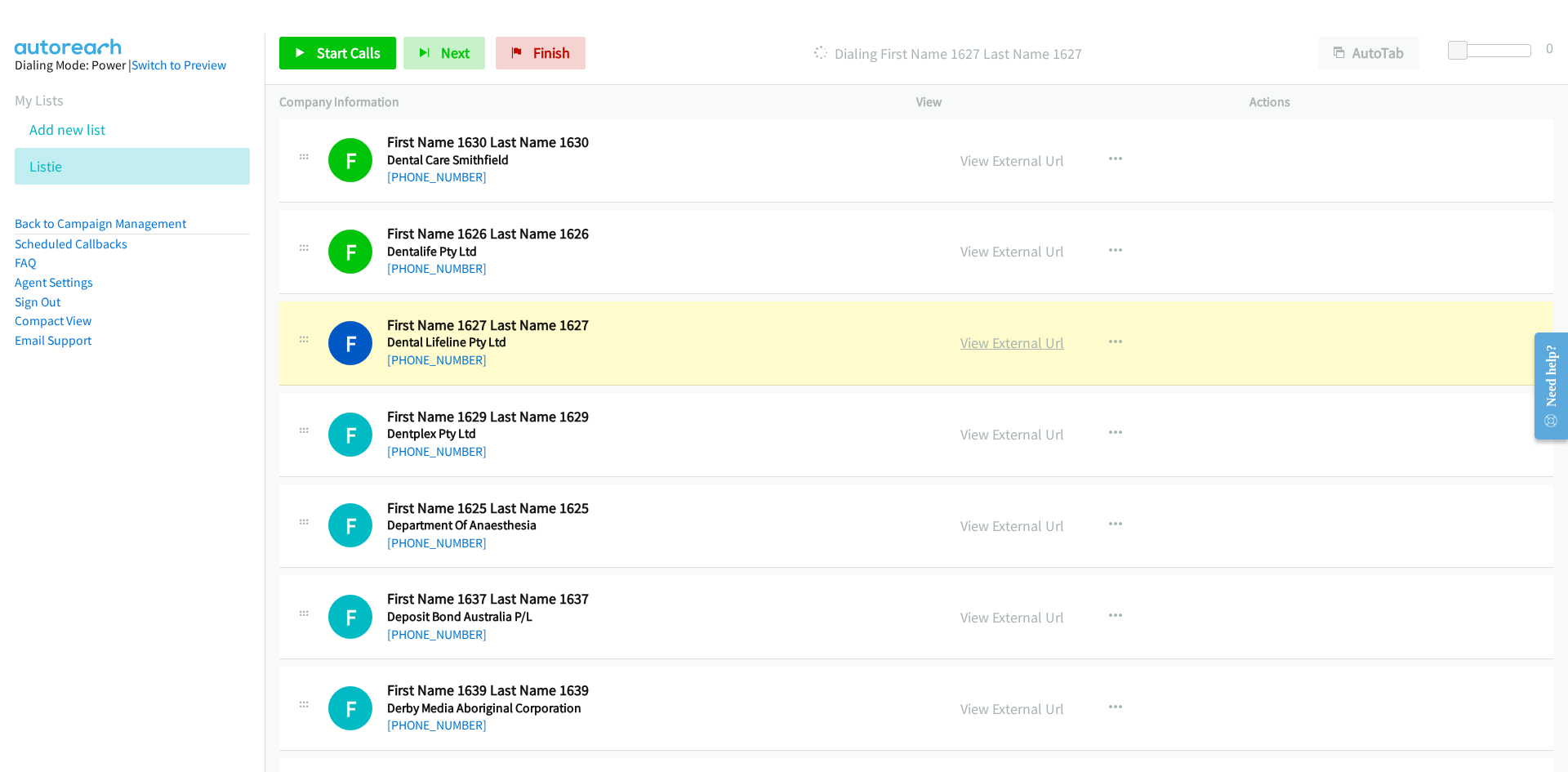
click at [1005, 343] on link "View External Url" at bounding box center [1012, 343] width 104 height 19
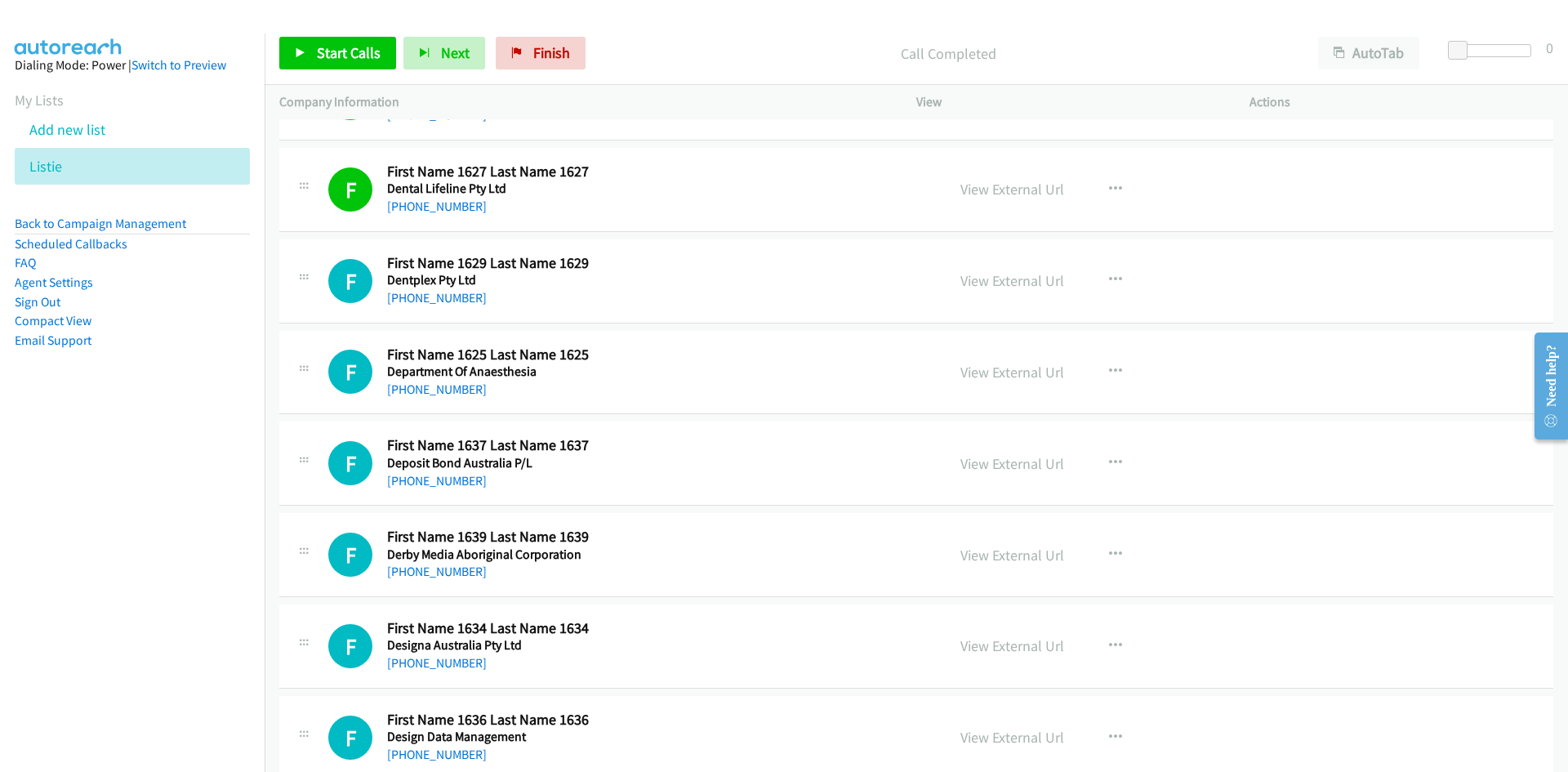
scroll to position [2776, 0]
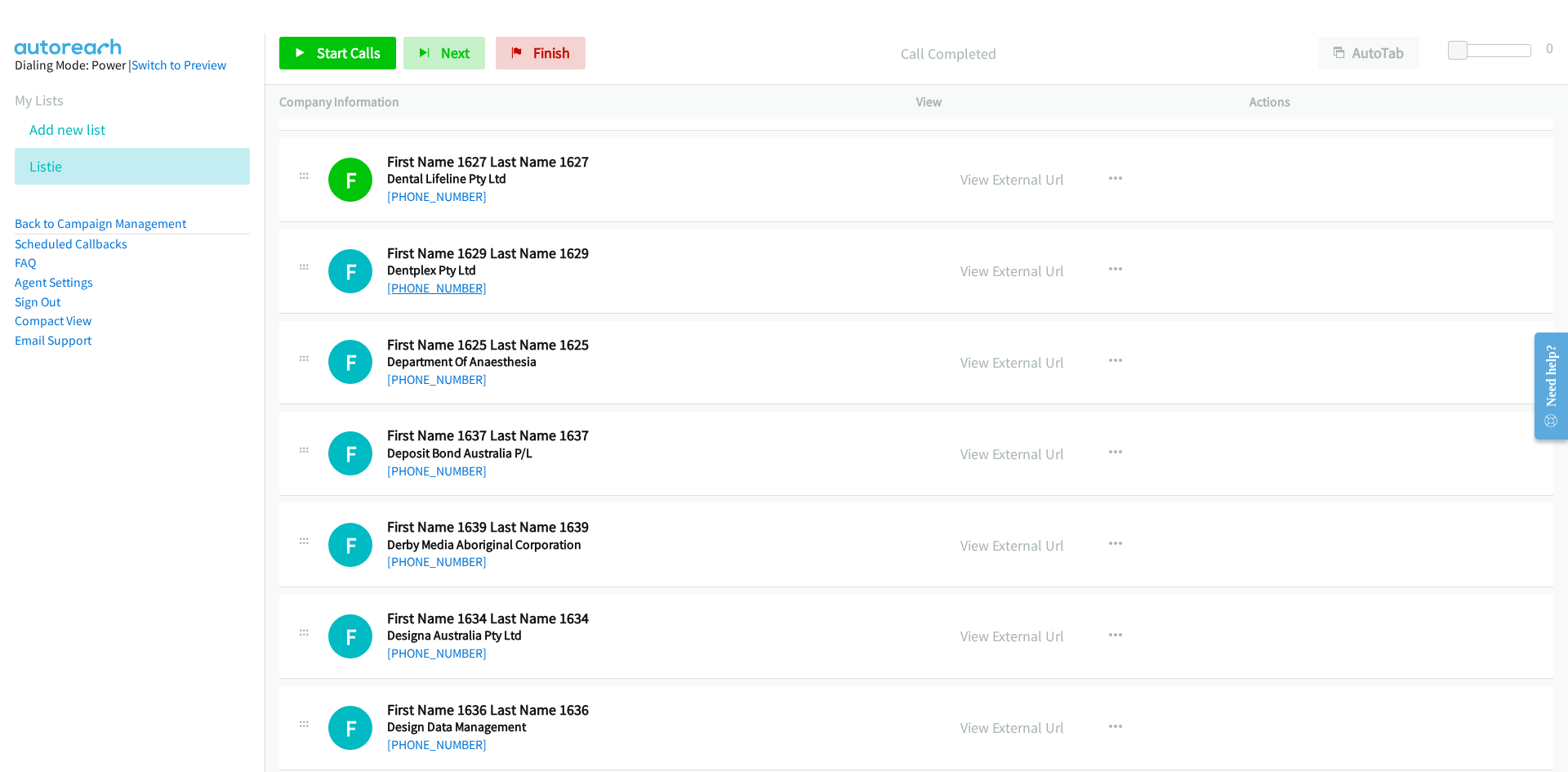
click at [457, 286] on link "+61 2 9705 8727" at bounding box center [437, 288] width 100 height 16
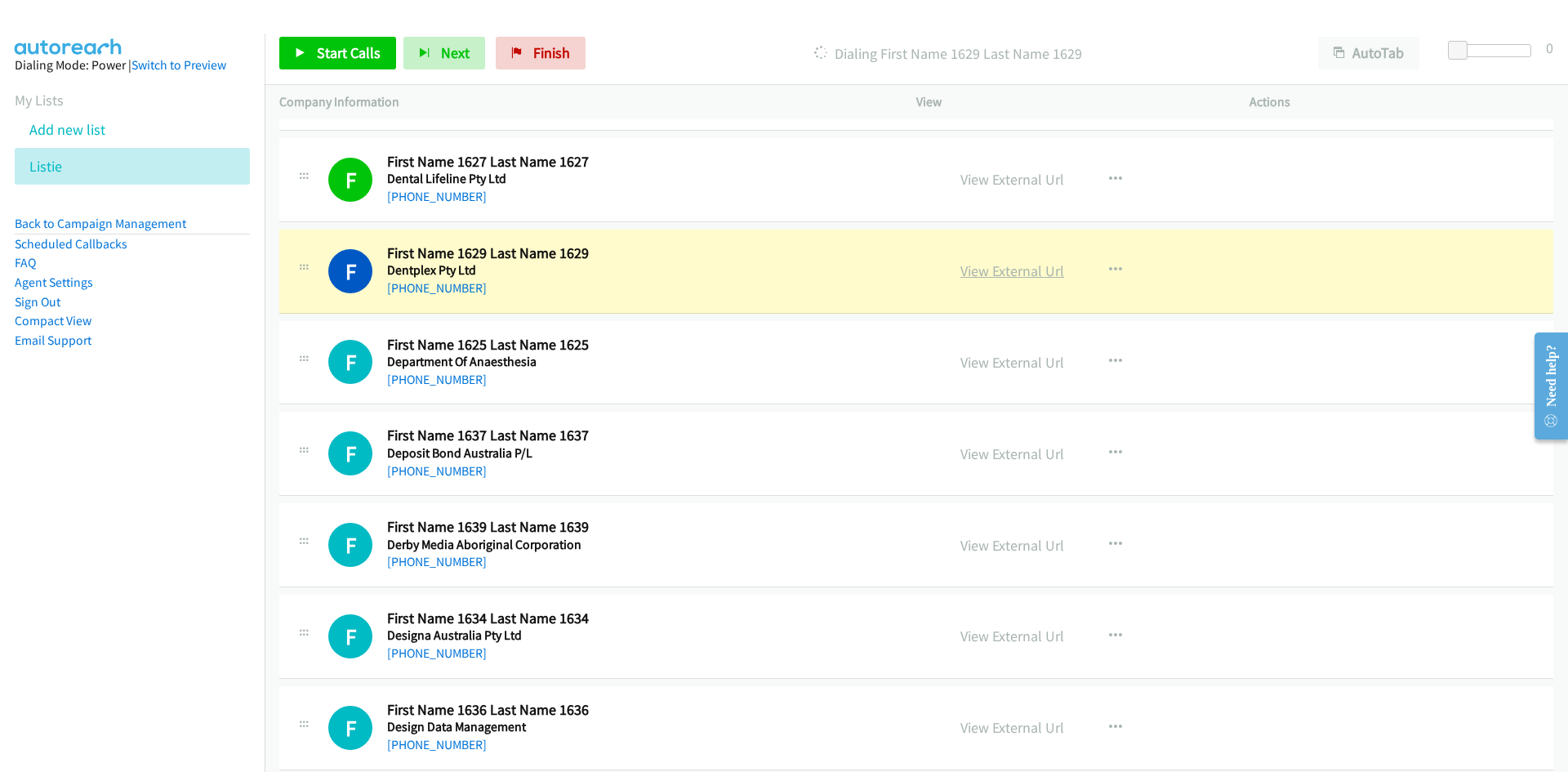
click at [1026, 272] on link "View External Url" at bounding box center [1012, 271] width 104 height 19
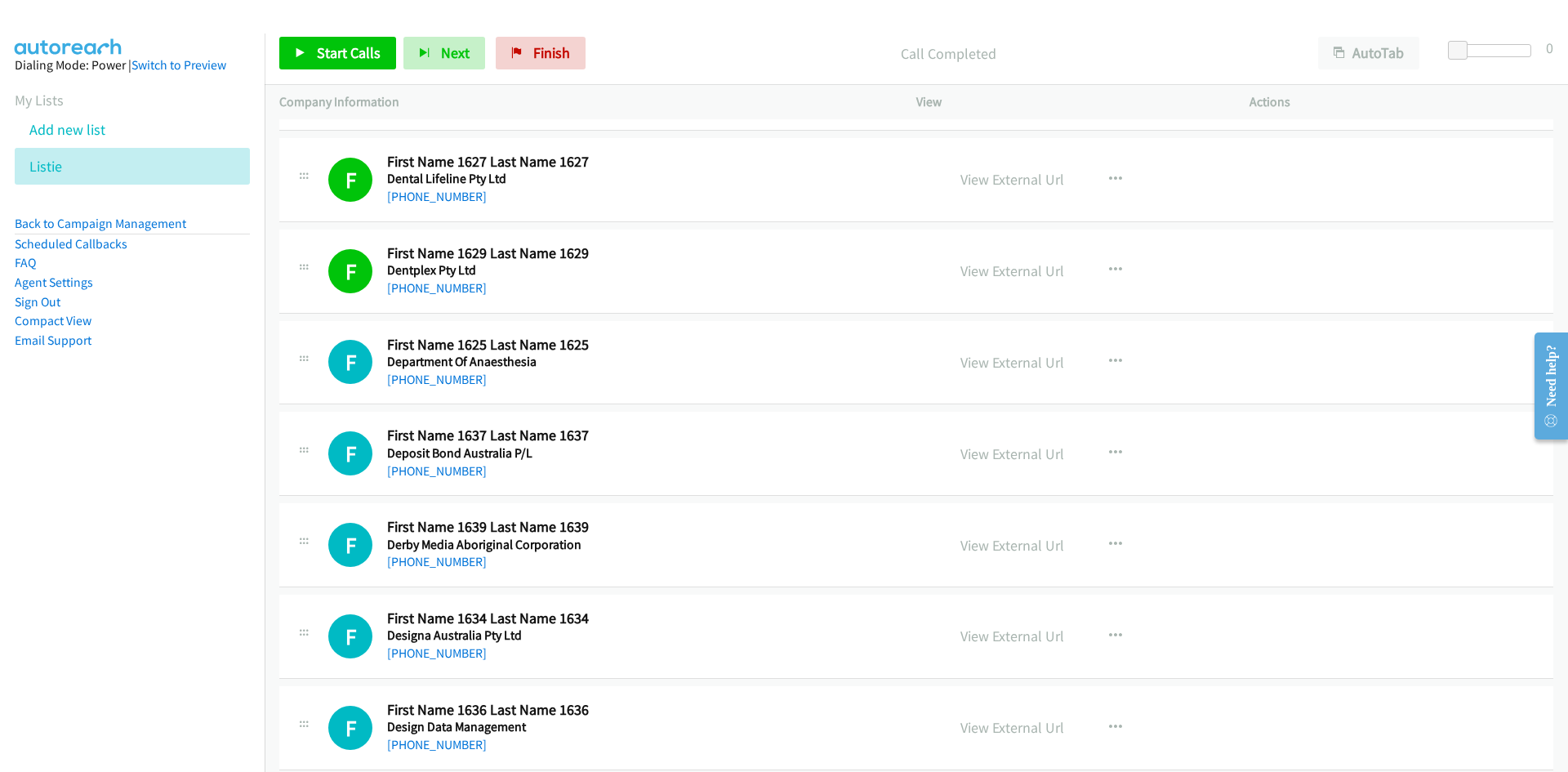
drag, startPoint x: 451, startPoint y: 382, endPoint x: 151, endPoint y: 425, distance: 303.1
click at [451, 382] on link "+61 8 6152 2222" at bounding box center [437, 379] width 100 height 16
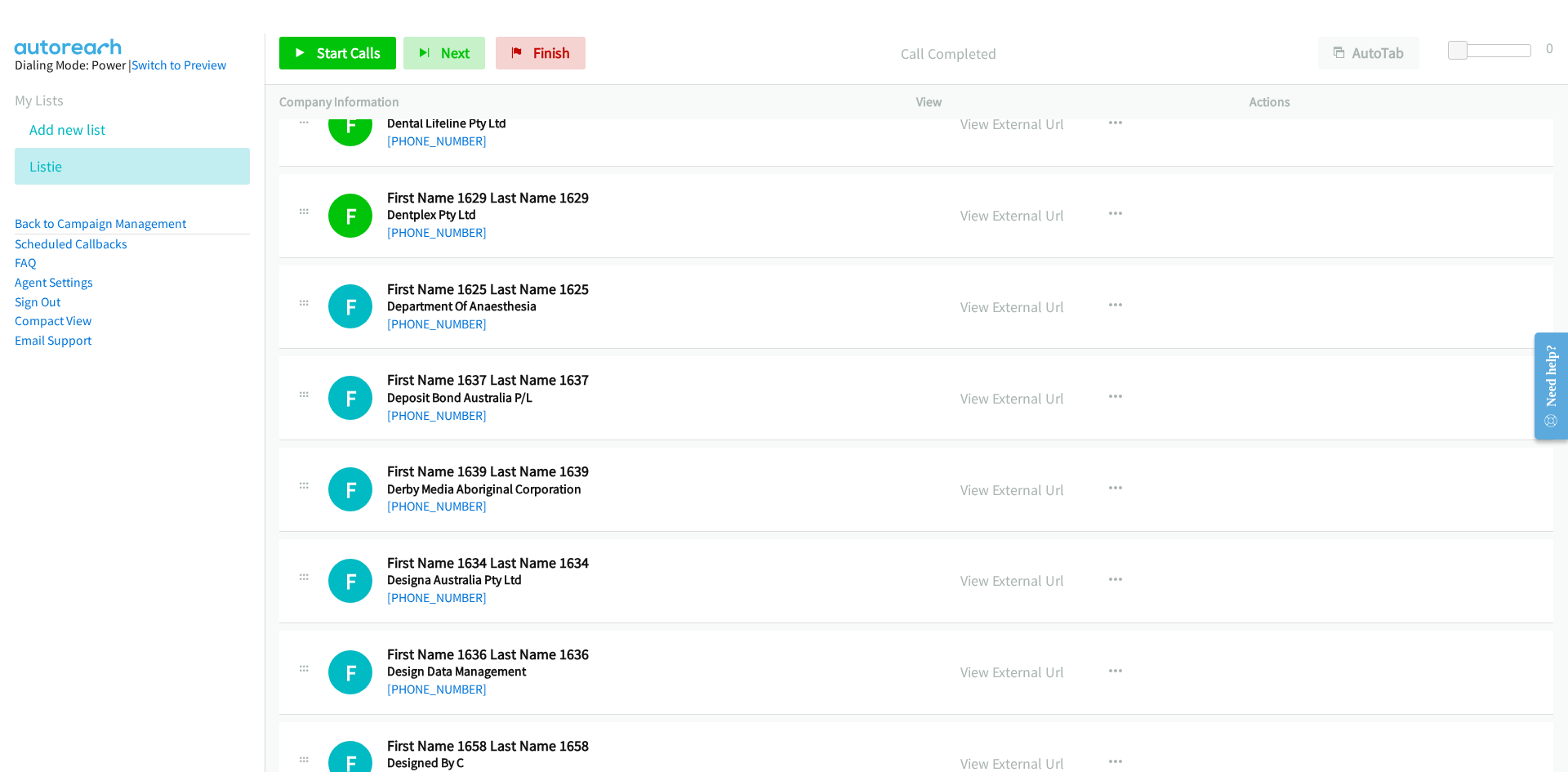
scroll to position [2858, 0]
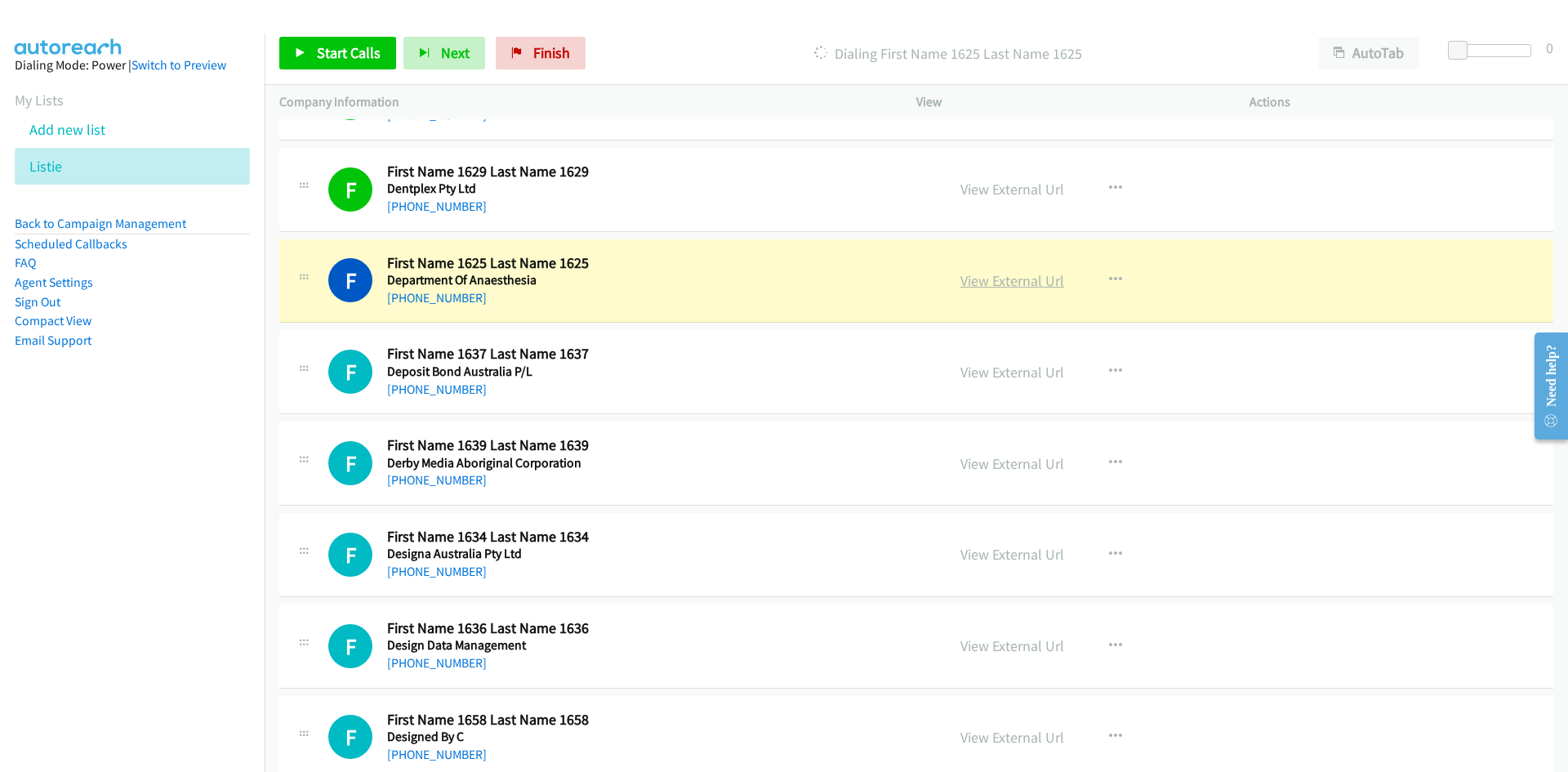
click at [991, 278] on link "View External Url" at bounding box center [1012, 280] width 104 height 19
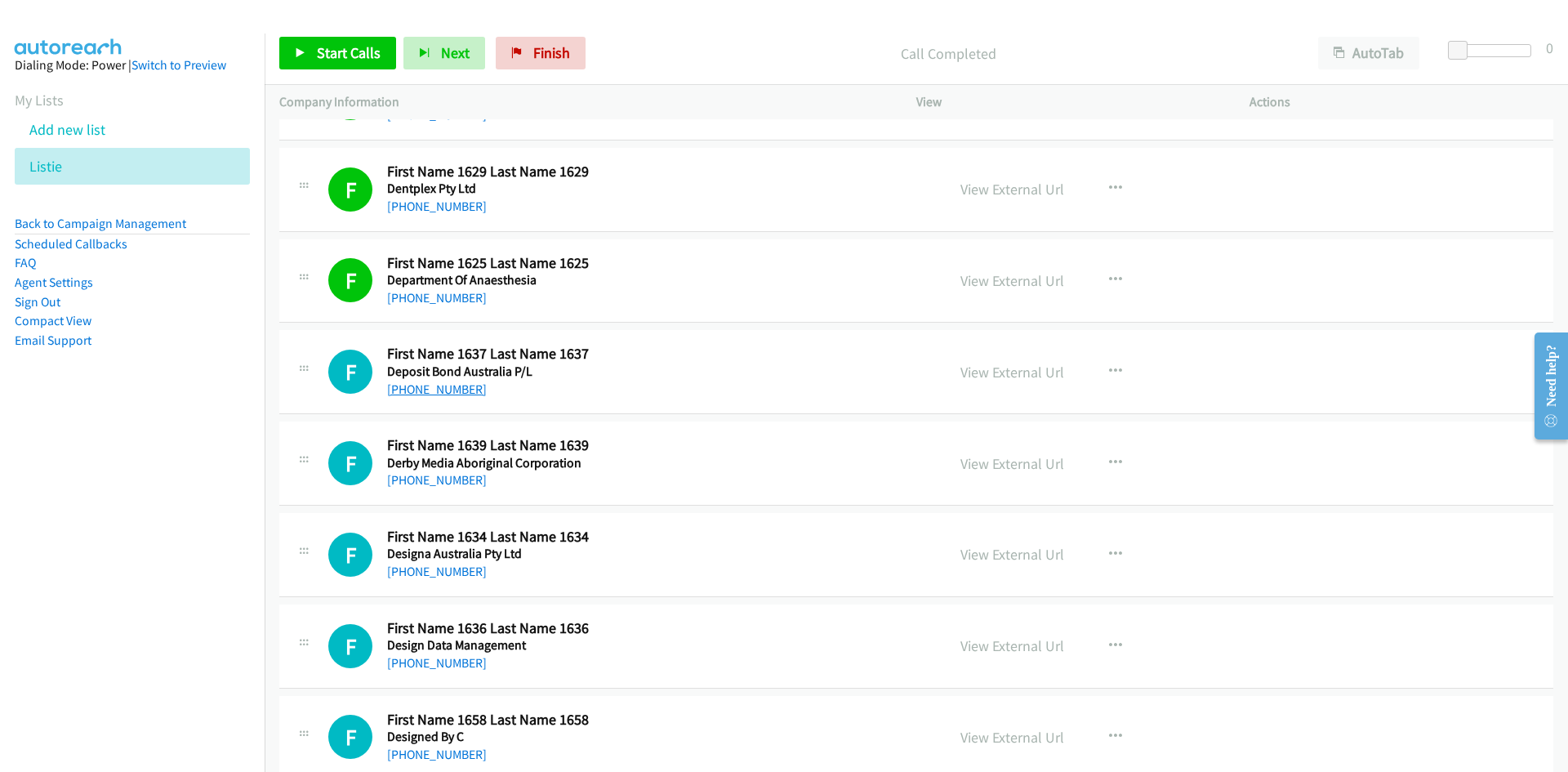
click at [465, 385] on link "+61 1800 266 388" at bounding box center [437, 389] width 100 height 16
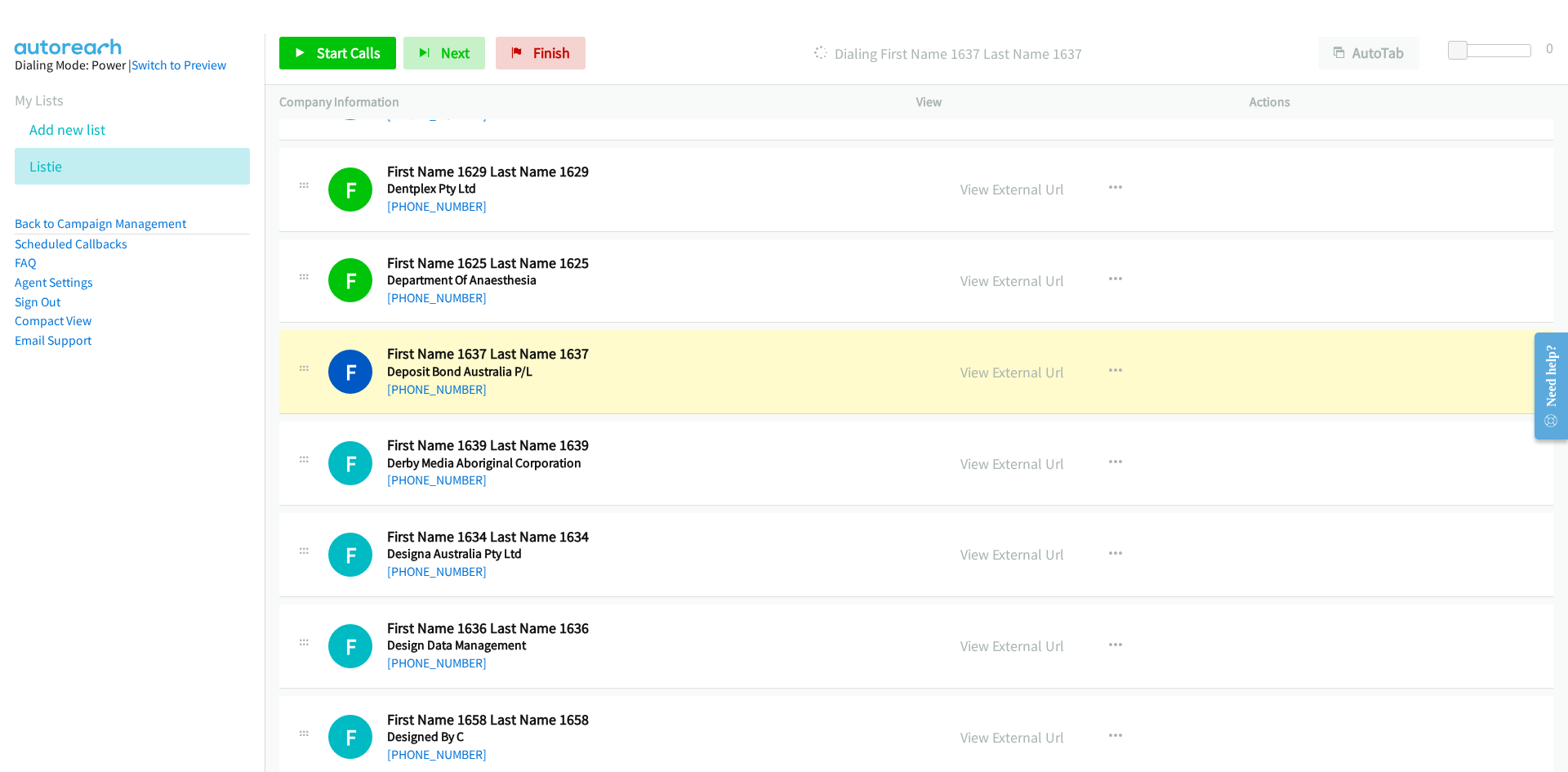
scroll to position [2940, 0]
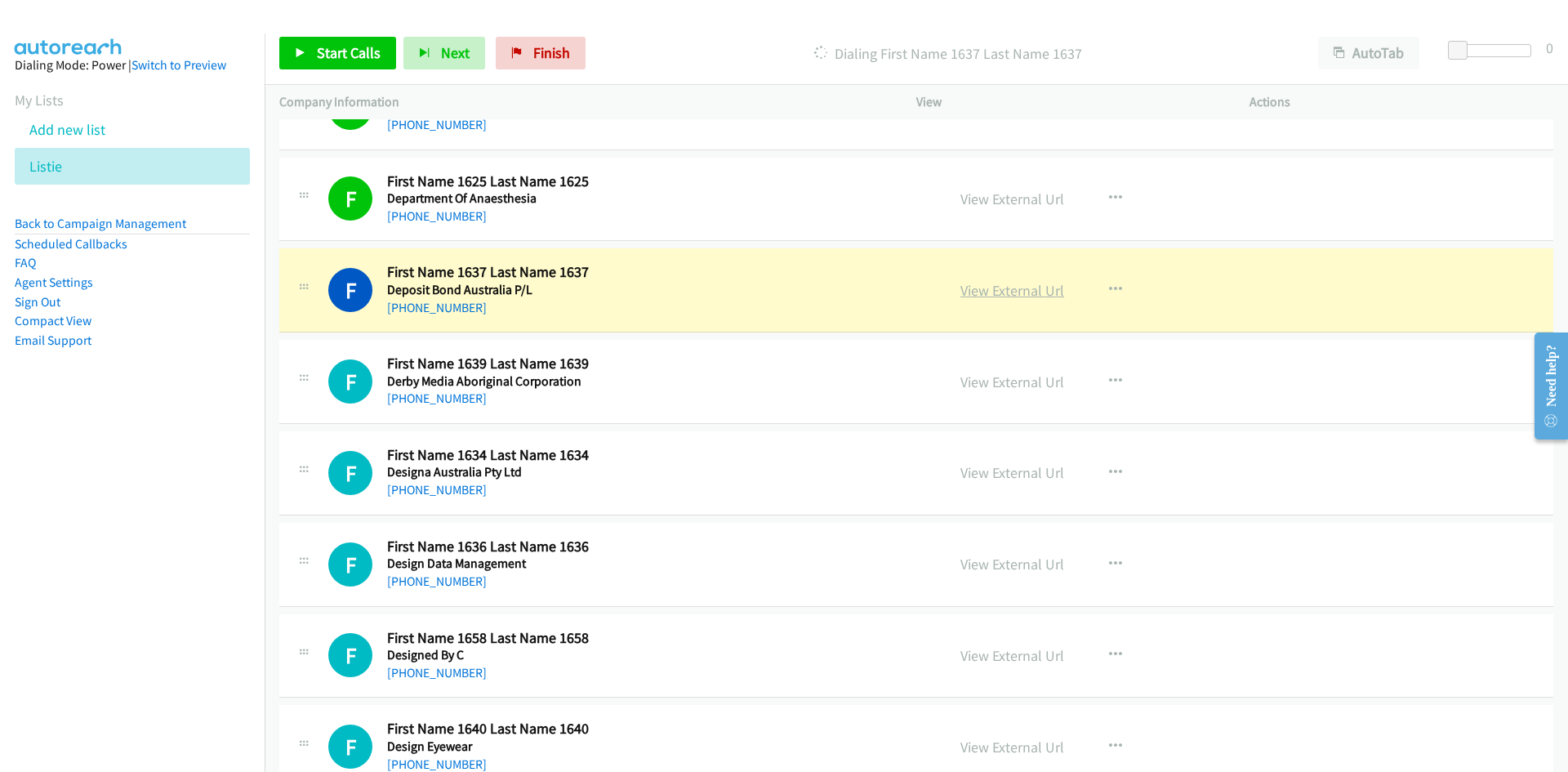
click at [1017, 292] on link "View External Url" at bounding box center [1012, 291] width 104 height 19
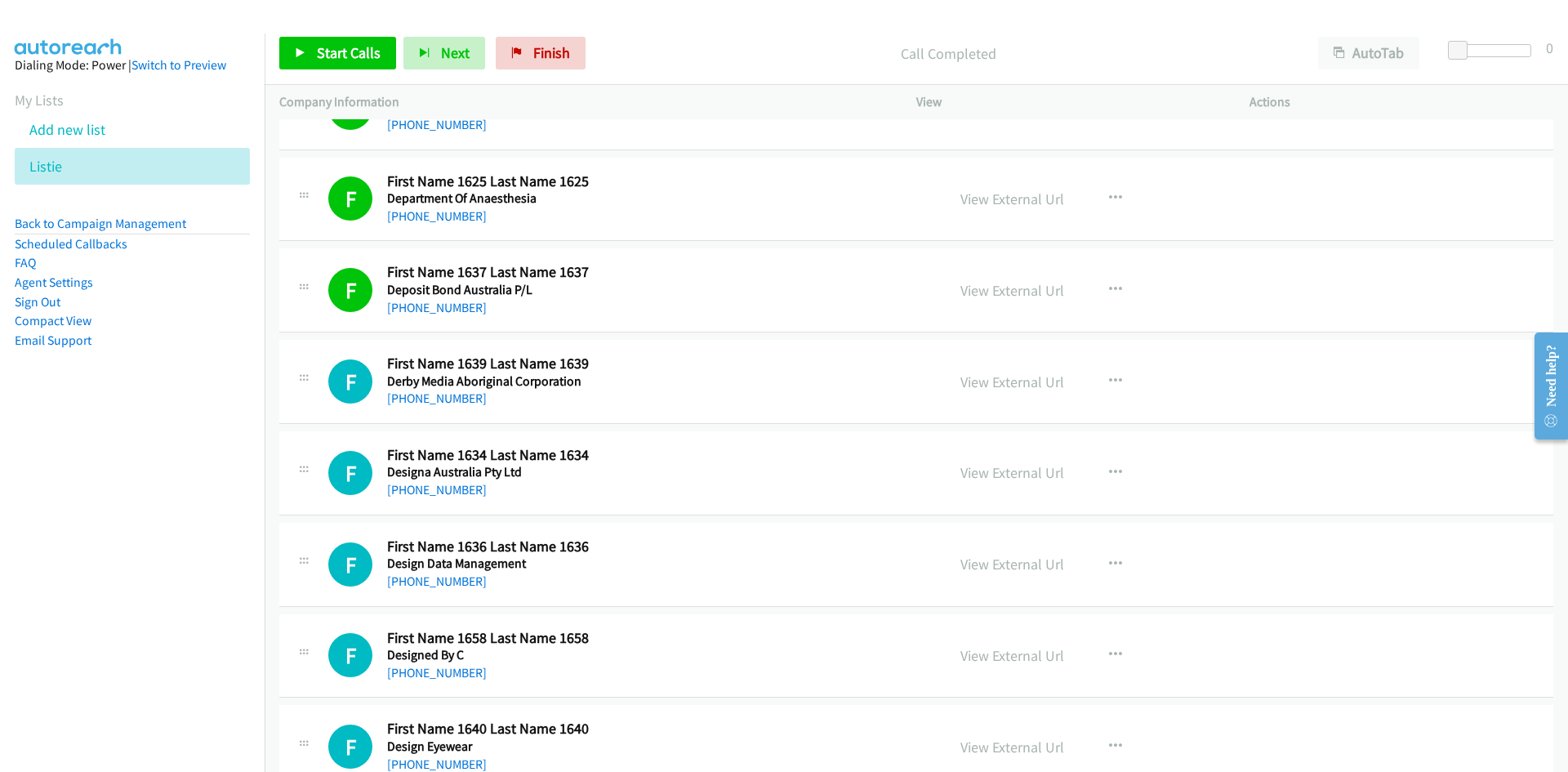
scroll to position [3022, 0]
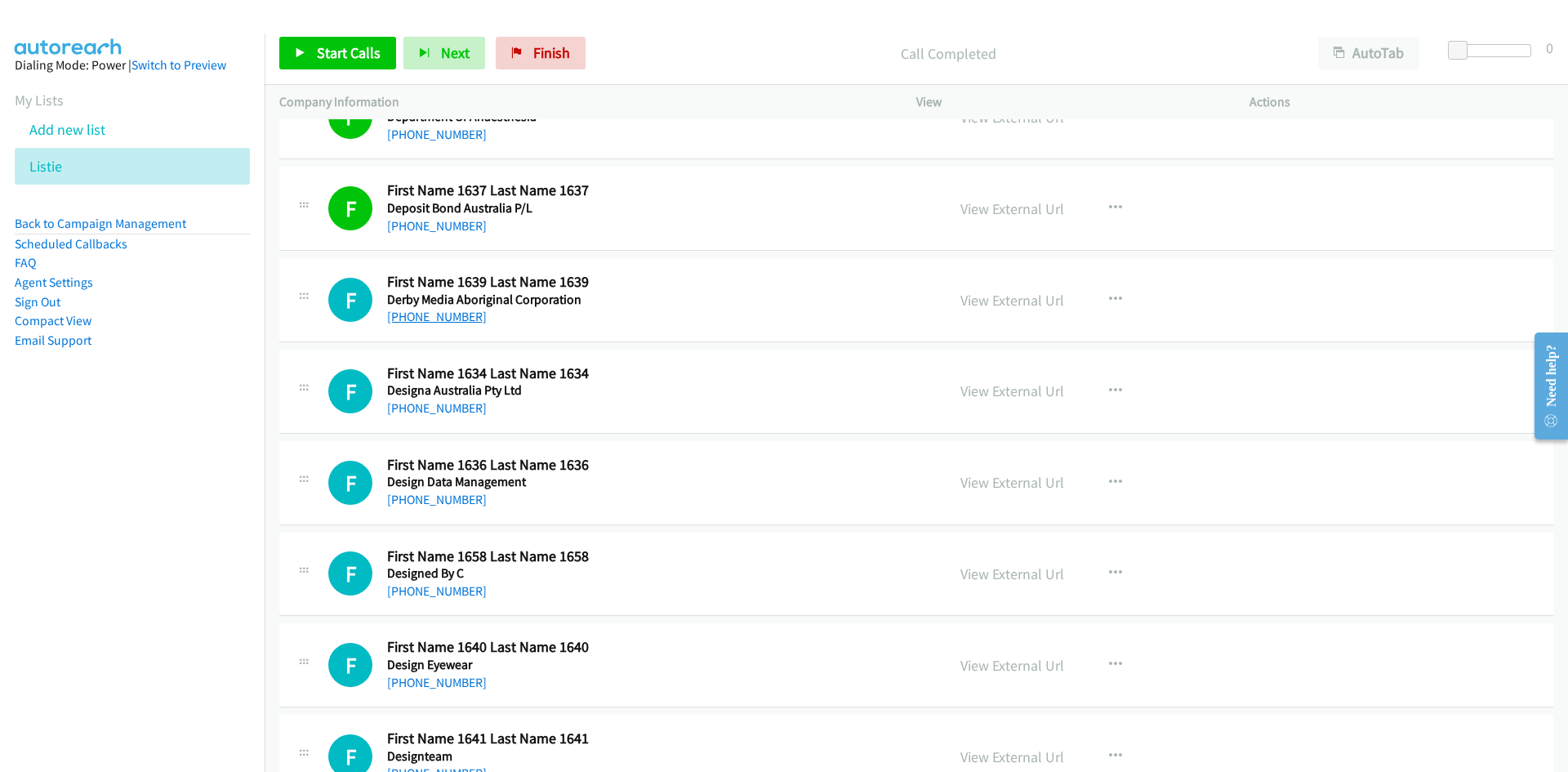
click at [452, 321] on link "+61 8 9193 1966" at bounding box center [437, 316] width 100 height 16
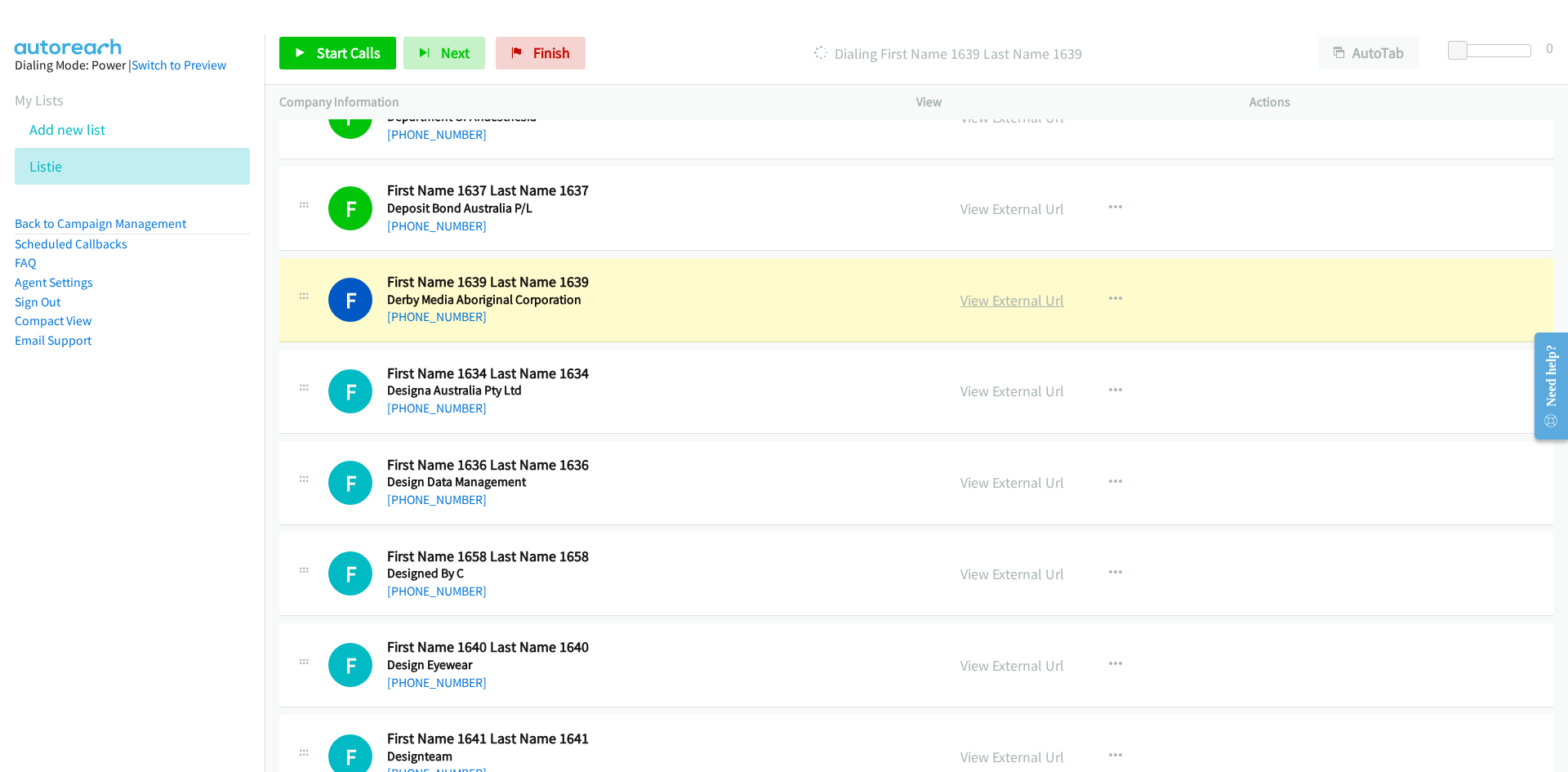
click at [1013, 304] on link "View External Url" at bounding box center [1012, 300] width 104 height 19
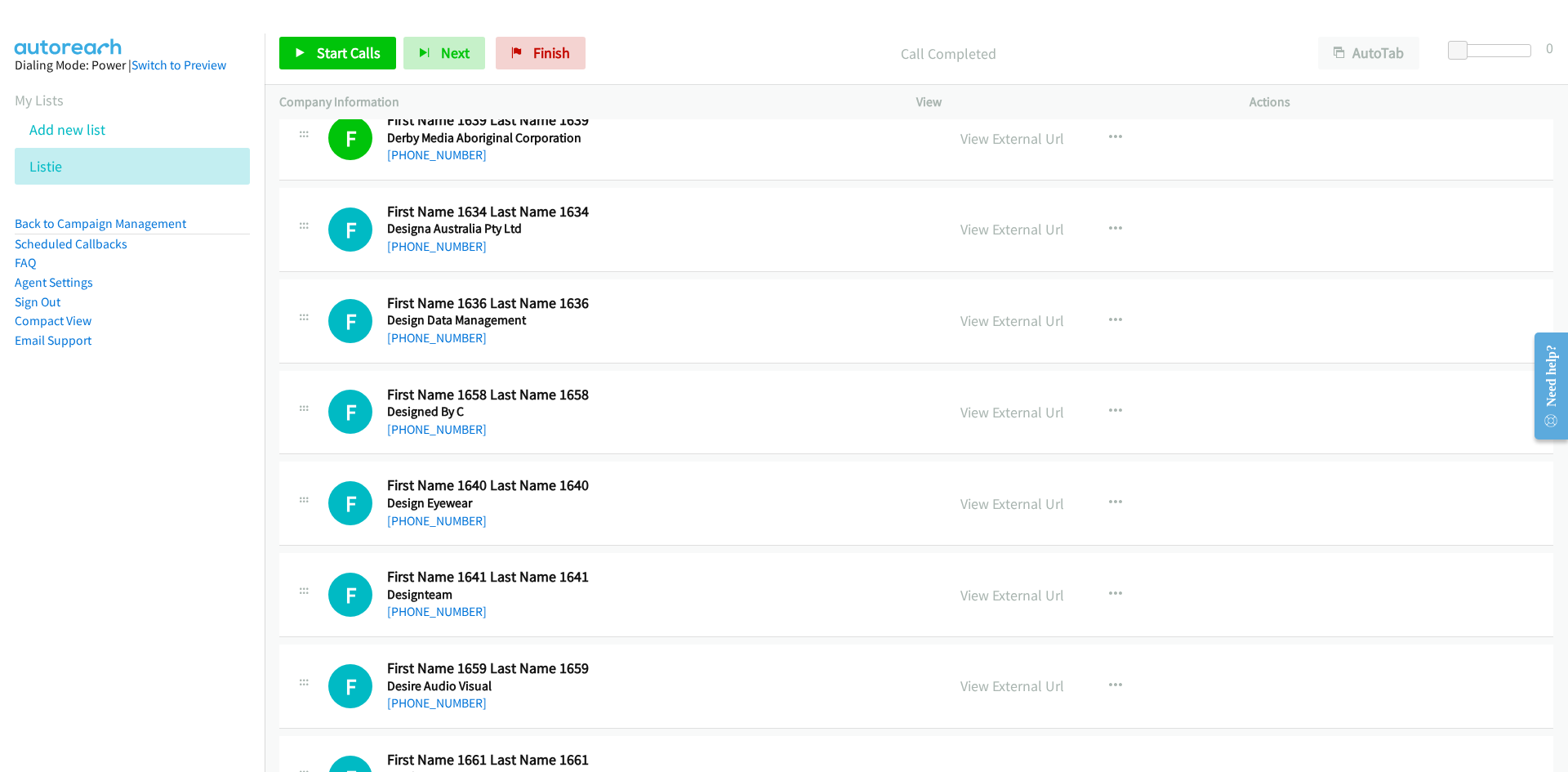
scroll to position [3185, 0]
drag, startPoint x: 466, startPoint y: 245, endPoint x: 15, endPoint y: 384, distance: 471.9
click at [466, 245] on link "+61 8 8244 7455" at bounding box center [437, 245] width 100 height 16
click at [432, 340] on link "+61 7 3255 6622" at bounding box center [437, 336] width 100 height 16
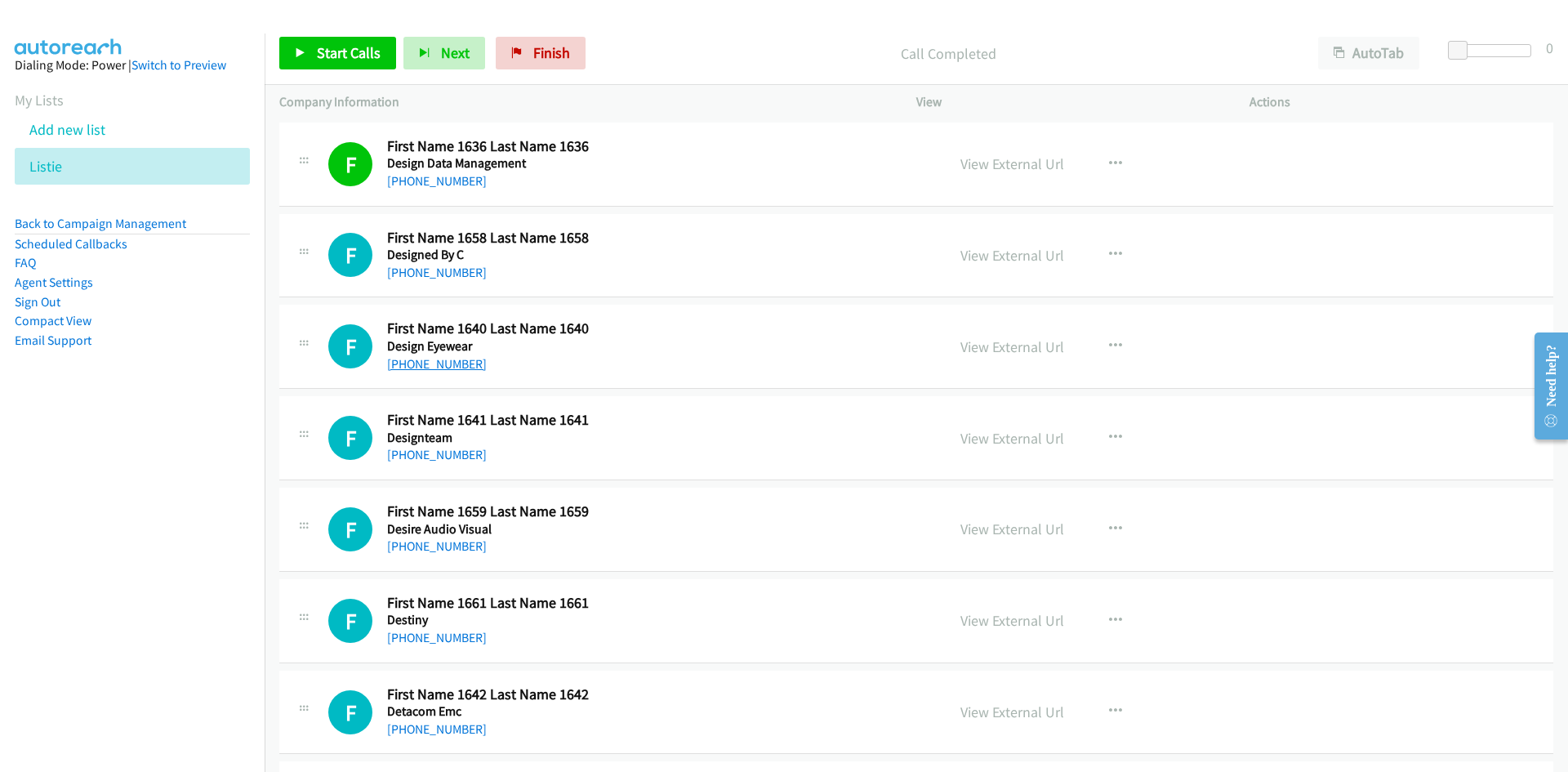
scroll to position [3348, 0]
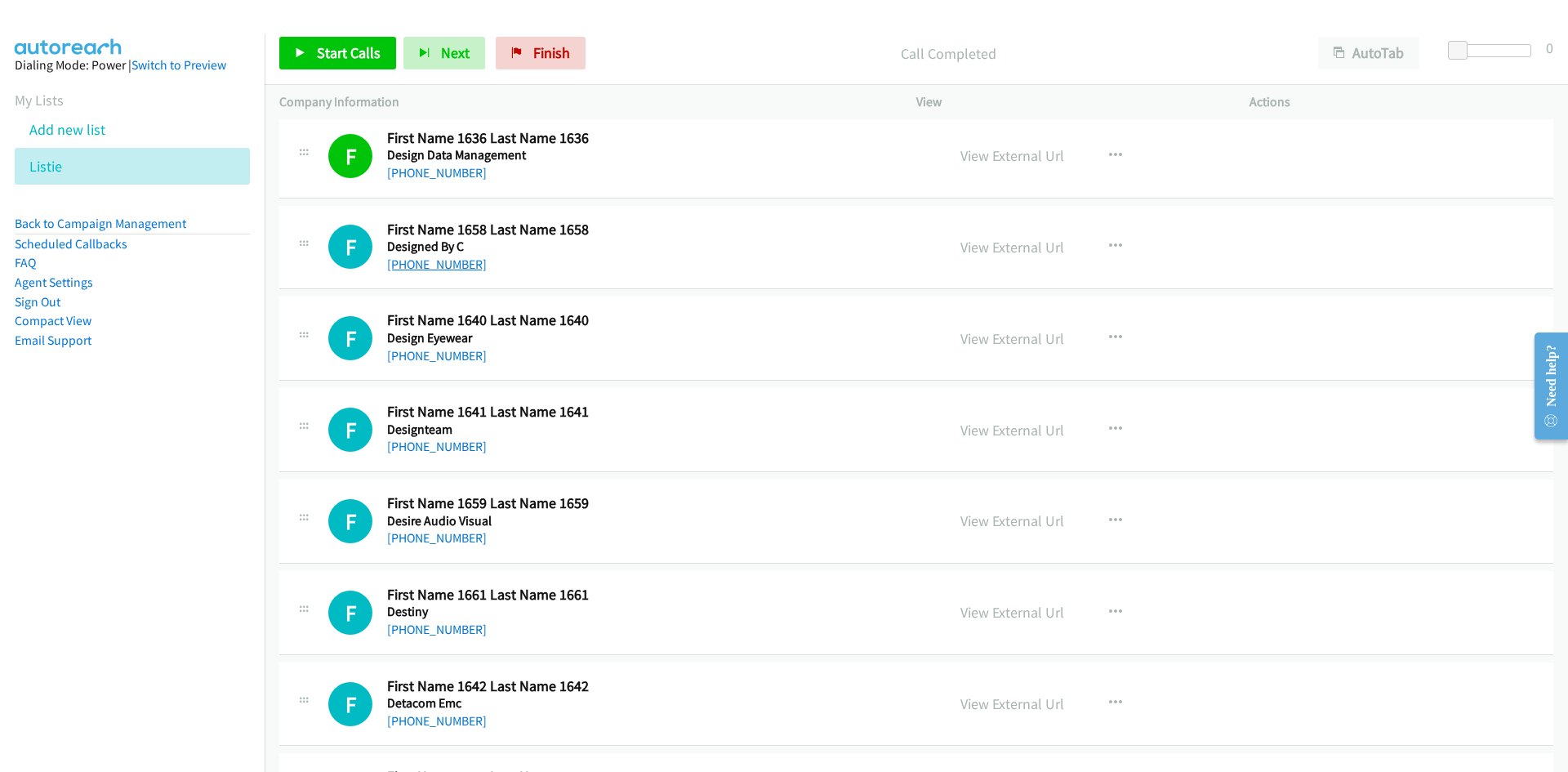
click at [463, 263] on link "+61 8 6102 7788" at bounding box center [437, 265] width 100 height 16
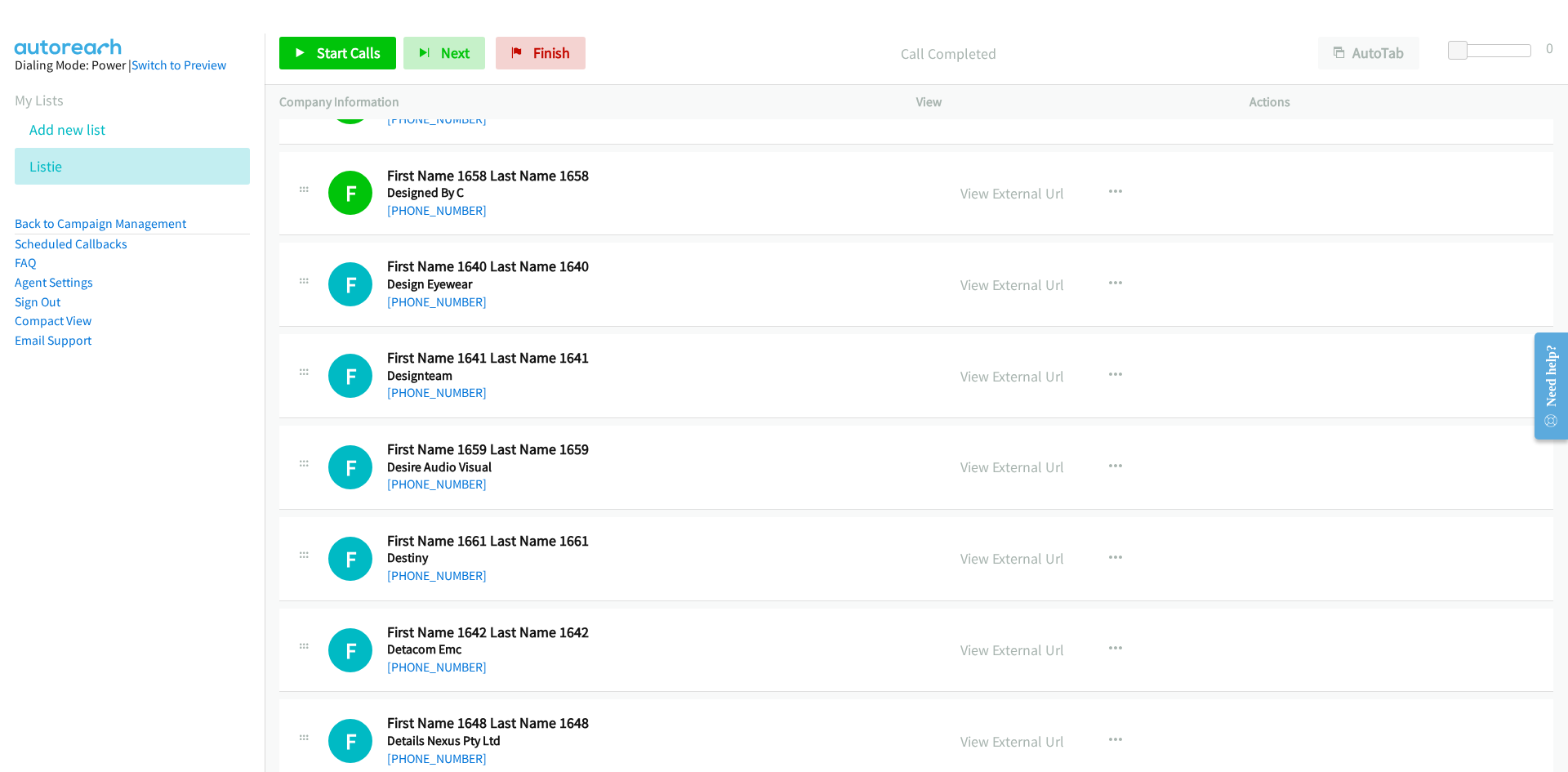
scroll to position [3430, 0]
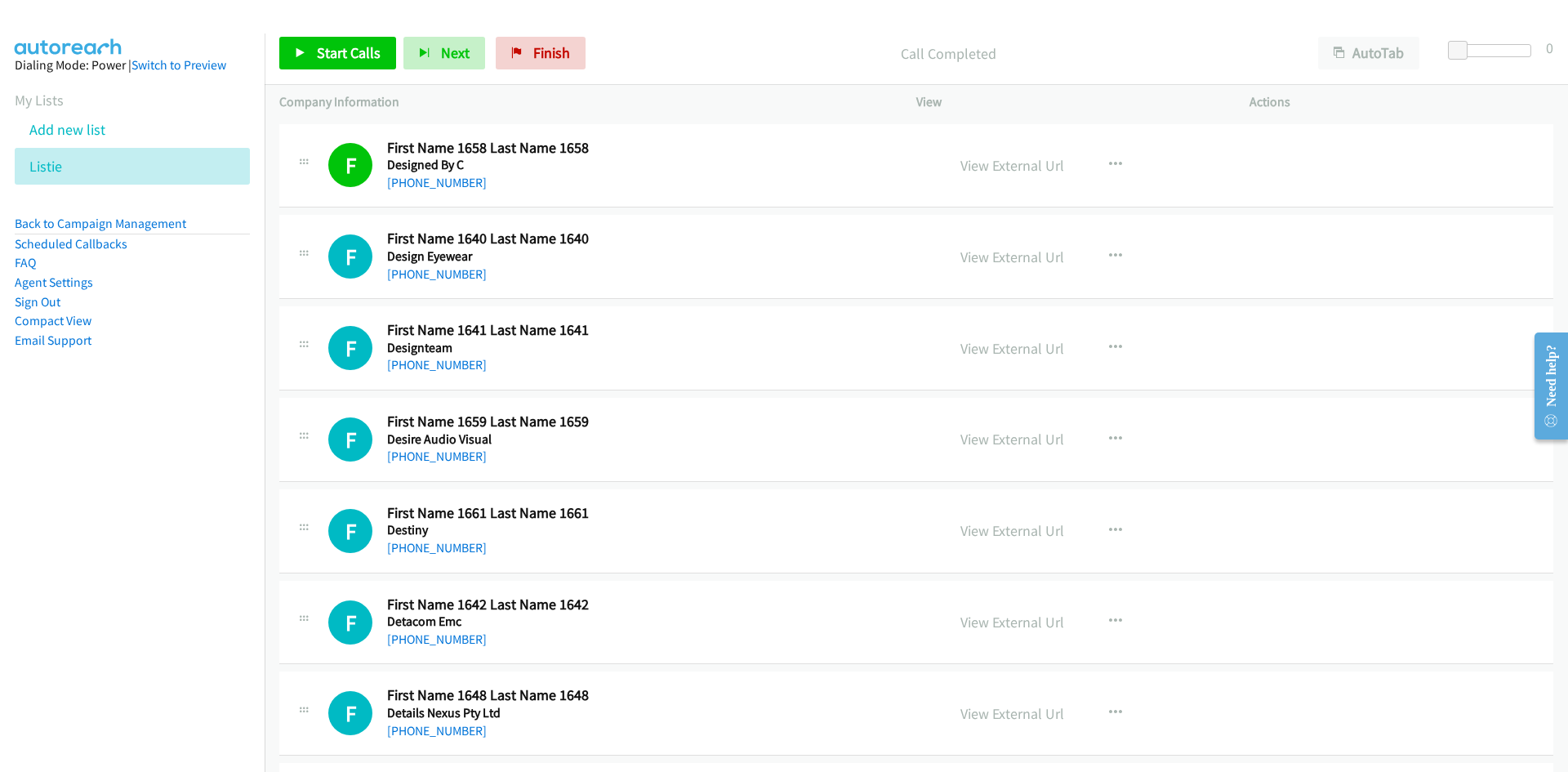
drag, startPoint x: 432, startPoint y: 277, endPoint x: 197, endPoint y: 378, distance: 255.8
click at [432, 277] on link "+61 8 8223 6665" at bounding box center [437, 274] width 100 height 16
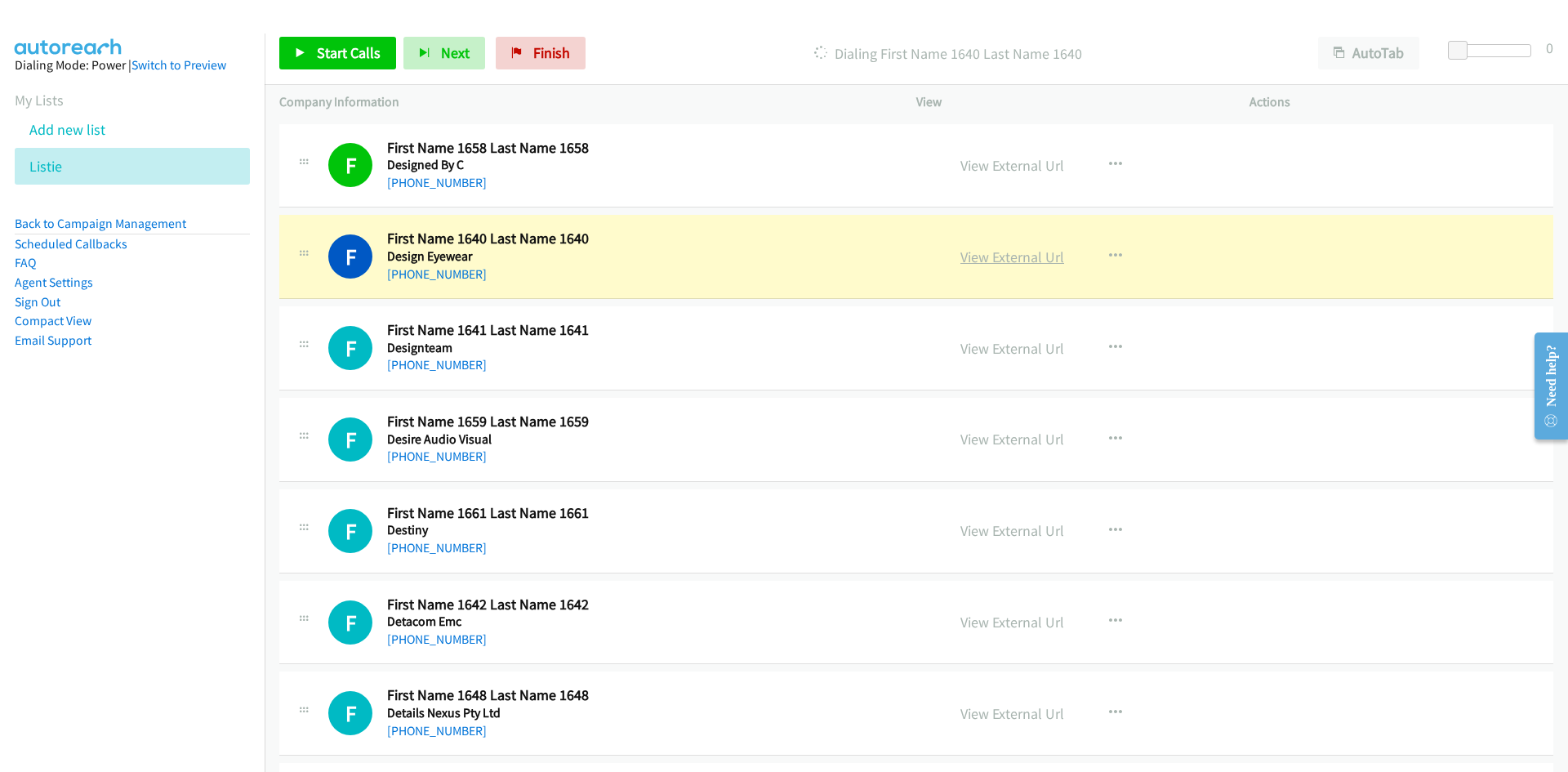
click at [1020, 252] on link "View External Url" at bounding box center [1012, 257] width 104 height 19
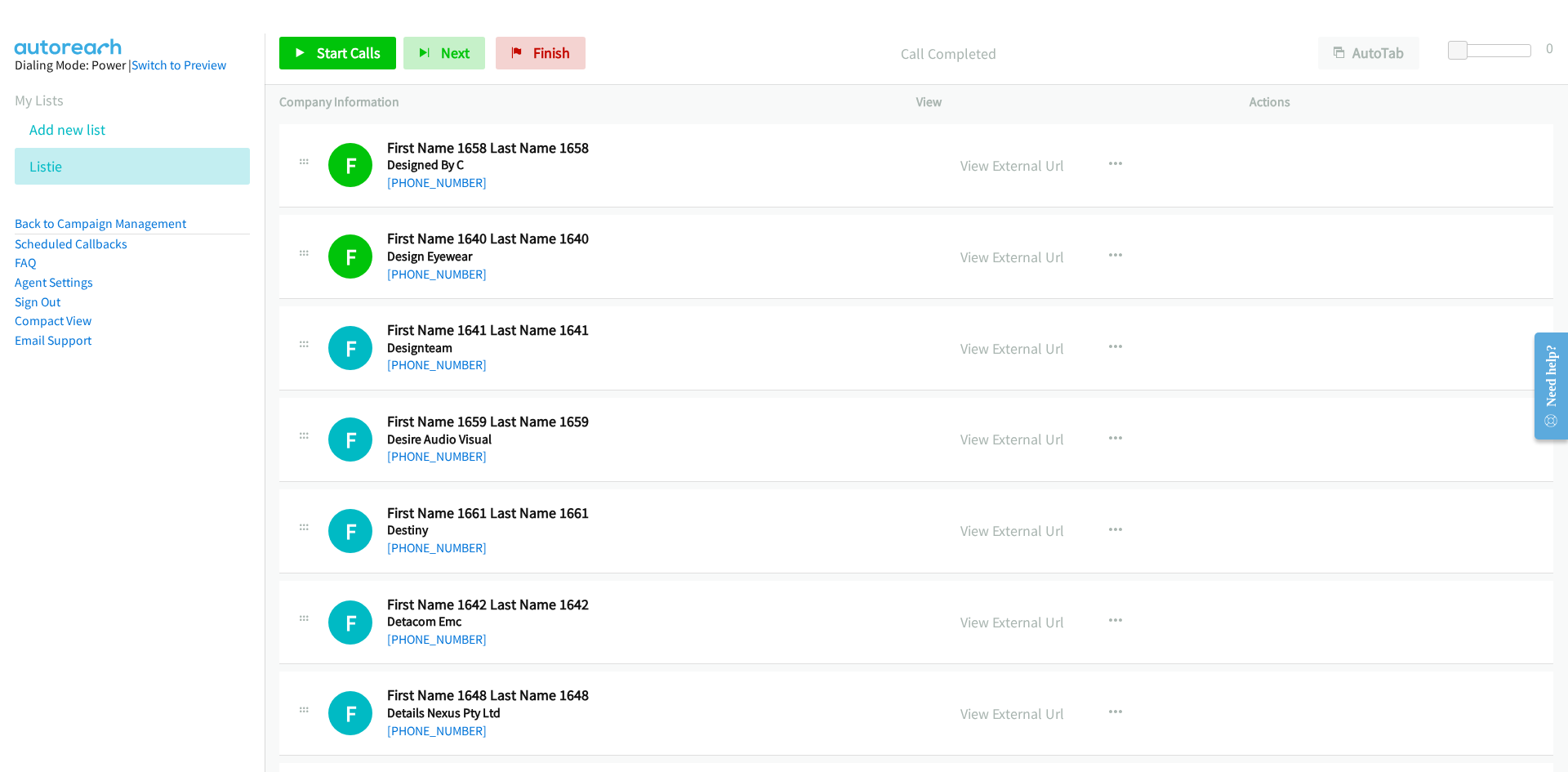
scroll to position [3512, 0]
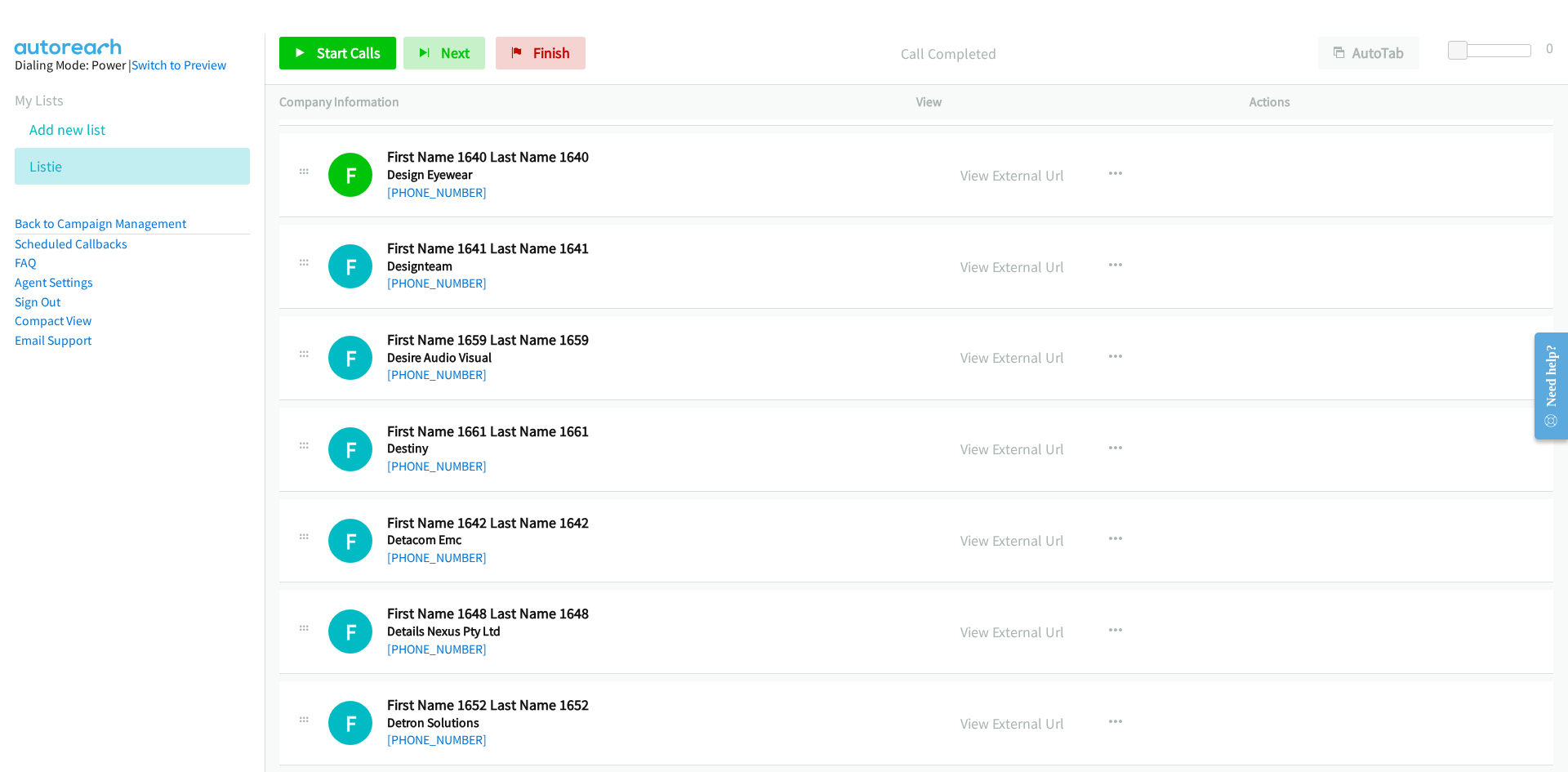
drag, startPoint x: 466, startPoint y: 286, endPoint x: 9, endPoint y: 387, distance: 468.0
click at [466, 286] on link "+61 2 9263 9400" at bounding box center [437, 283] width 100 height 16
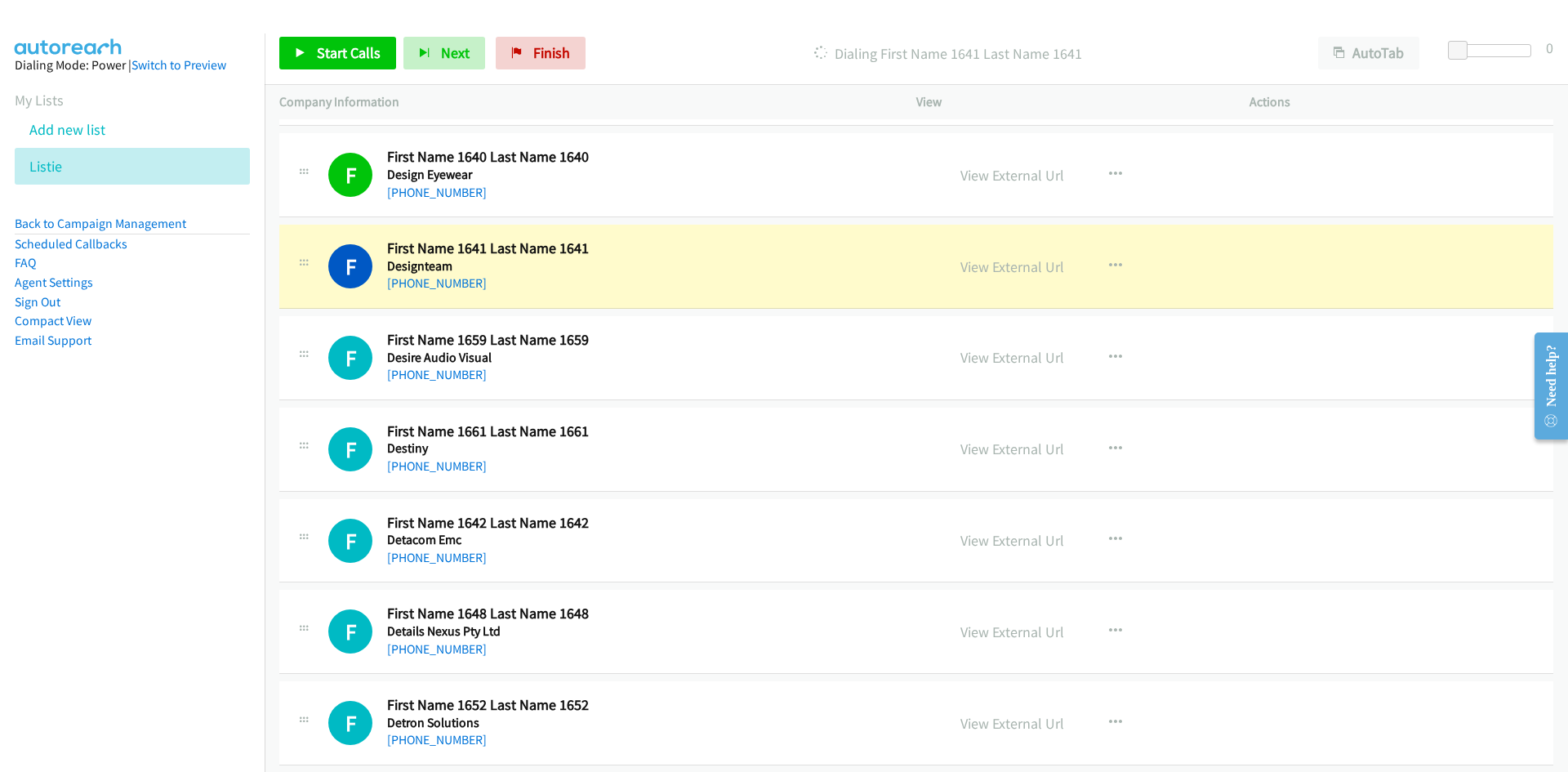
scroll to position [3594, 0]
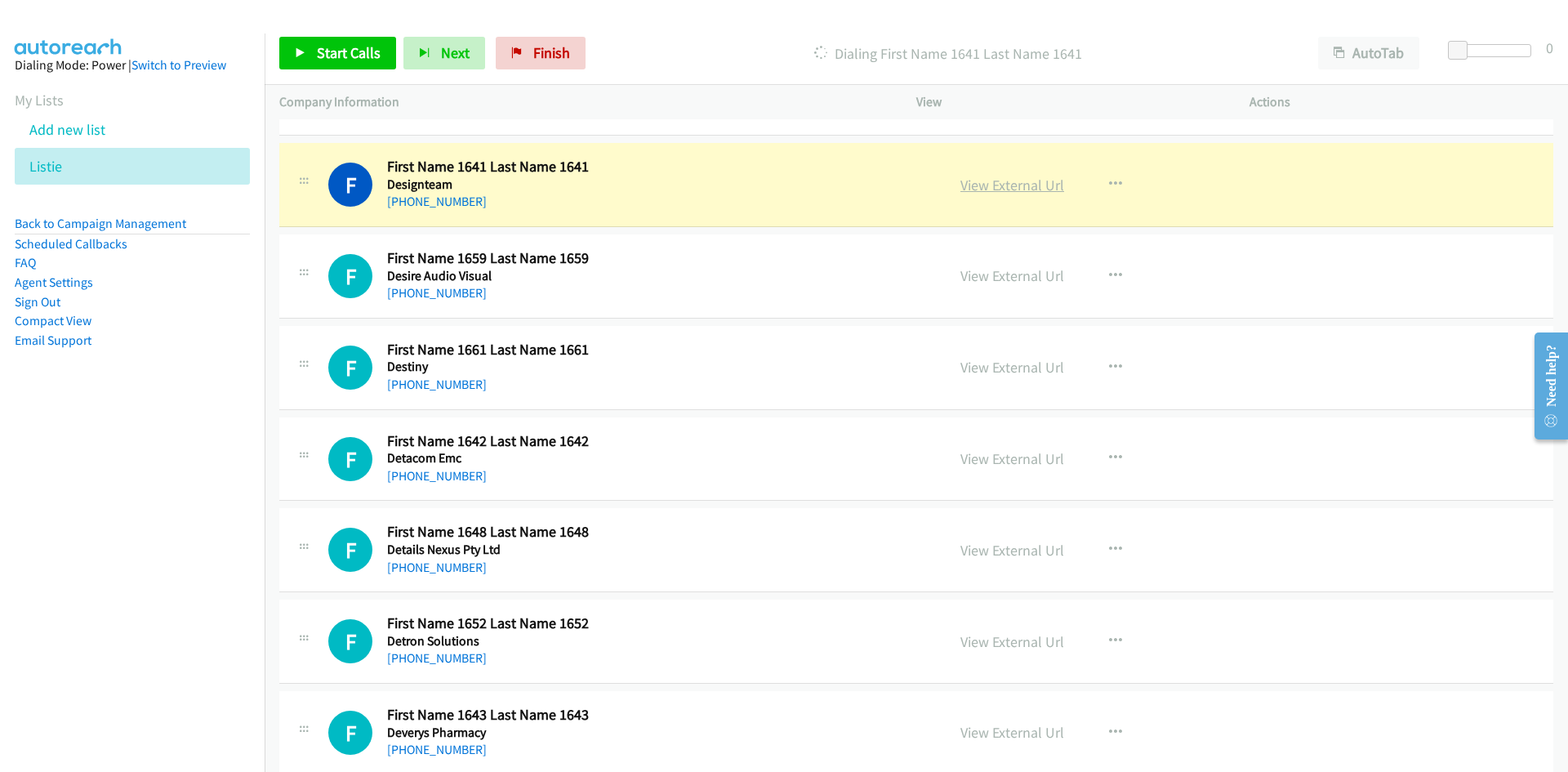
click at [1014, 179] on link "View External Url" at bounding box center [1012, 185] width 104 height 19
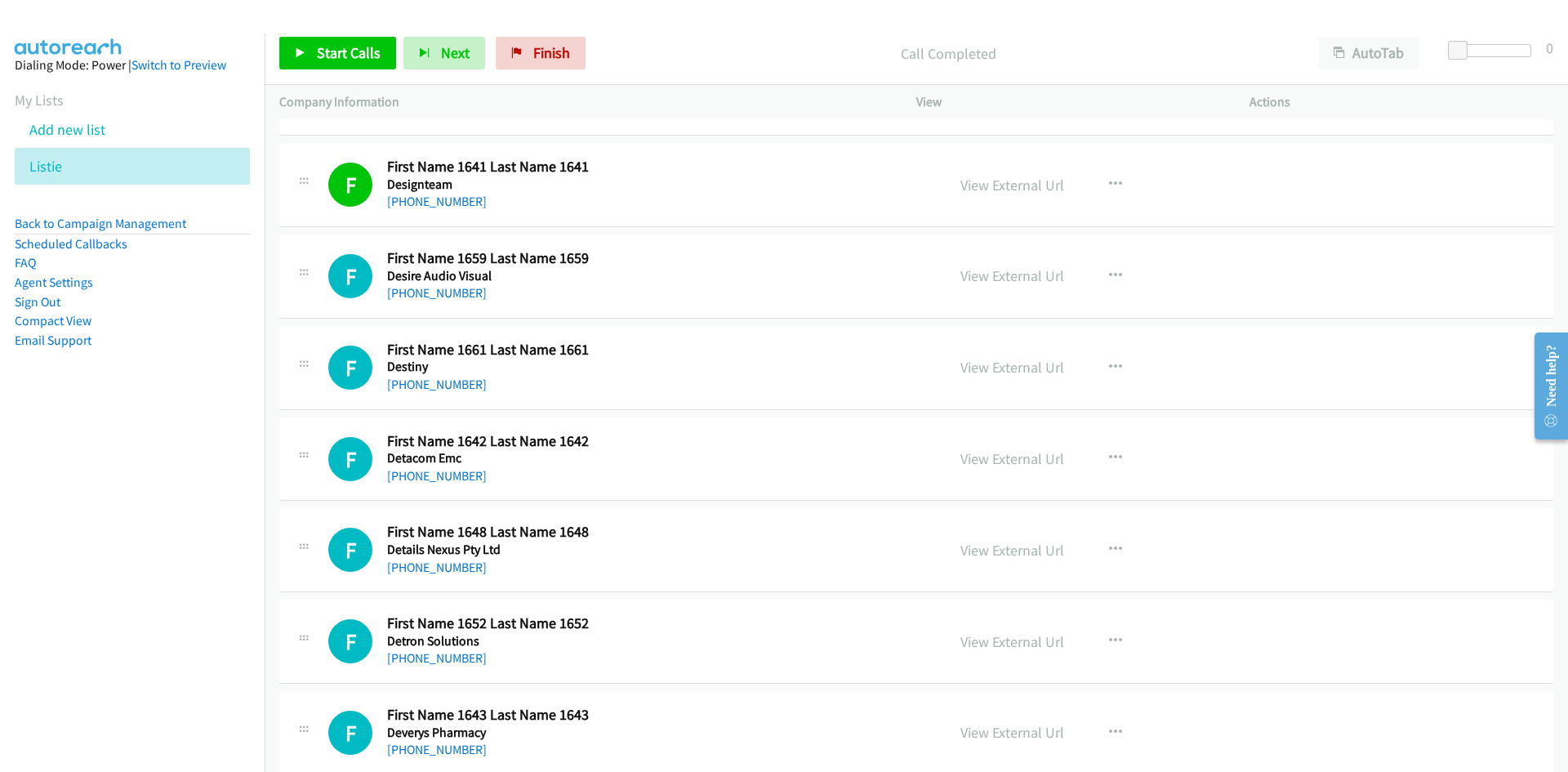
drag, startPoint x: 424, startPoint y: 296, endPoint x: 1, endPoint y: 497, distance: 468.3
click at [424, 296] on link "+61 2 4981 8626" at bounding box center [437, 293] width 100 height 16
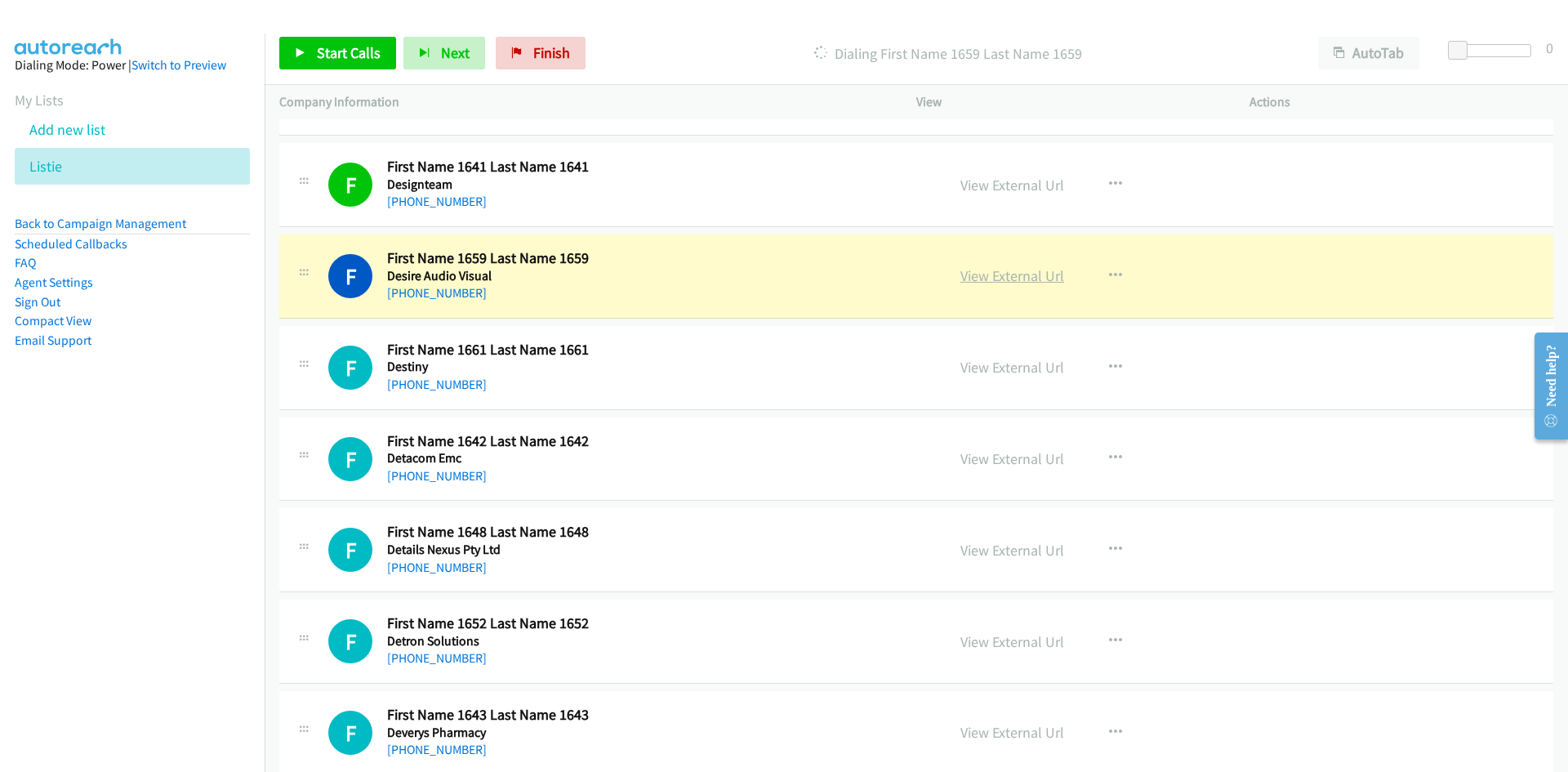
click at [993, 280] on link "View External Url" at bounding box center [1012, 276] width 104 height 19
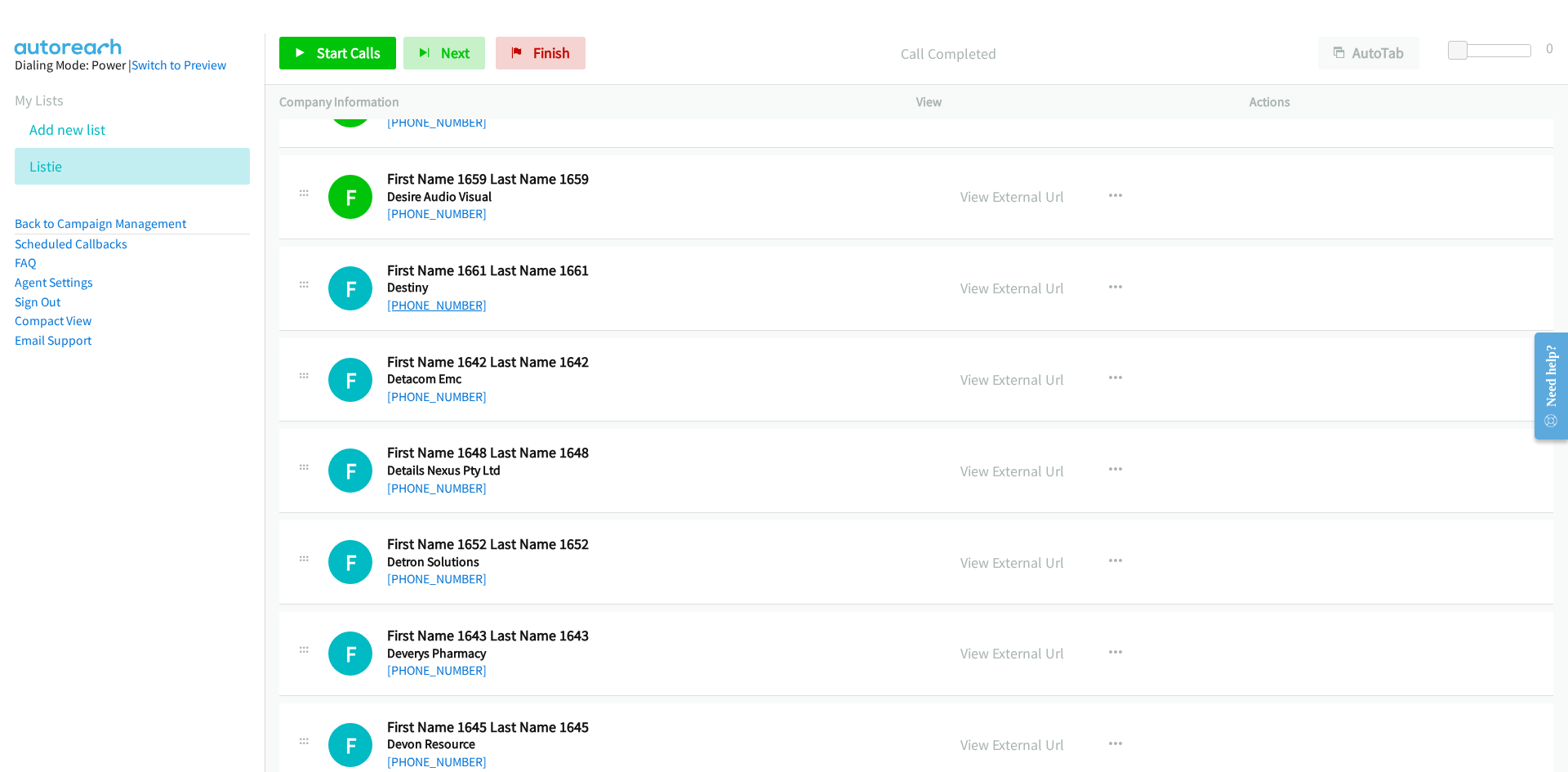
scroll to position [3675, 0]
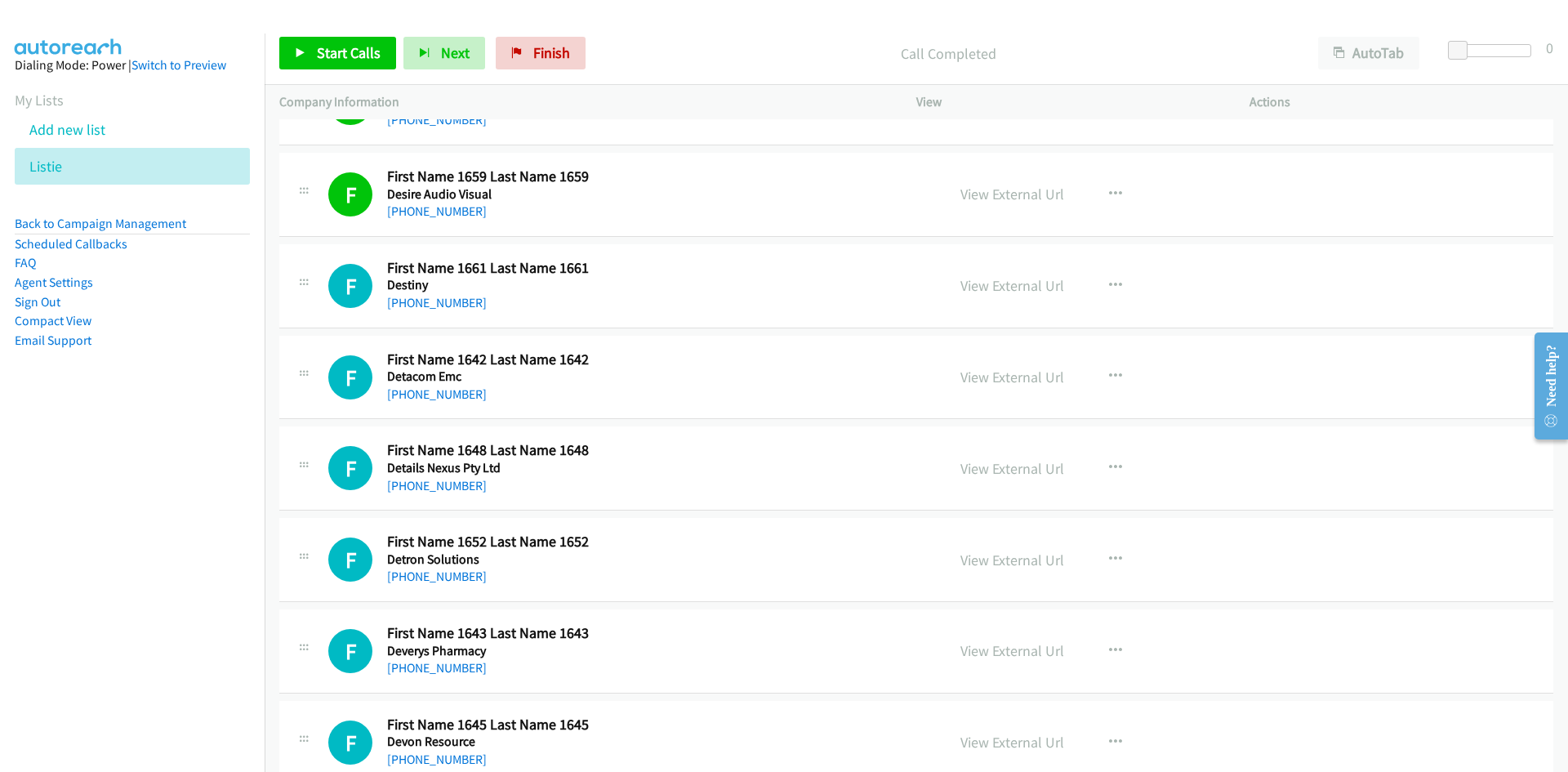
drag, startPoint x: 421, startPoint y: 296, endPoint x: 12, endPoint y: 366, distance: 414.9
click at [421, 296] on link "+61 2 4351 0380" at bounding box center [437, 303] width 100 height 16
click at [438, 392] on link "+61 7 3842 8888" at bounding box center [437, 394] width 100 height 16
click at [1028, 376] on link "View External Url" at bounding box center [1012, 377] width 104 height 19
drag, startPoint x: 556, startPoint y: 45, endPoint x: 12, endPoint y: 479, distance: 695.9
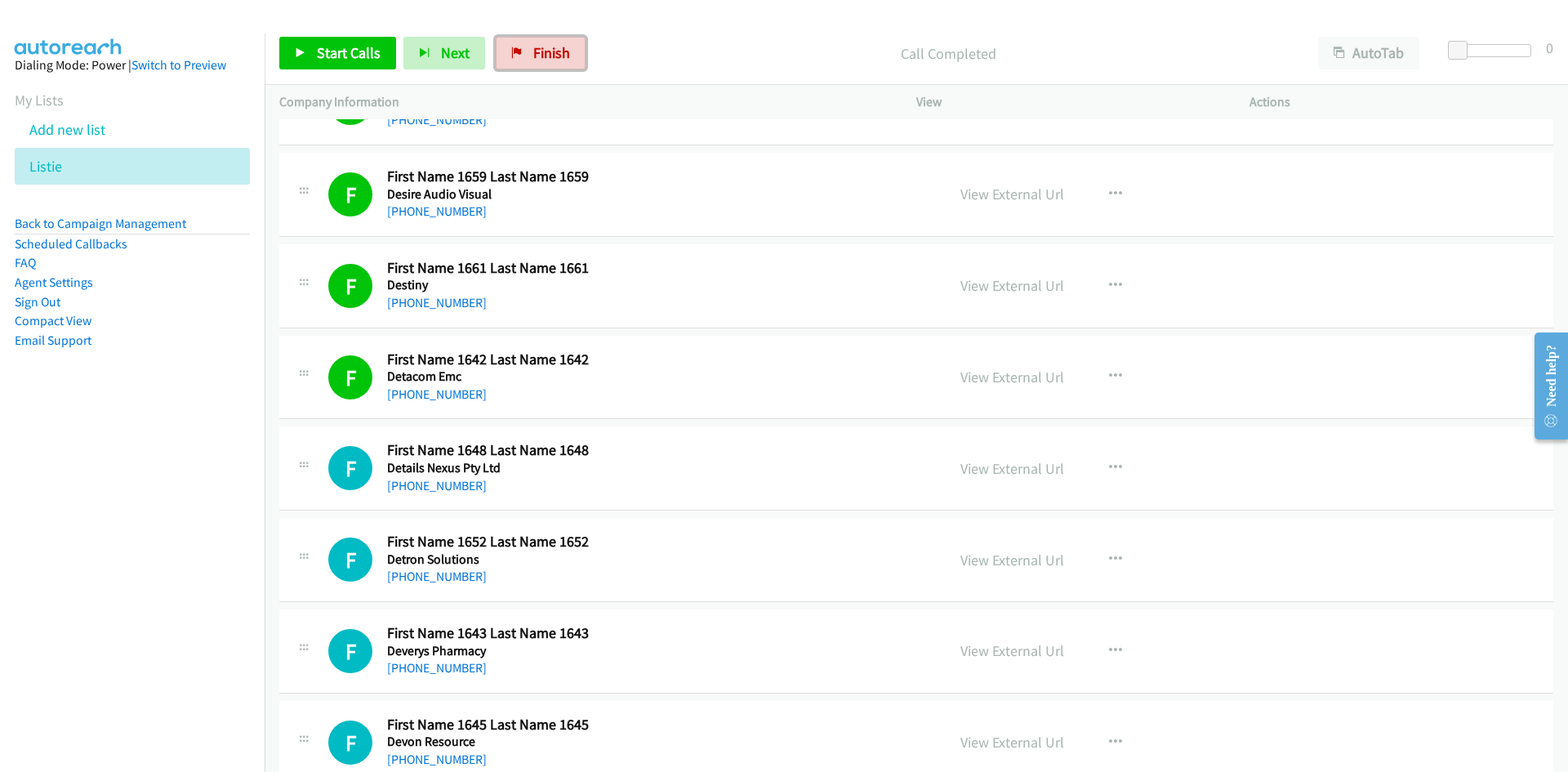
click at [556, 45] on span "Finish" at bounding box center [552, 53] width 37 height 19
